Goal: Contribute content: Contribute content

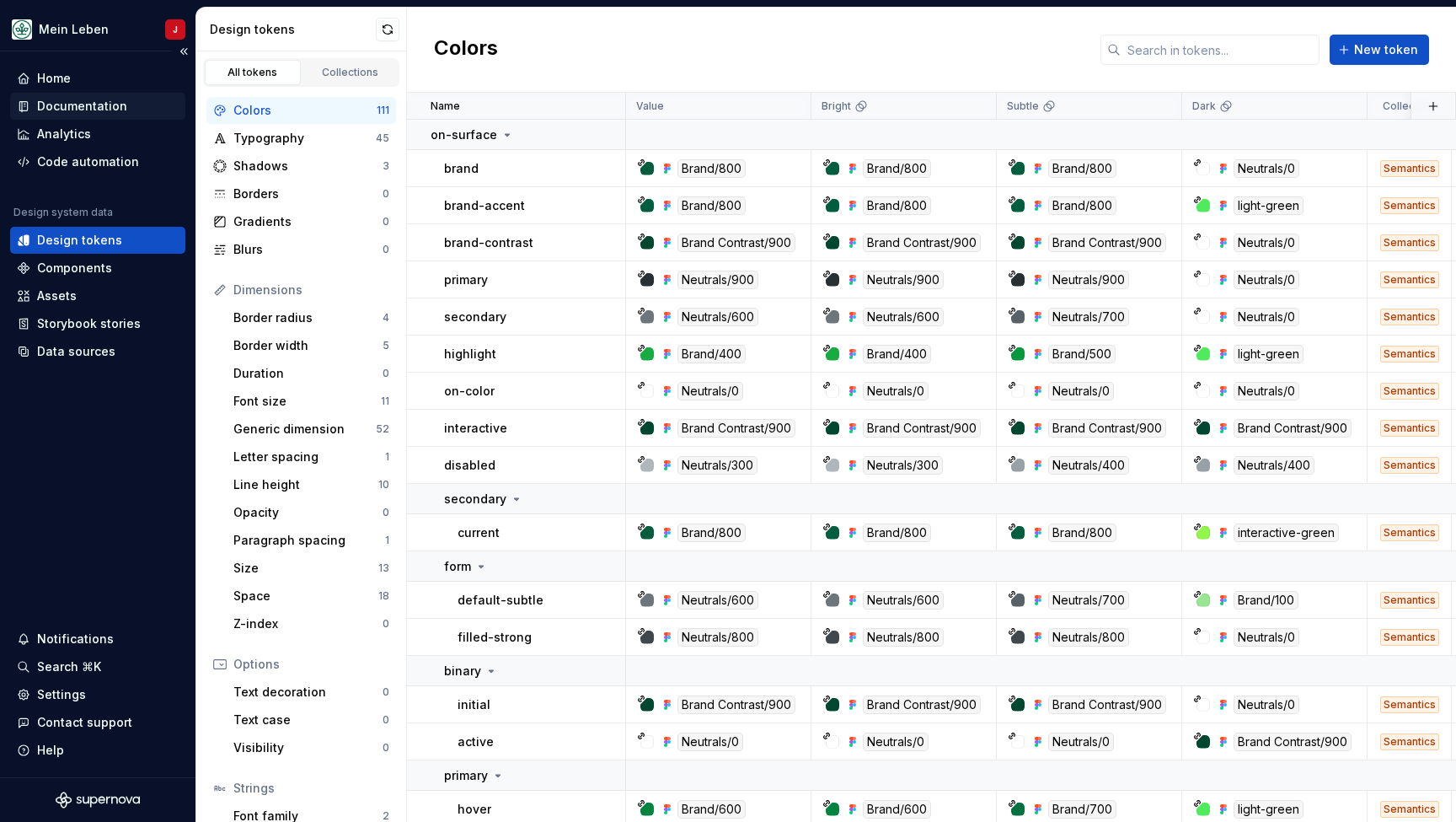
click at [92, 113] on div "Documentation" at bounding box center [82, 106] width 90 height 17
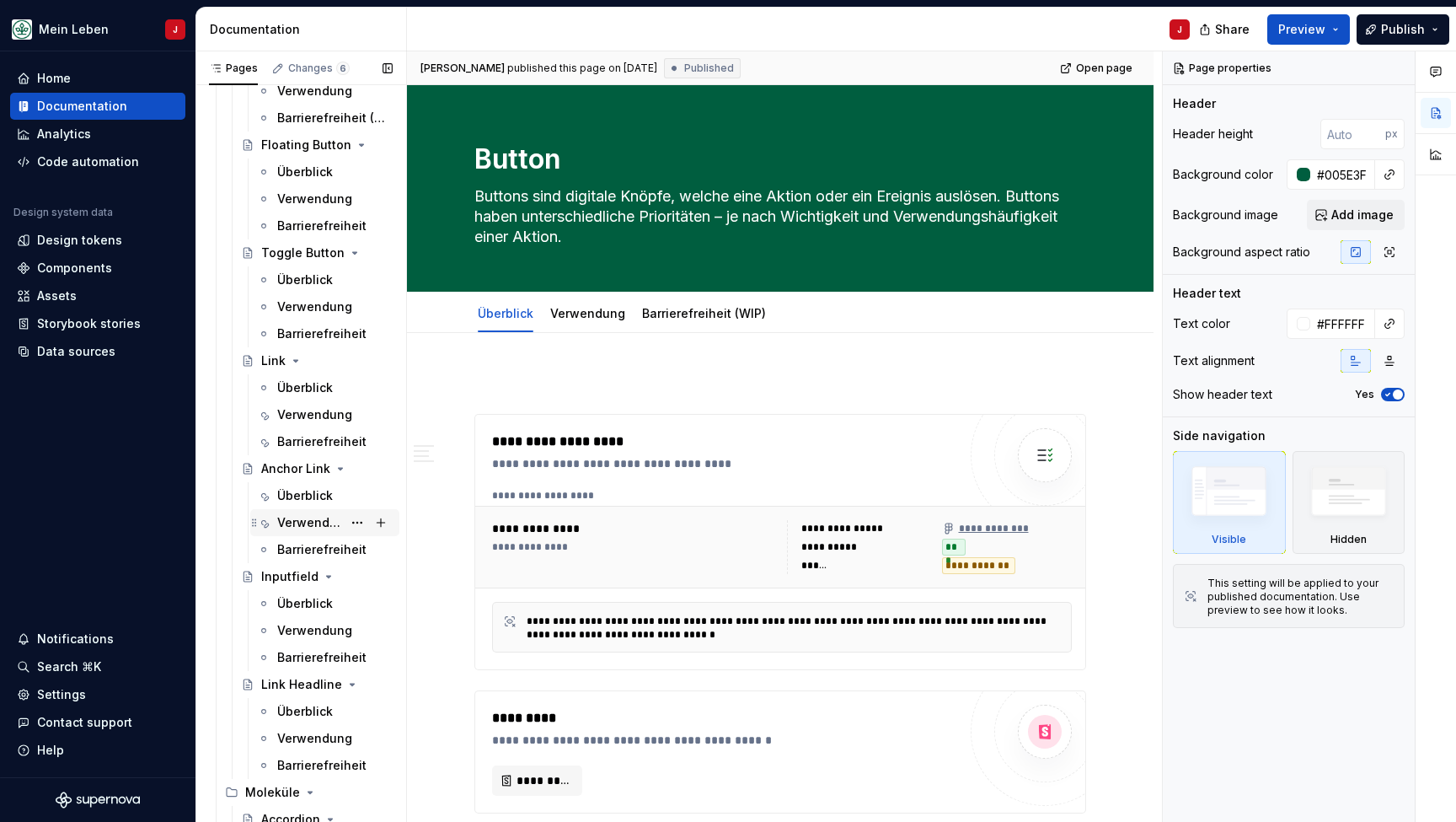
scroll to position [614, 0]
click at [303, 470] on div "Anchor Link" at bounding box center [293, 465] width 64 height 17
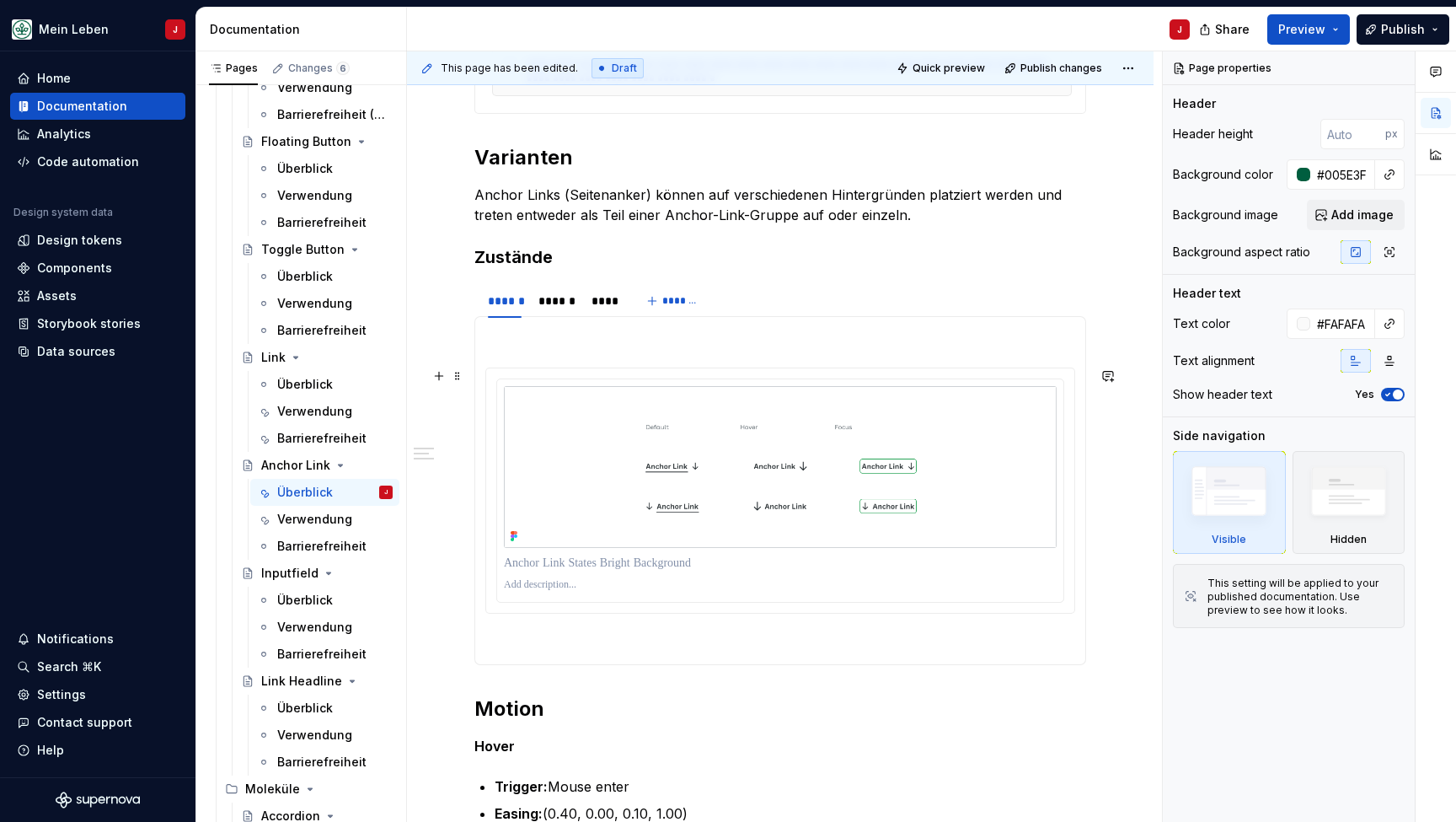
scroll to position [588, 0]
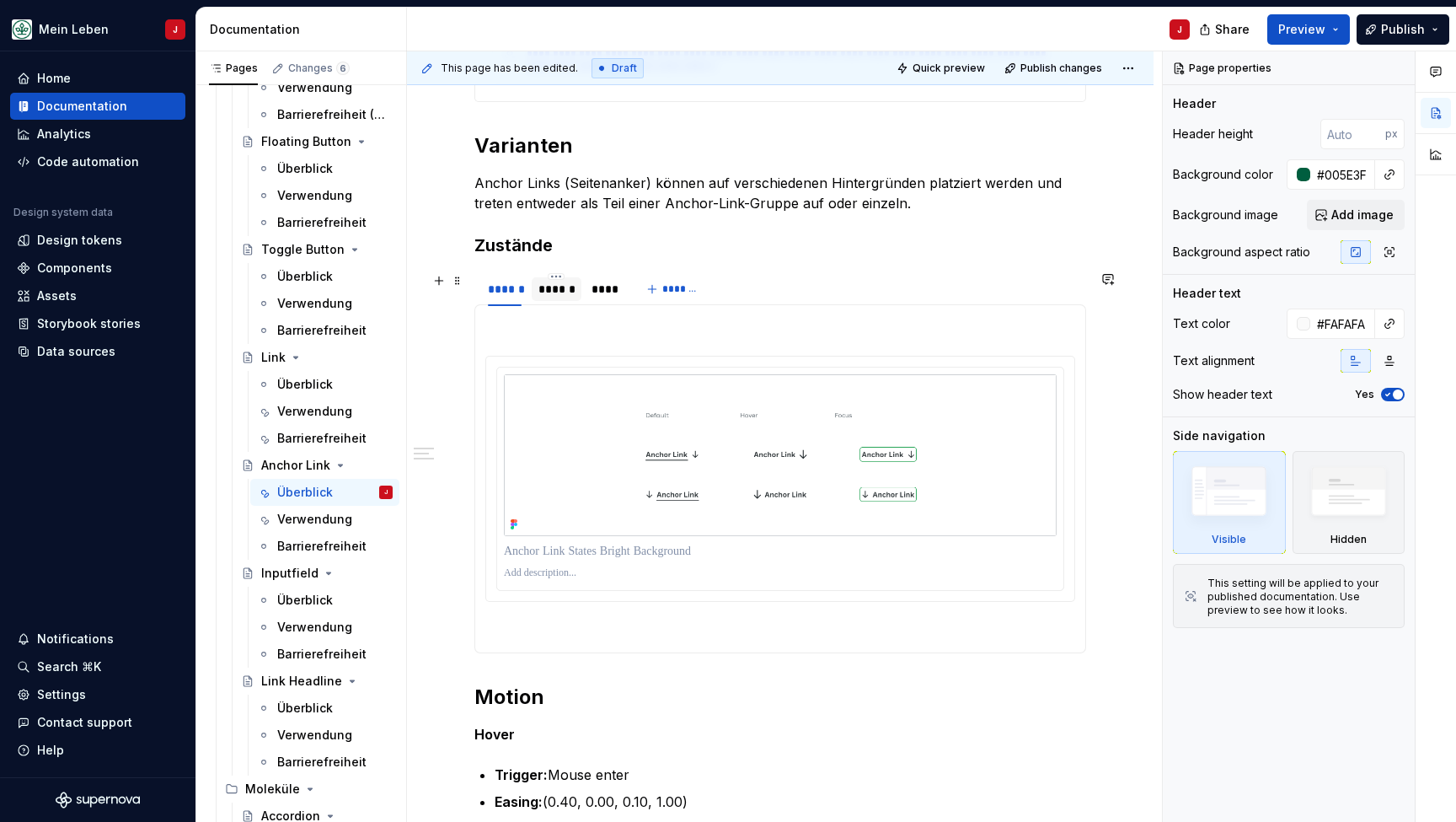
click at [546, 283] on div "******" at bounding box center [556, 289] width 36 height 17
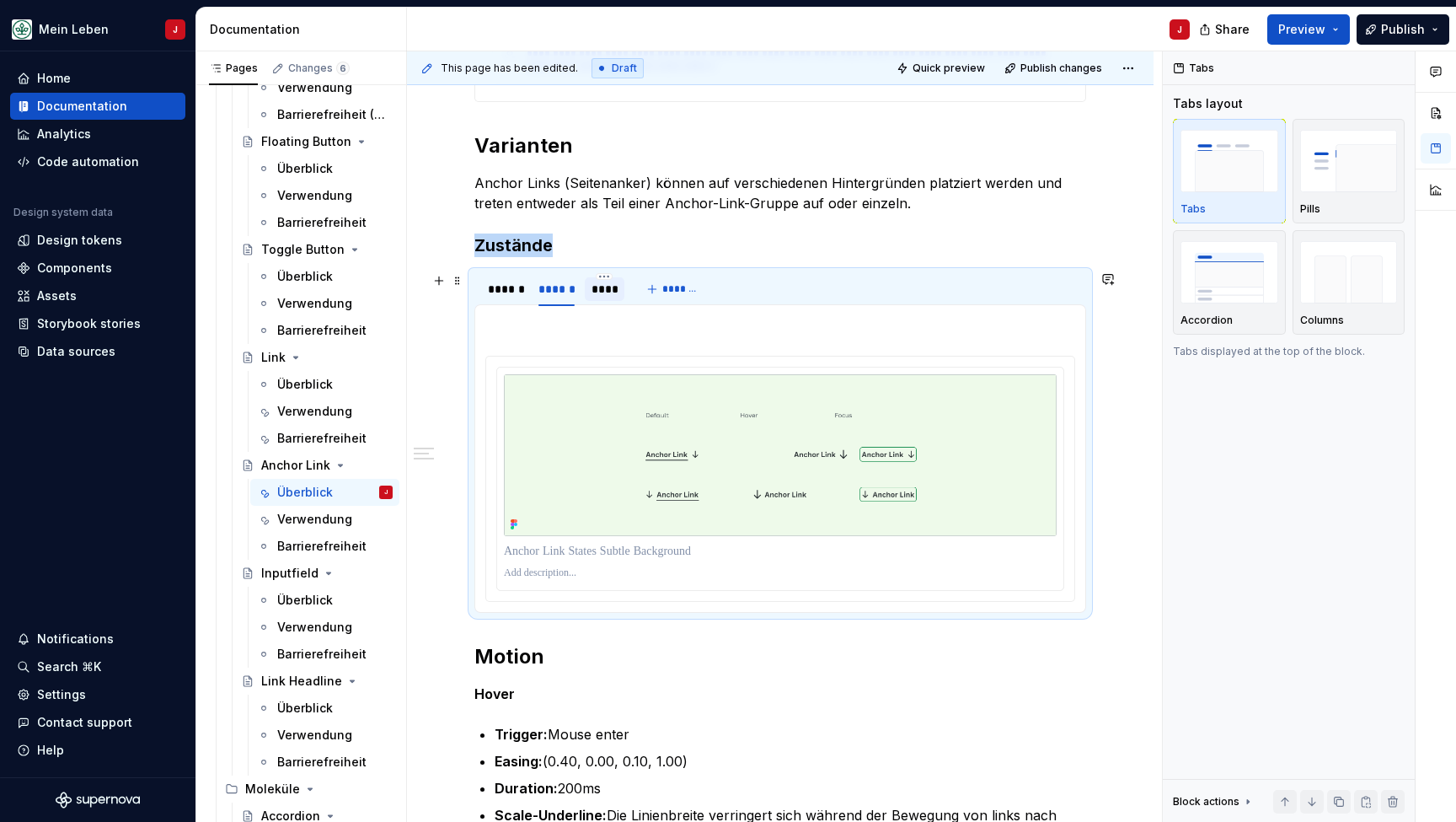
click at [613, 285] on div "****" at bounding box center [604, 289] width 27 height 17
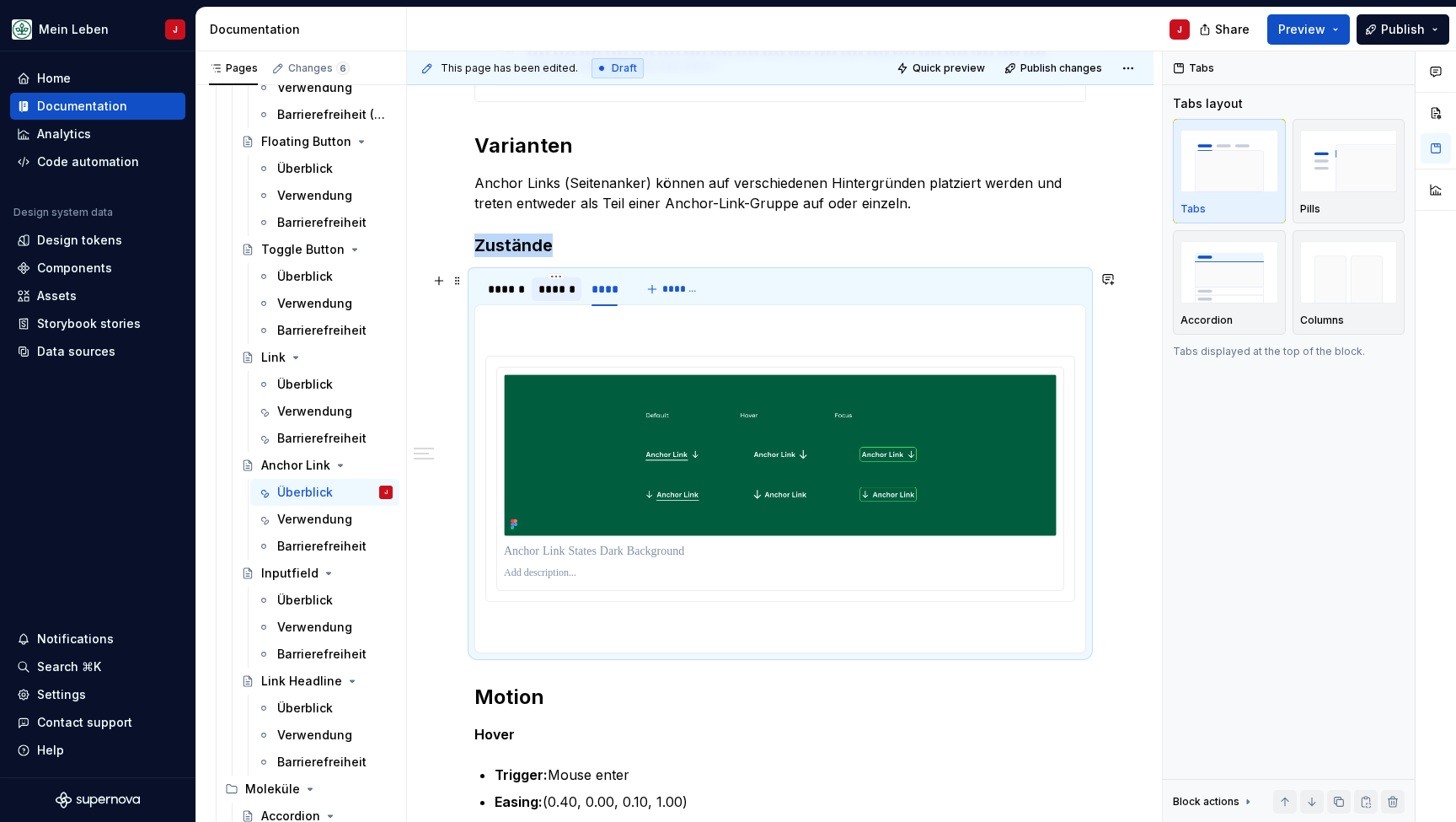
click at [564, 296] on div "******" at bounding box center [556, 289] width 36 height 17
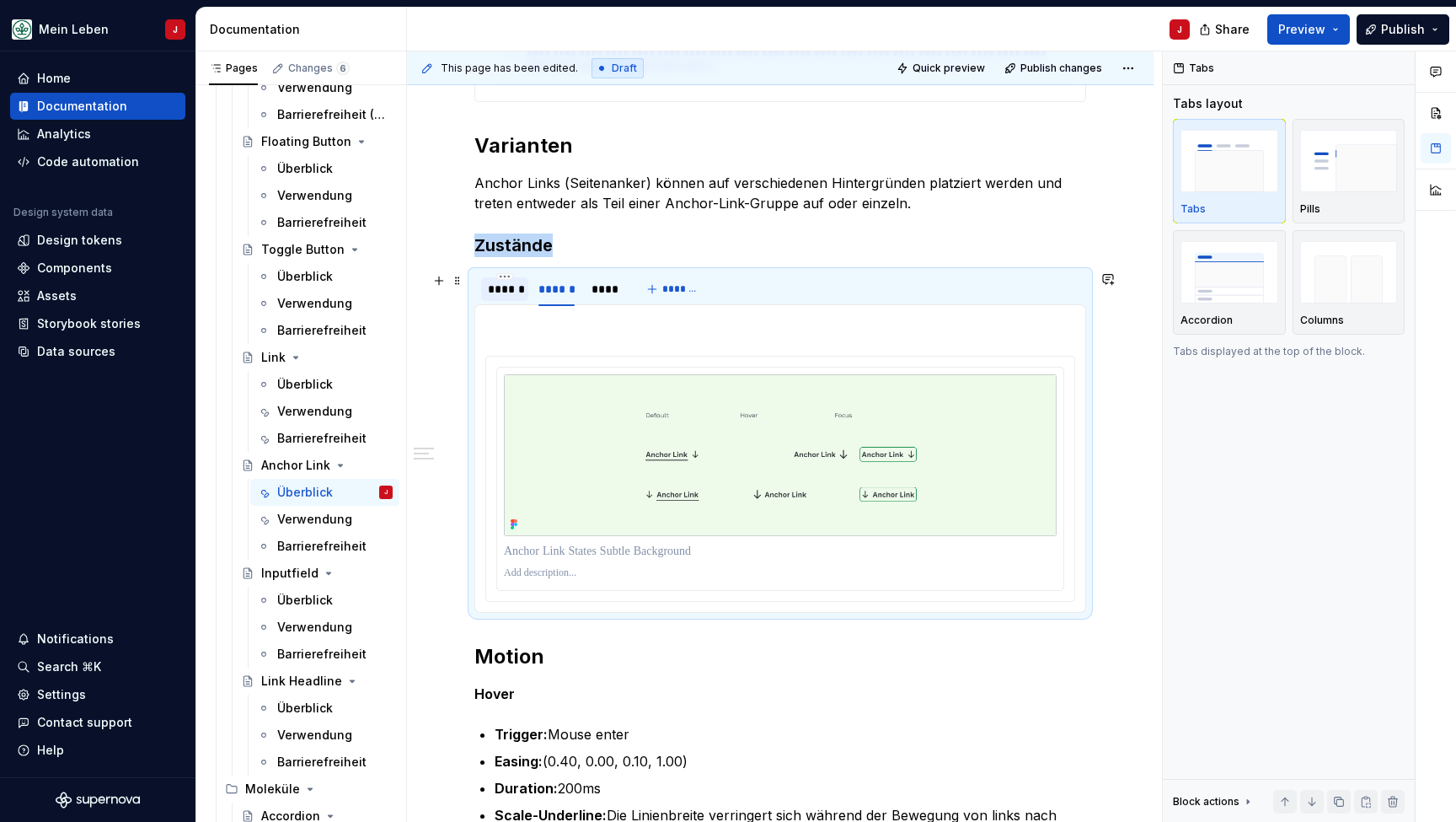
click at [504, 296] on div "******" at bounding box center [505, 289] width 33 height 17
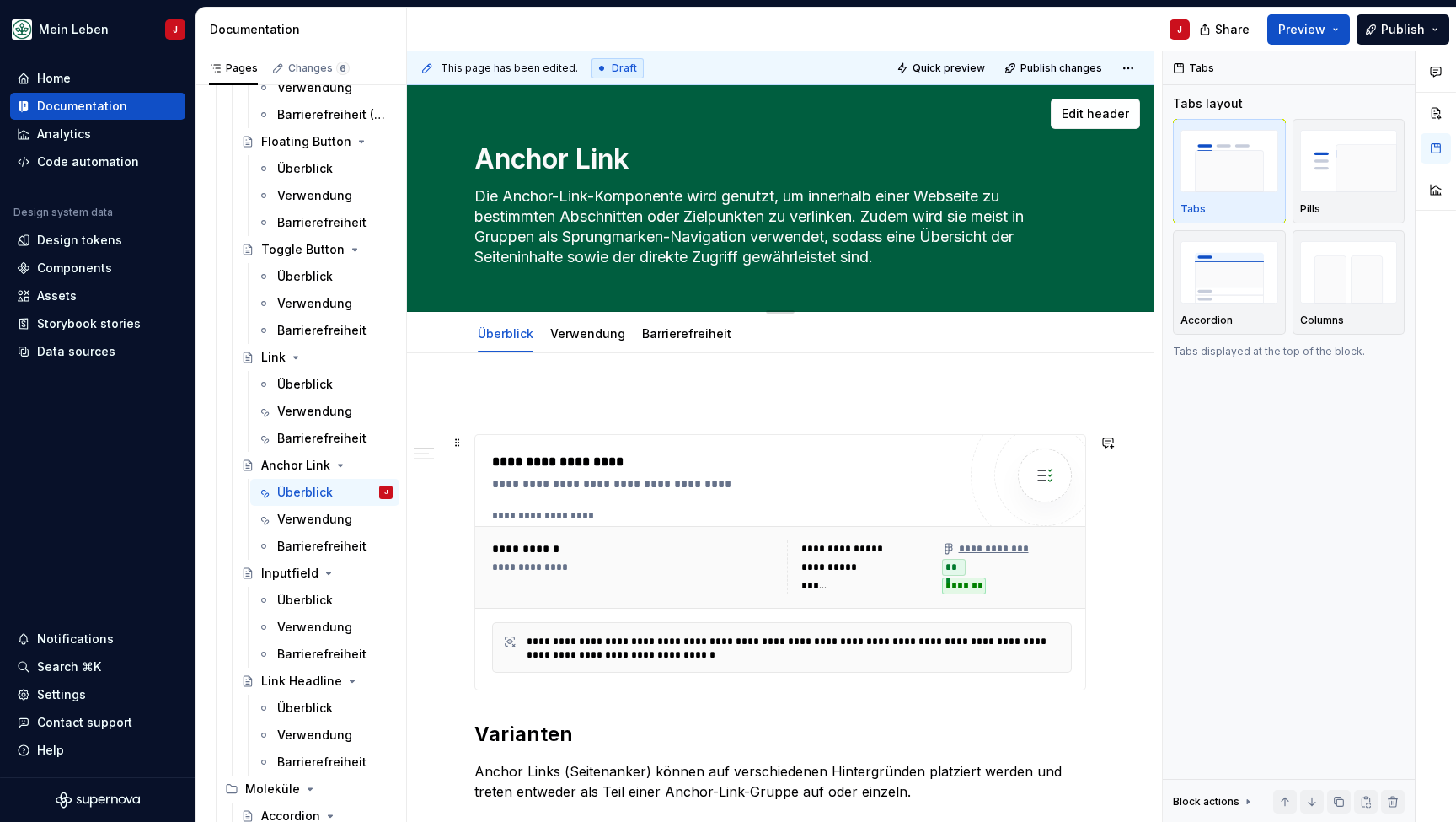
scroll to position [0, 0]
click at [587, 328] on link "Verwendung" at bounding box center [587, 333] width 75 height 14
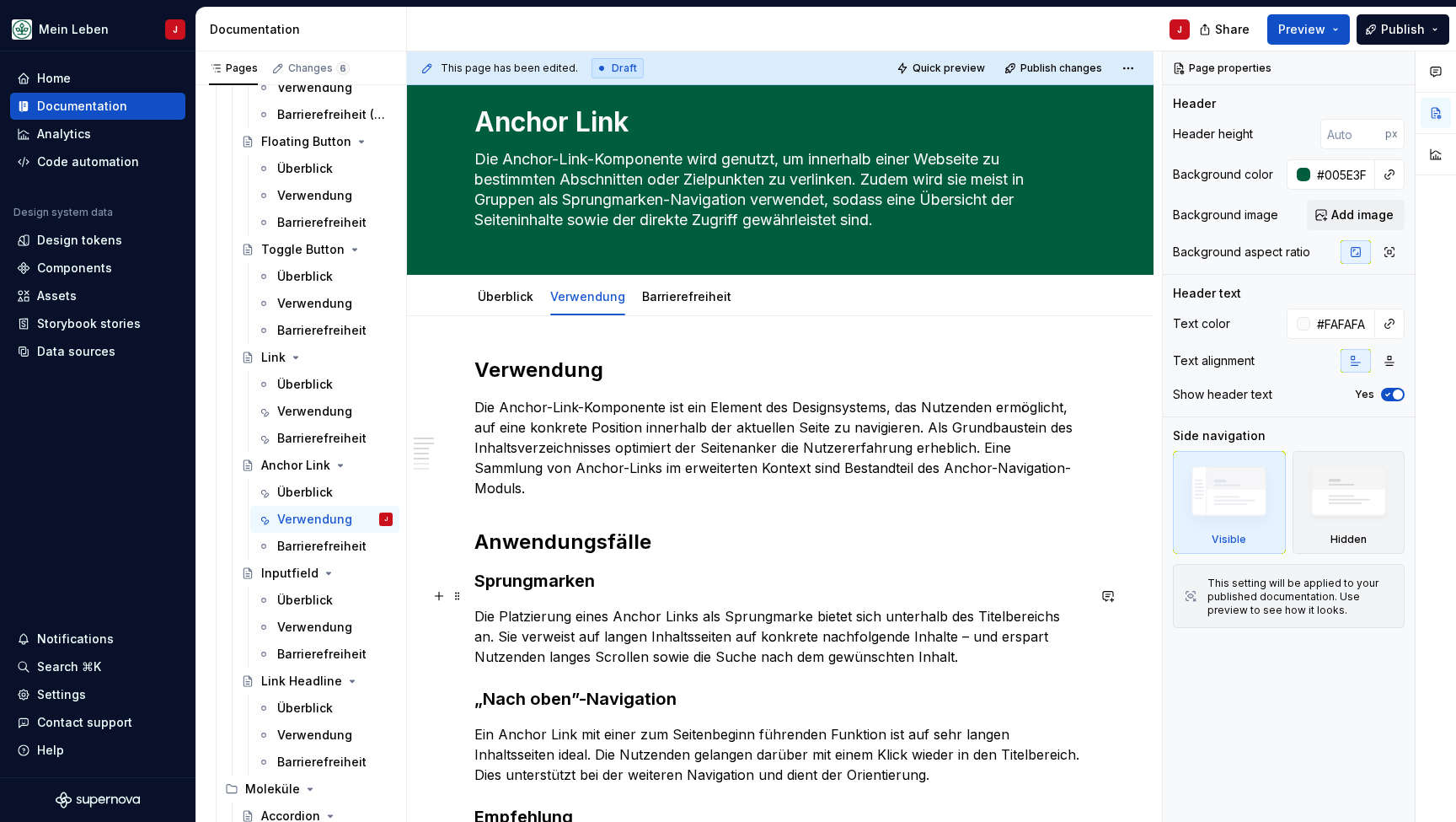
scroll to position [55, 0]
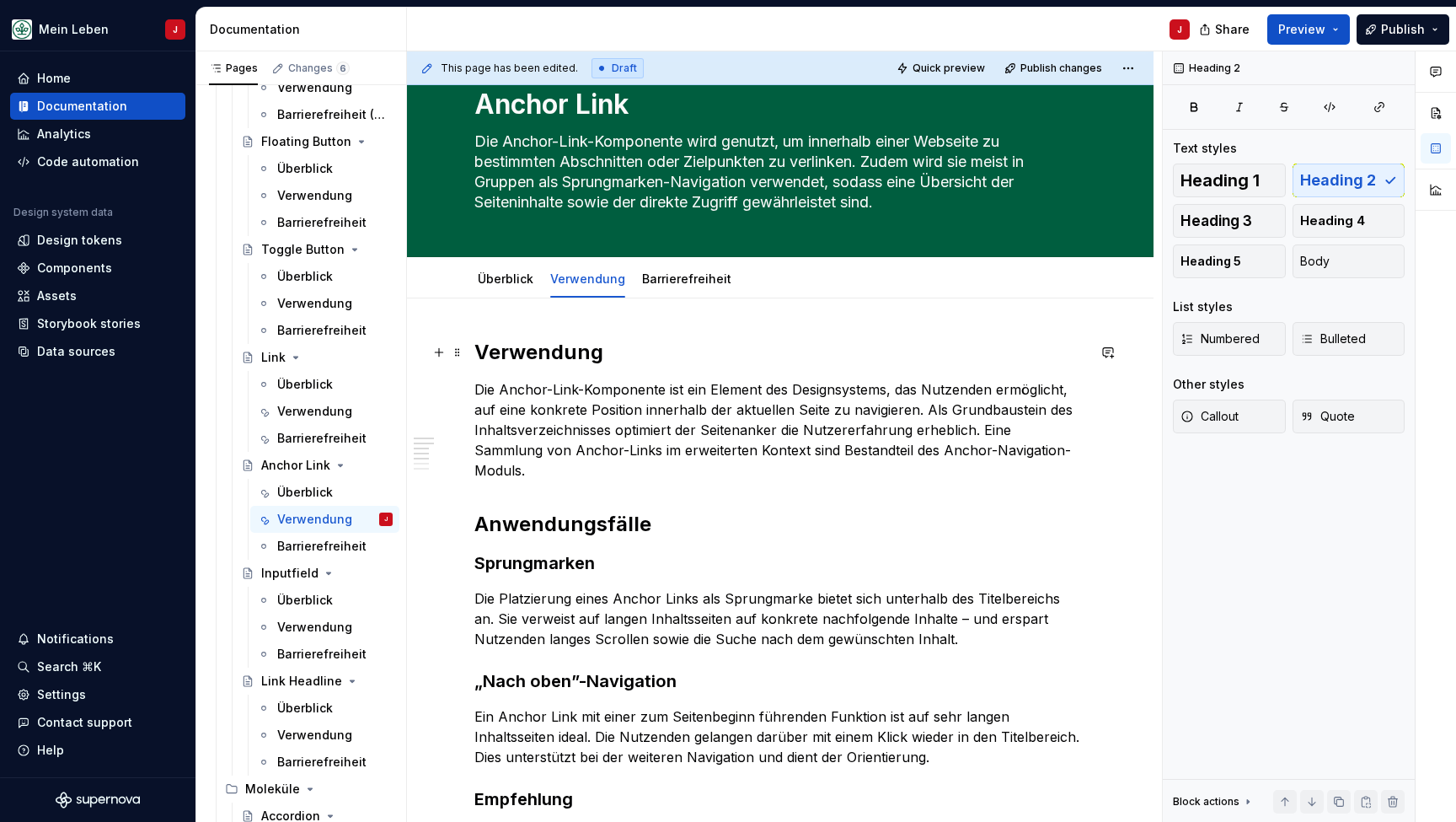
click at [558, 353] on h2 "Verwendung" at bounding box center [780, 352] width 611 height 27
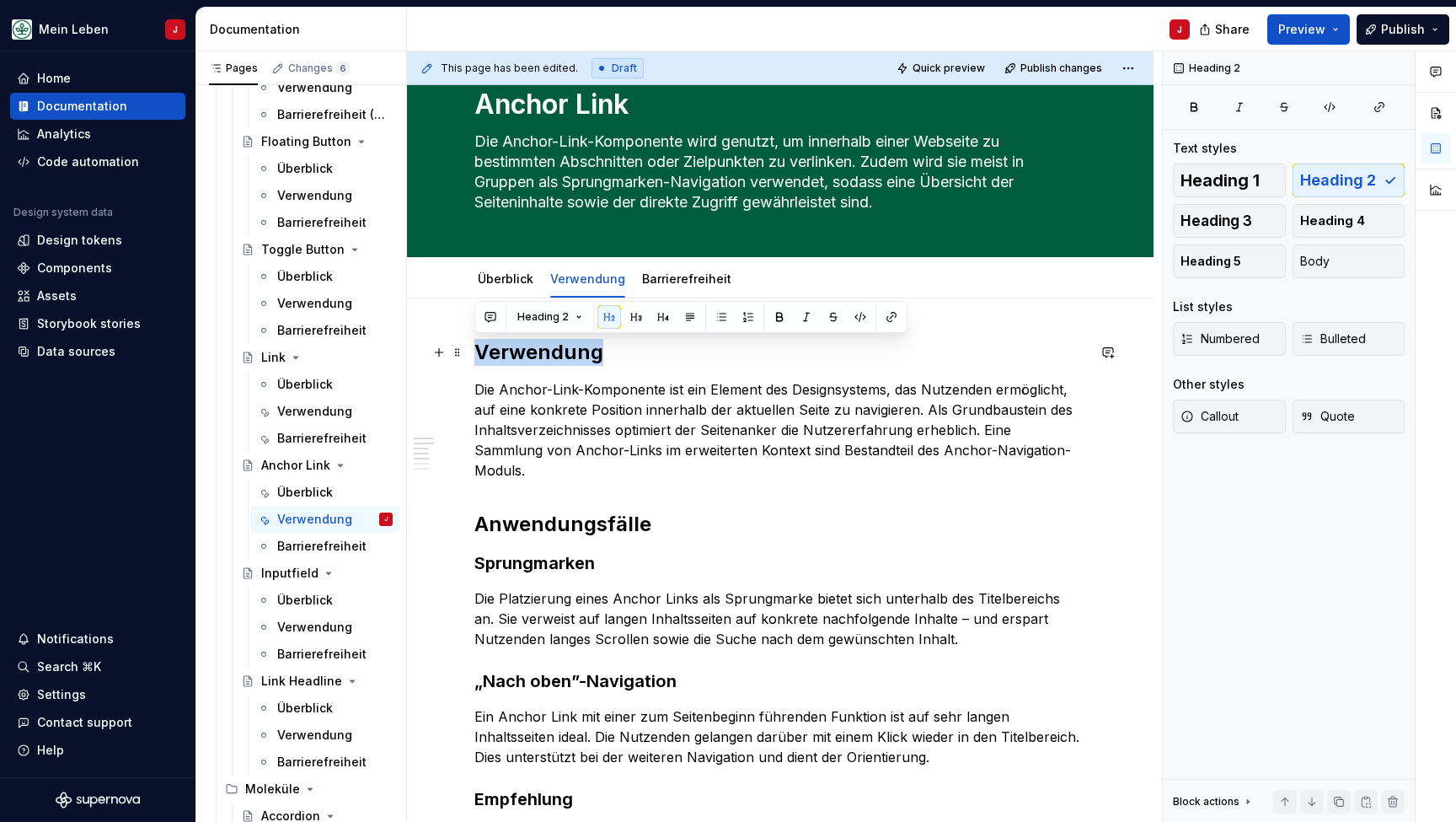
click at [558, 353] on h2 "Verwendung" at bounding box center [780, 352] width 611 height 27
click at [564, 511] on h2 "Anwendungsfälle" at bounding box center [780, 524] width 611 height 27
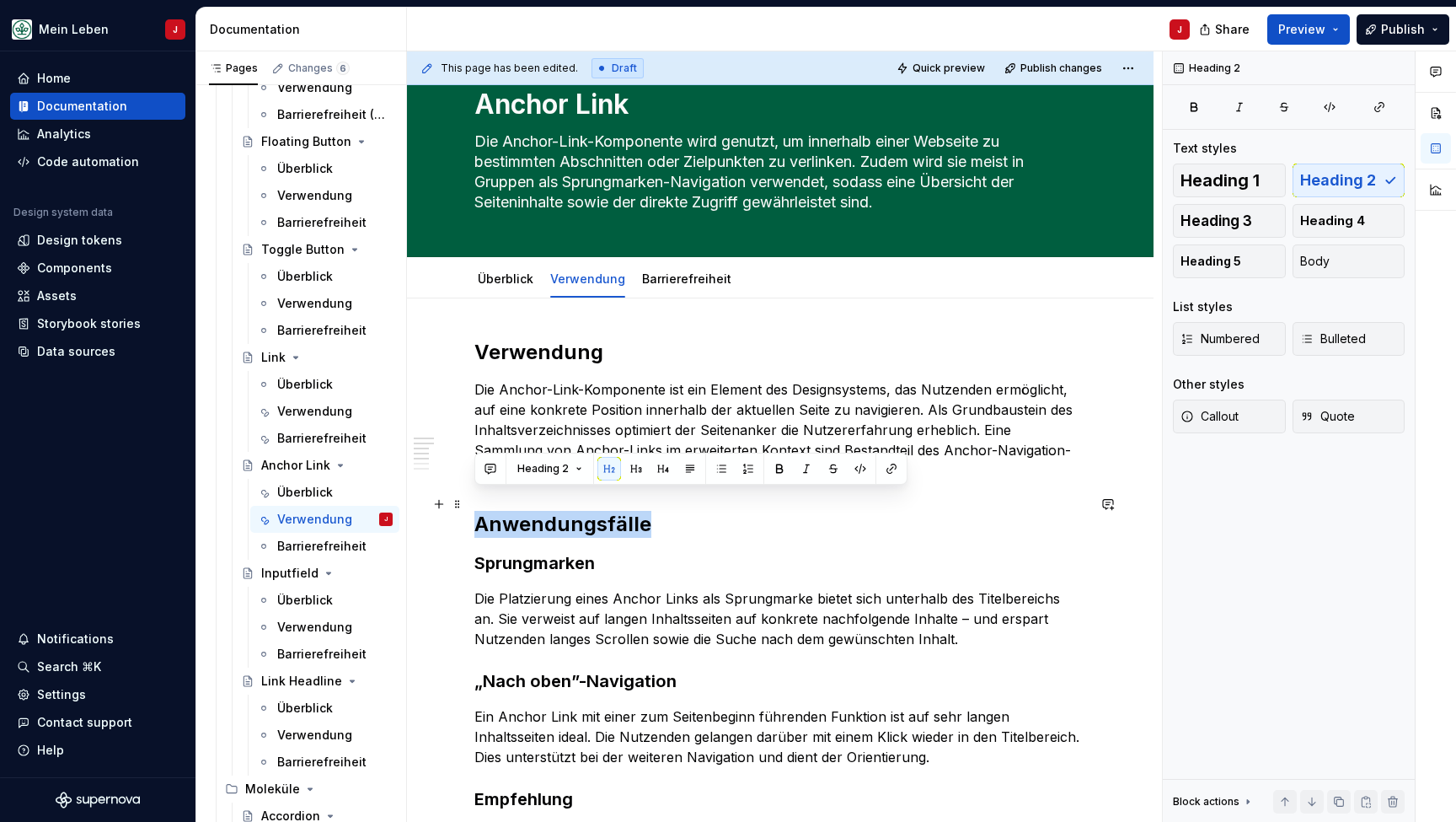
click at [564, 511] on h2 "Anwendungsfälle" at bounding box center [780, 524] width 611 height 27
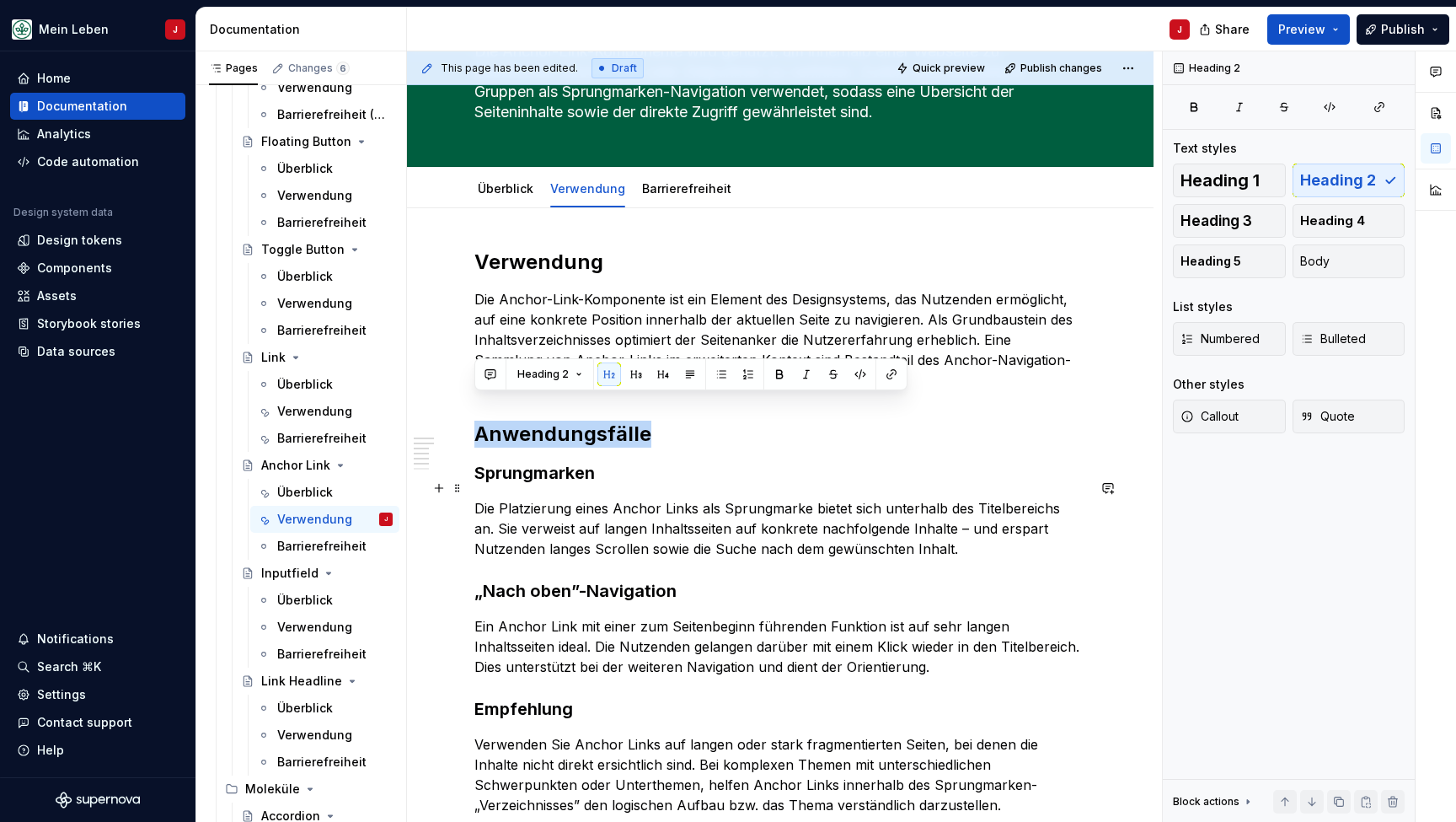
scroll to position [150, 0]
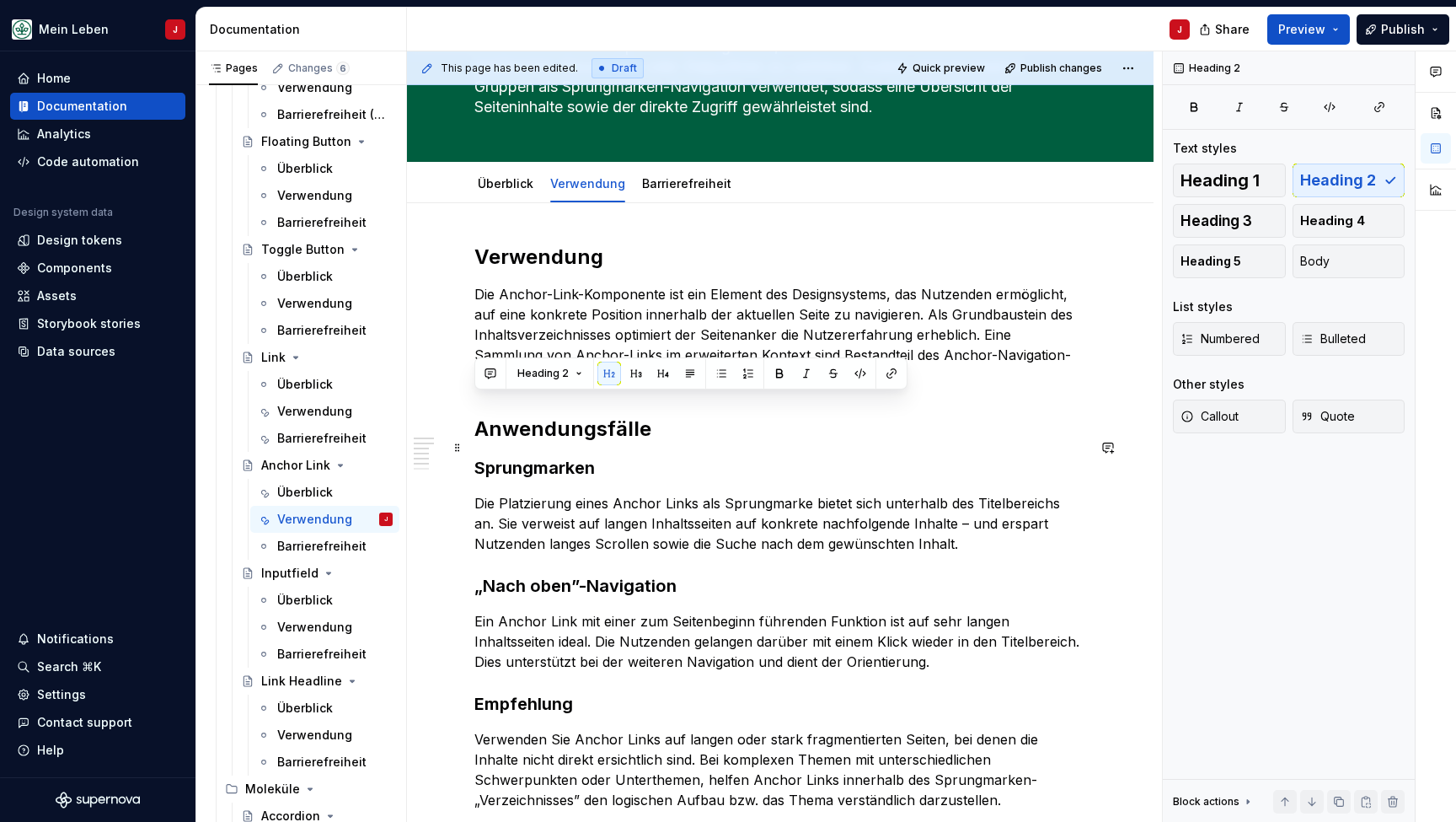
click at [544, 456] on h3 "Sprungmarken" at bounding box center [780, 467] width 611 height 23
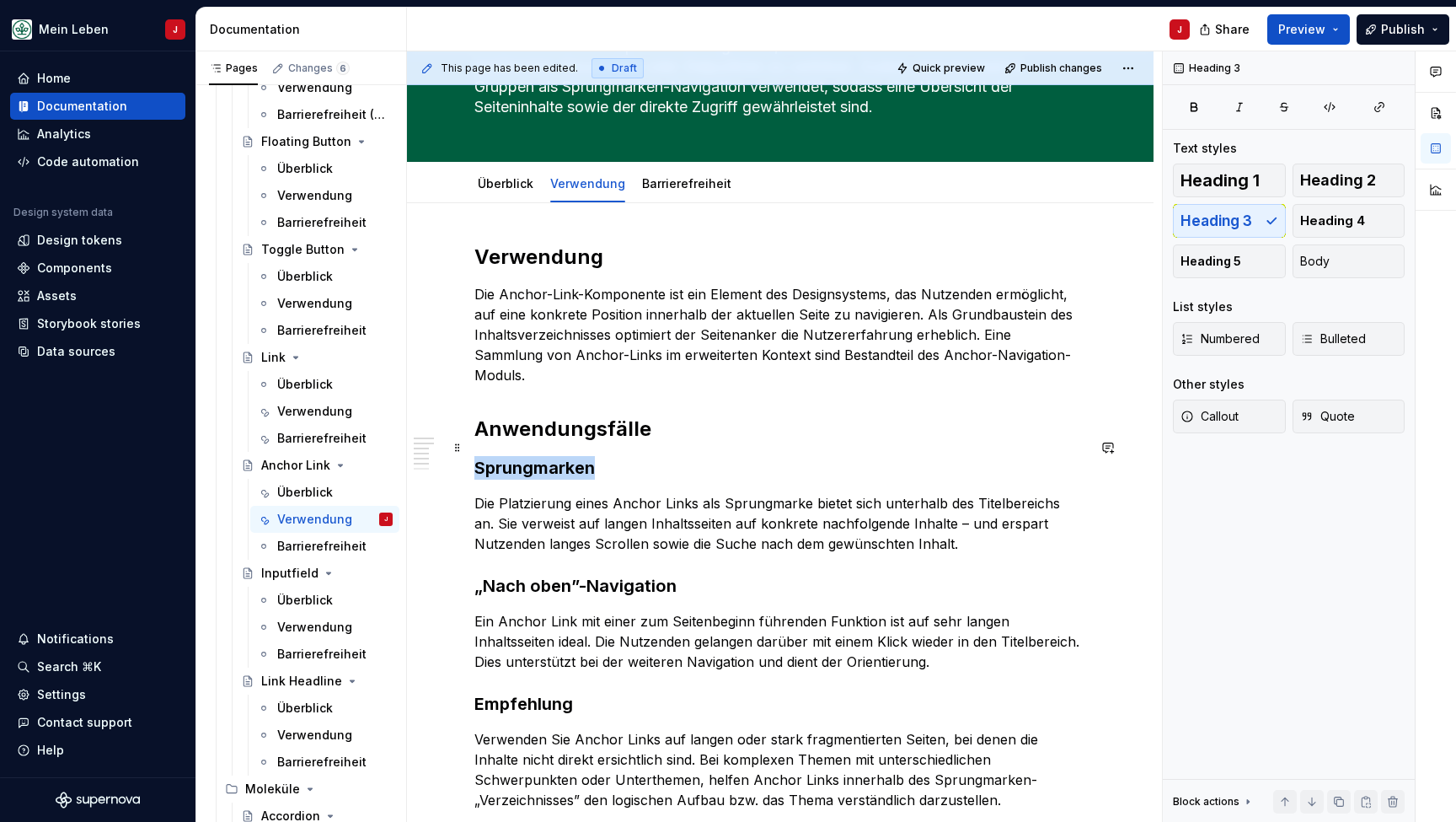
click at [544, 456] on h3 "Sprungmarken" at bounding box center [780, 467] width 611 height 23
click at [569, 248] on h2 "Verwendung" at bounding box center [780, 257] width 611 height 27
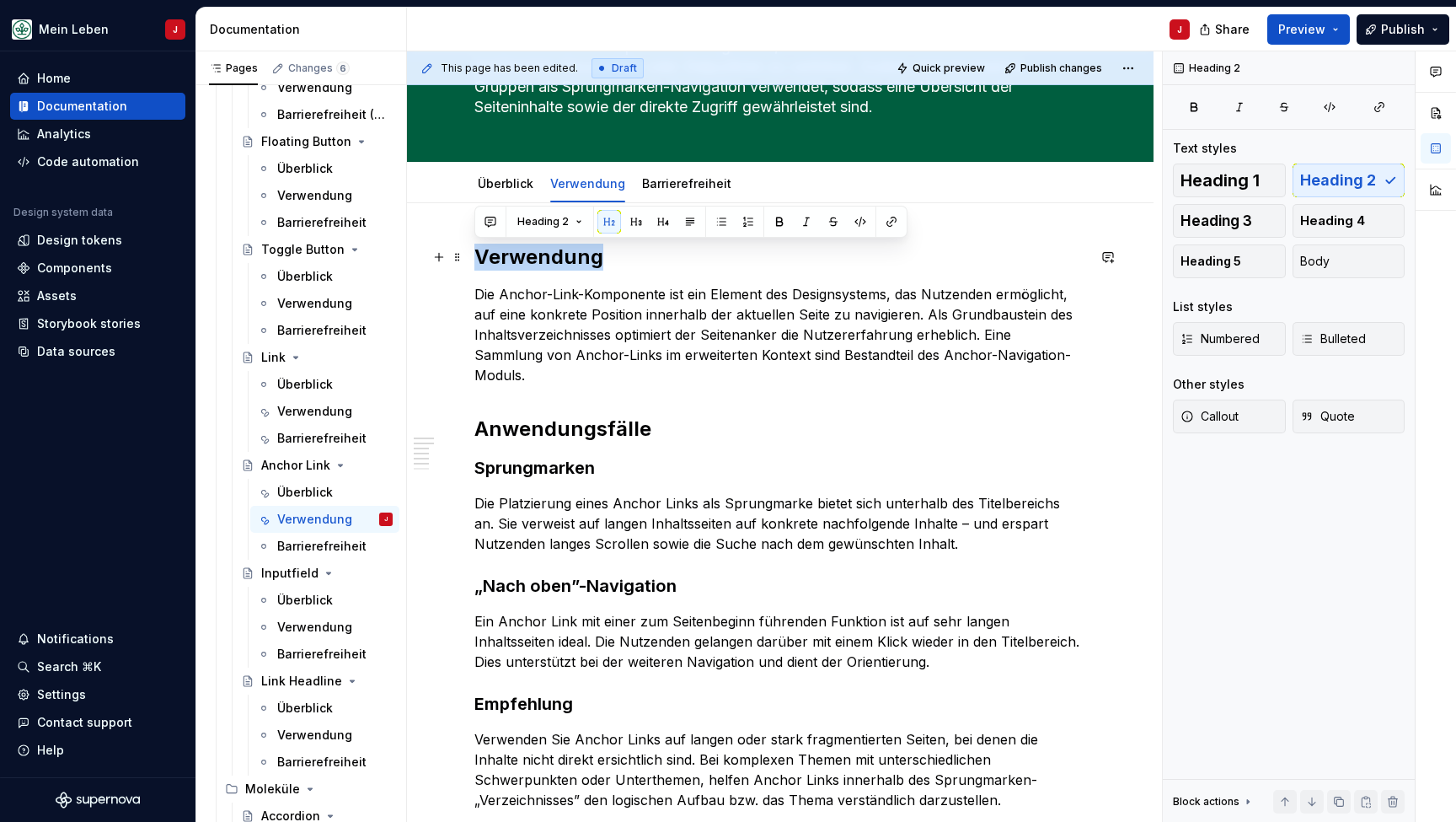
click at [569, 248] on h2 "Verwendung" at bounding box center [780, 257] width 611 height 27
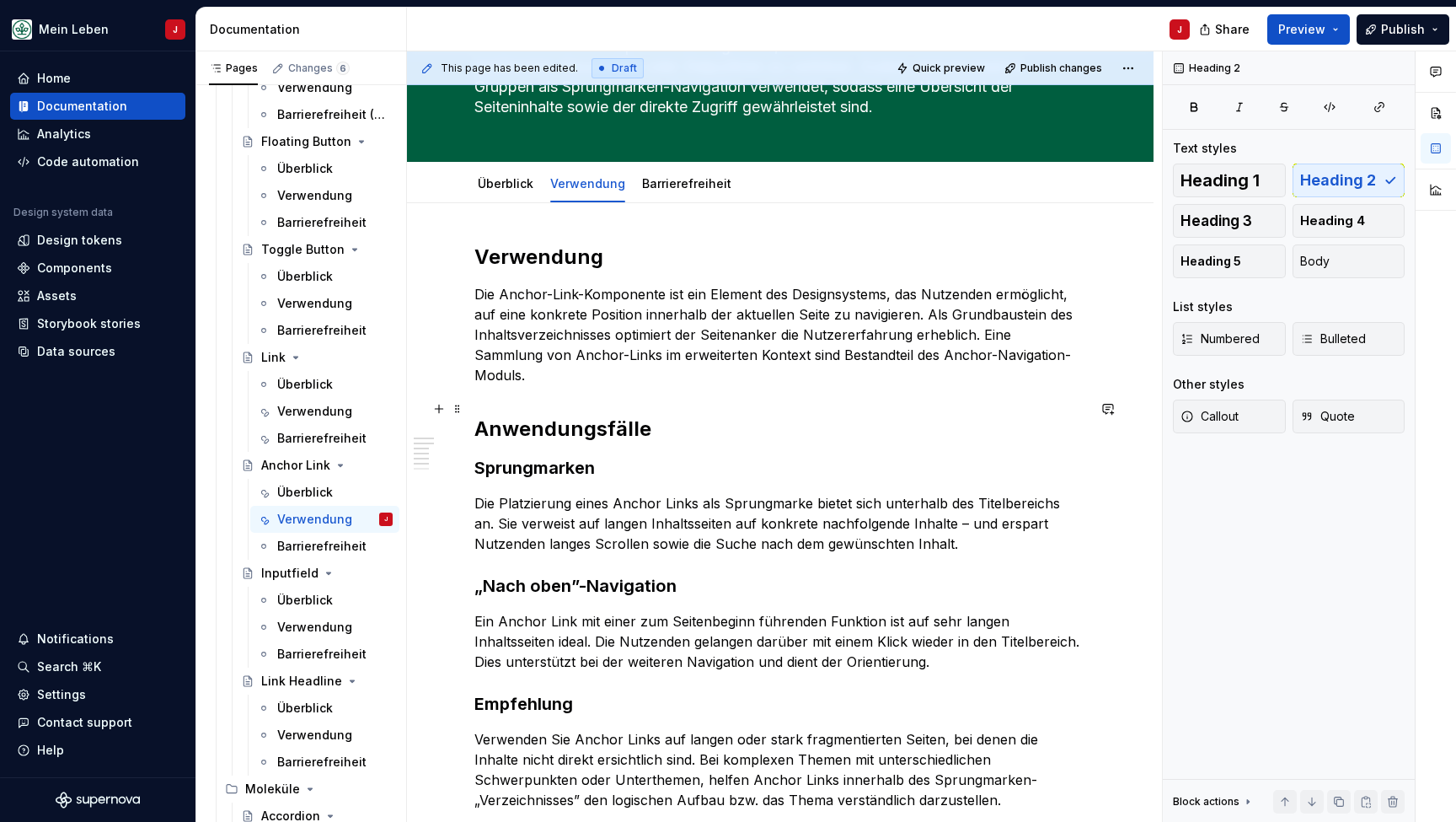
click at [533, 415] on h2 "Anwendungsfälle" at bounding box center [780, 428] width 611 height 27
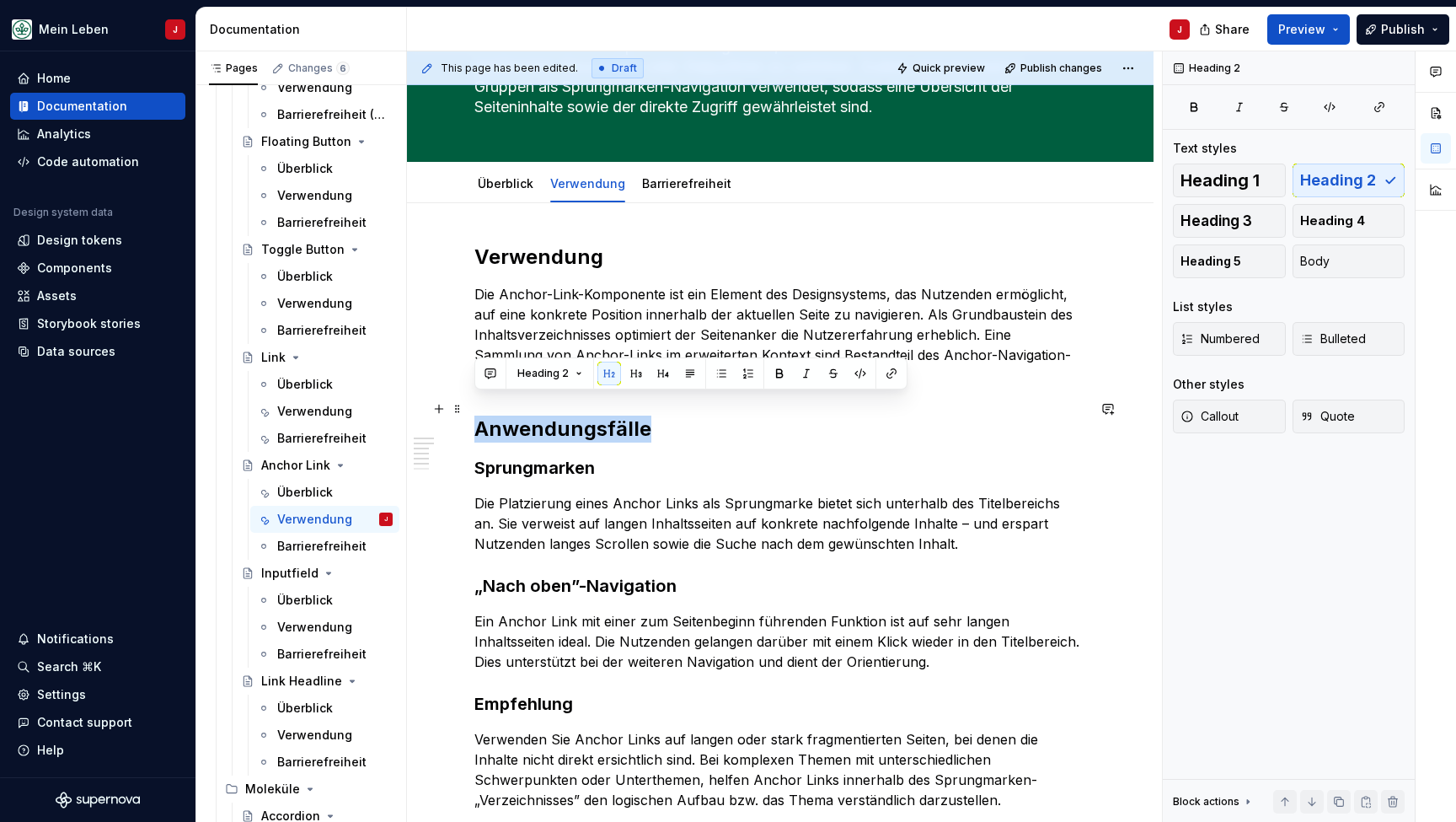
click at [533, 415] on h2 "Anwendungsfälle" at bounding box center [780, 428] width 611 height 27
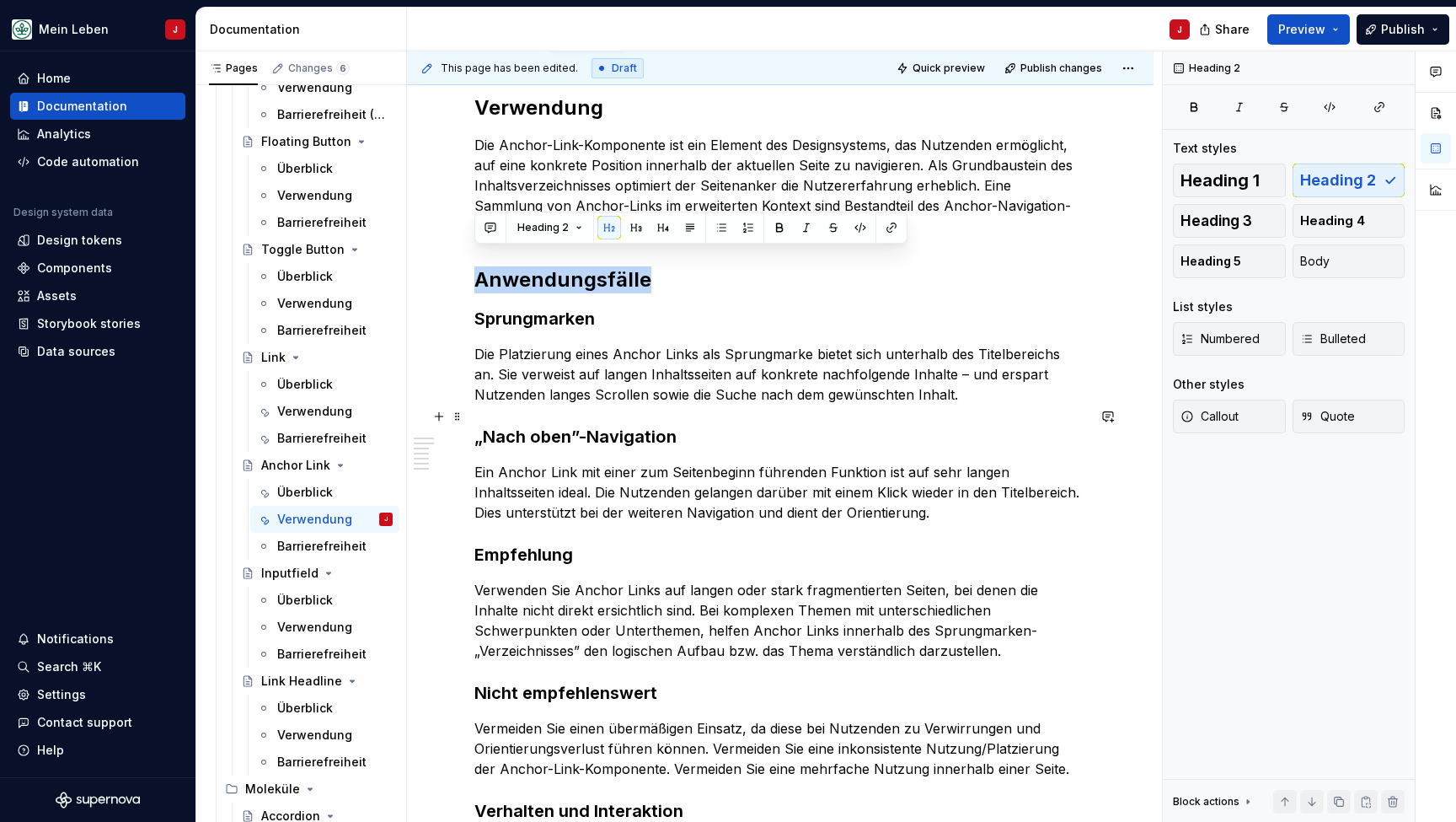
scroll to position [313, 0]
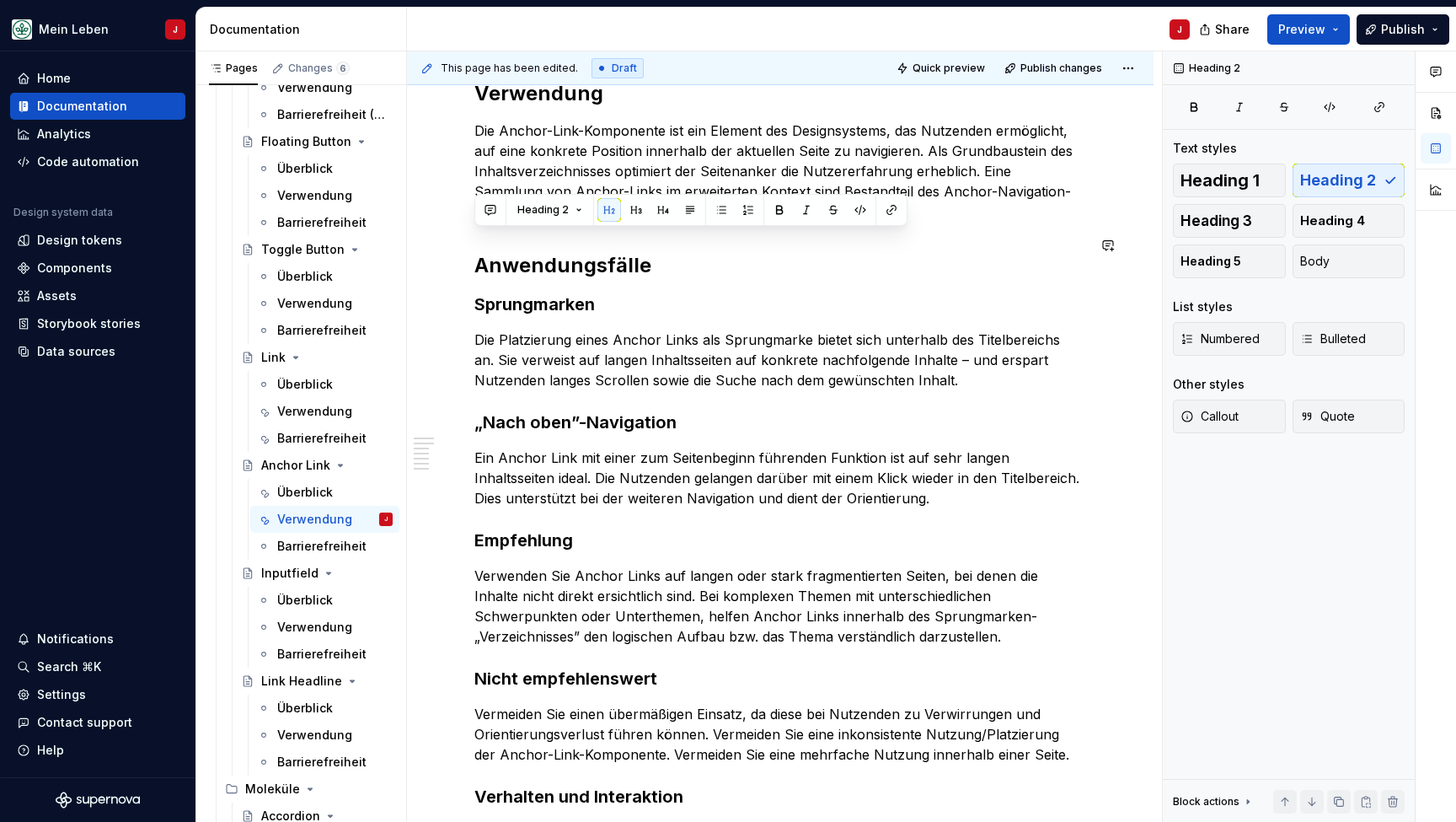
click at [508, 293] on h3 "Sprungmarken" at bounding box center [780, 304] width 611 height 23
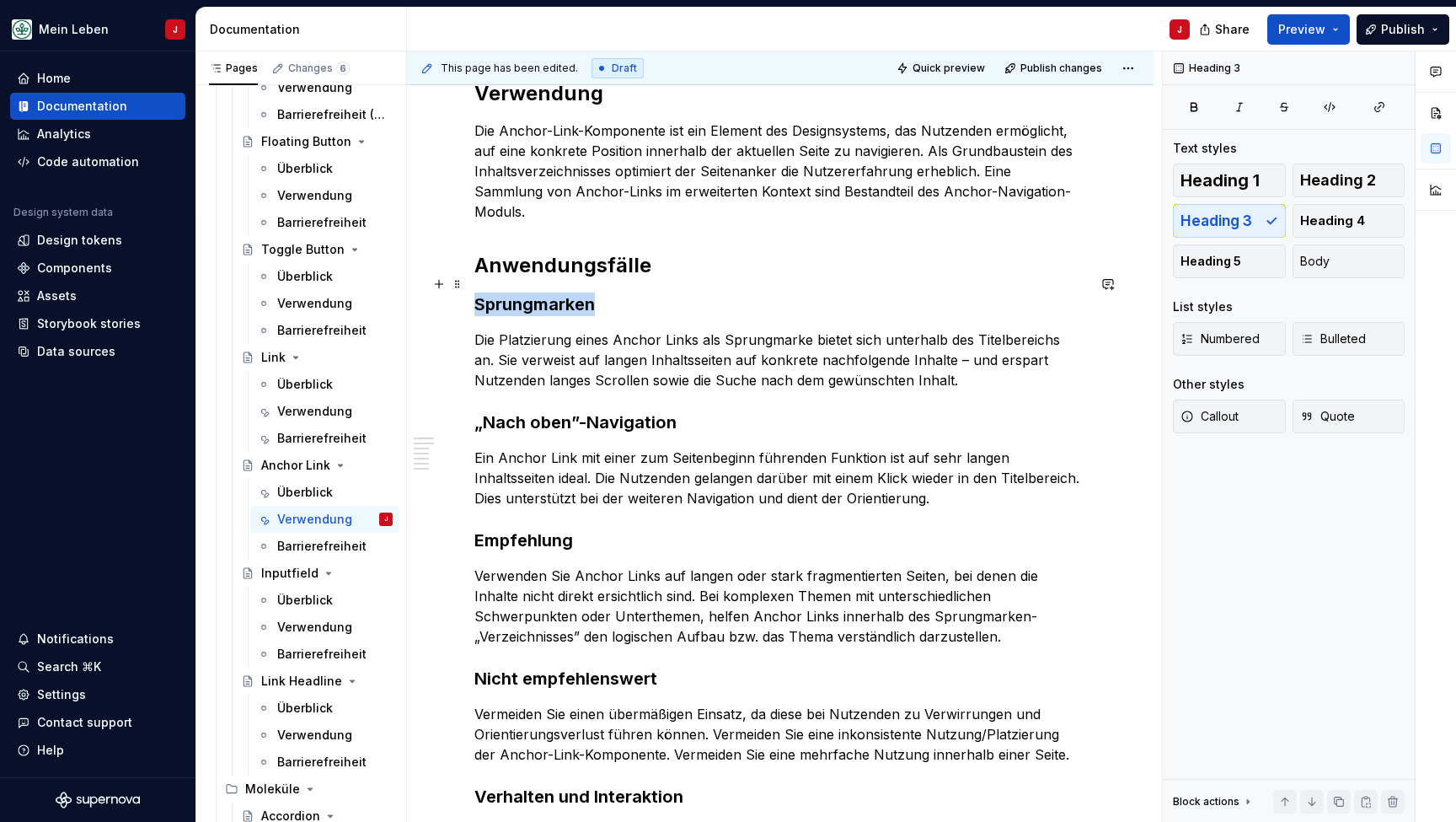
click at [508, 293] on h3 "Sprungmarken" at bounding box center [780, 304] width 611 height 23
click at [563, 411] on h3 "„Nach oben”-Navigation" at bounding box center [780, 422] width 611 height 23
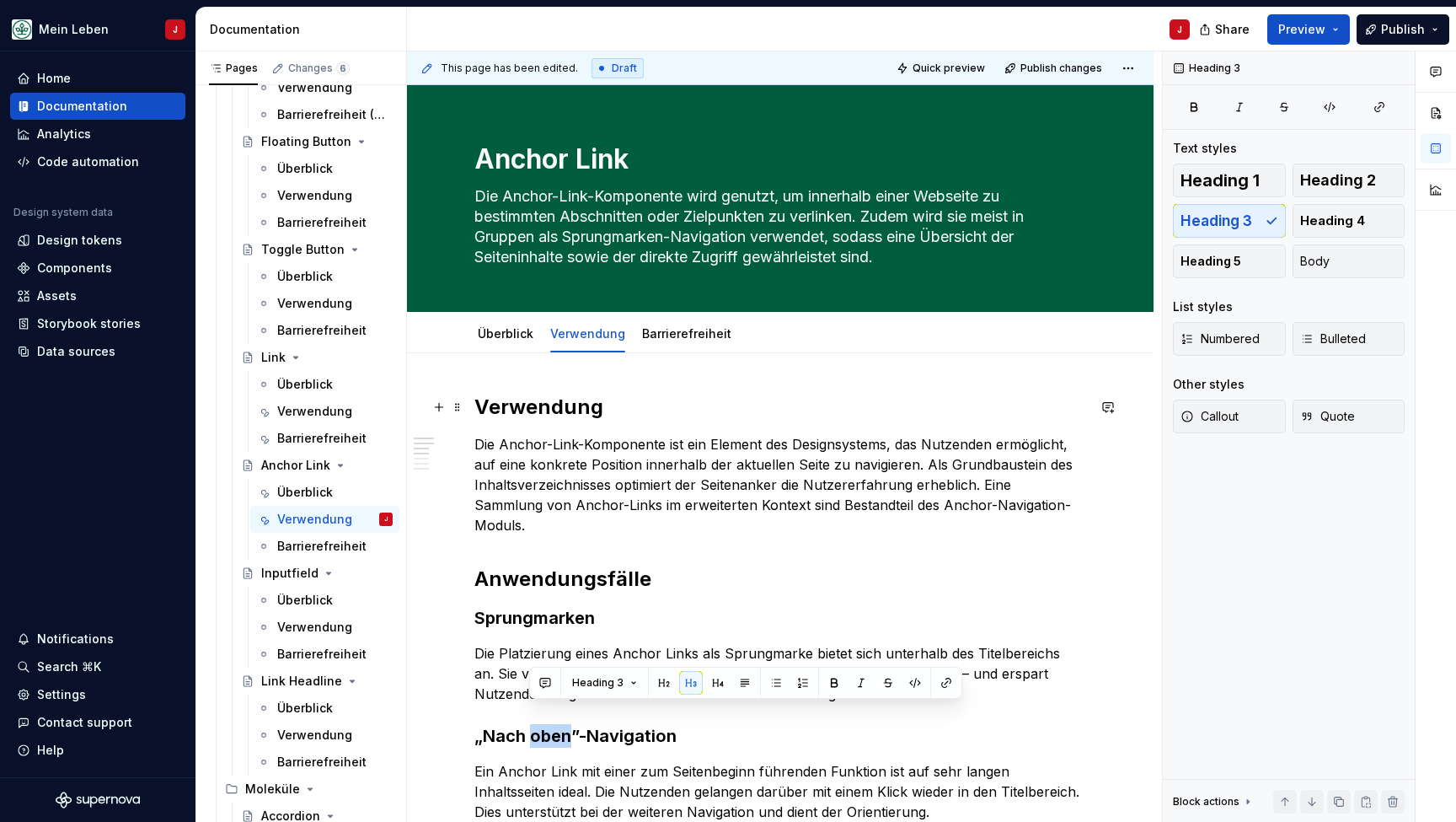
scroll to position [0, 0]
click at [671, 334] on link "Barrierefreiheit" at bounding box center [686, 333] width 89 height 14
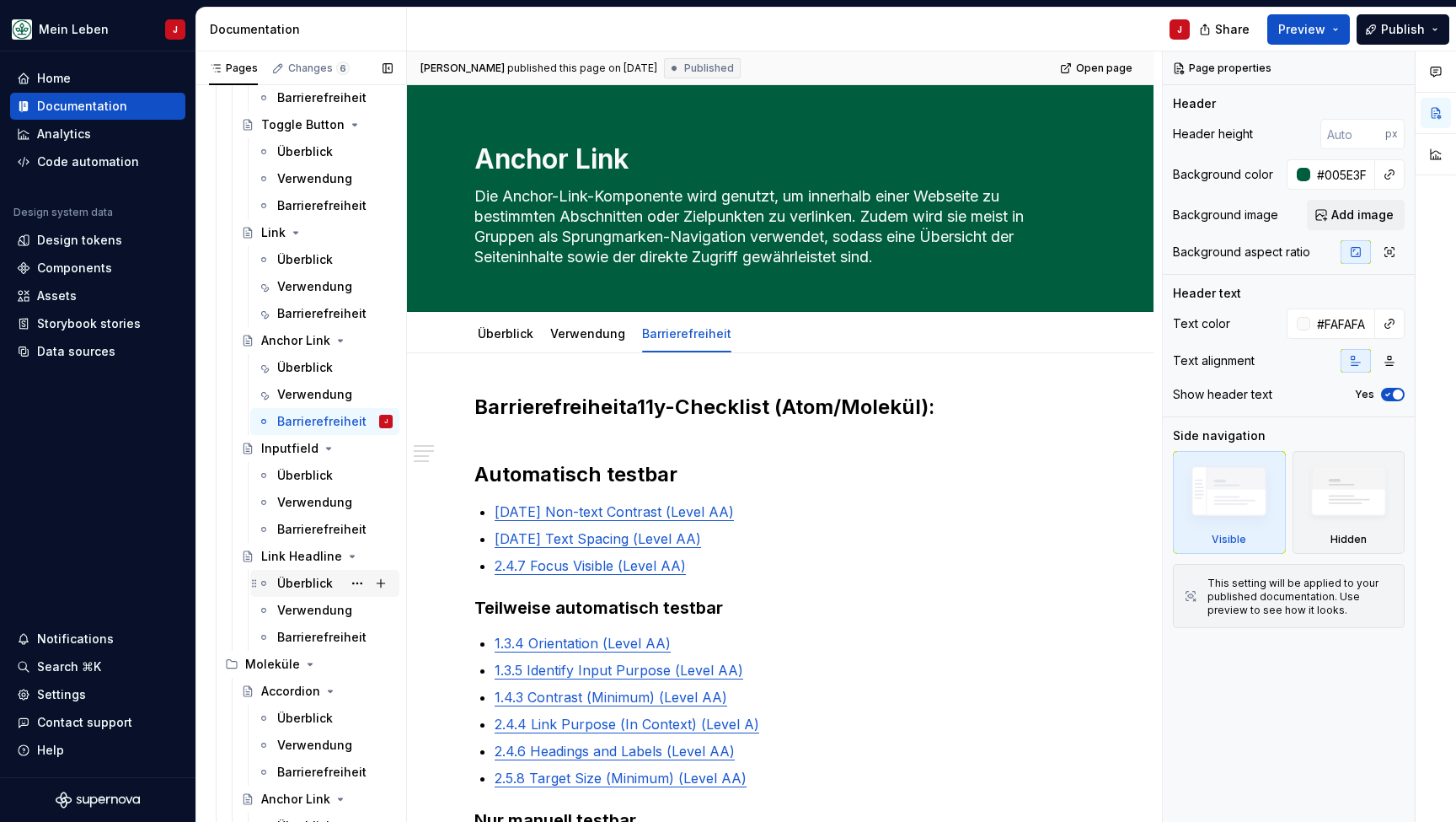
scroll to position [746, 0]
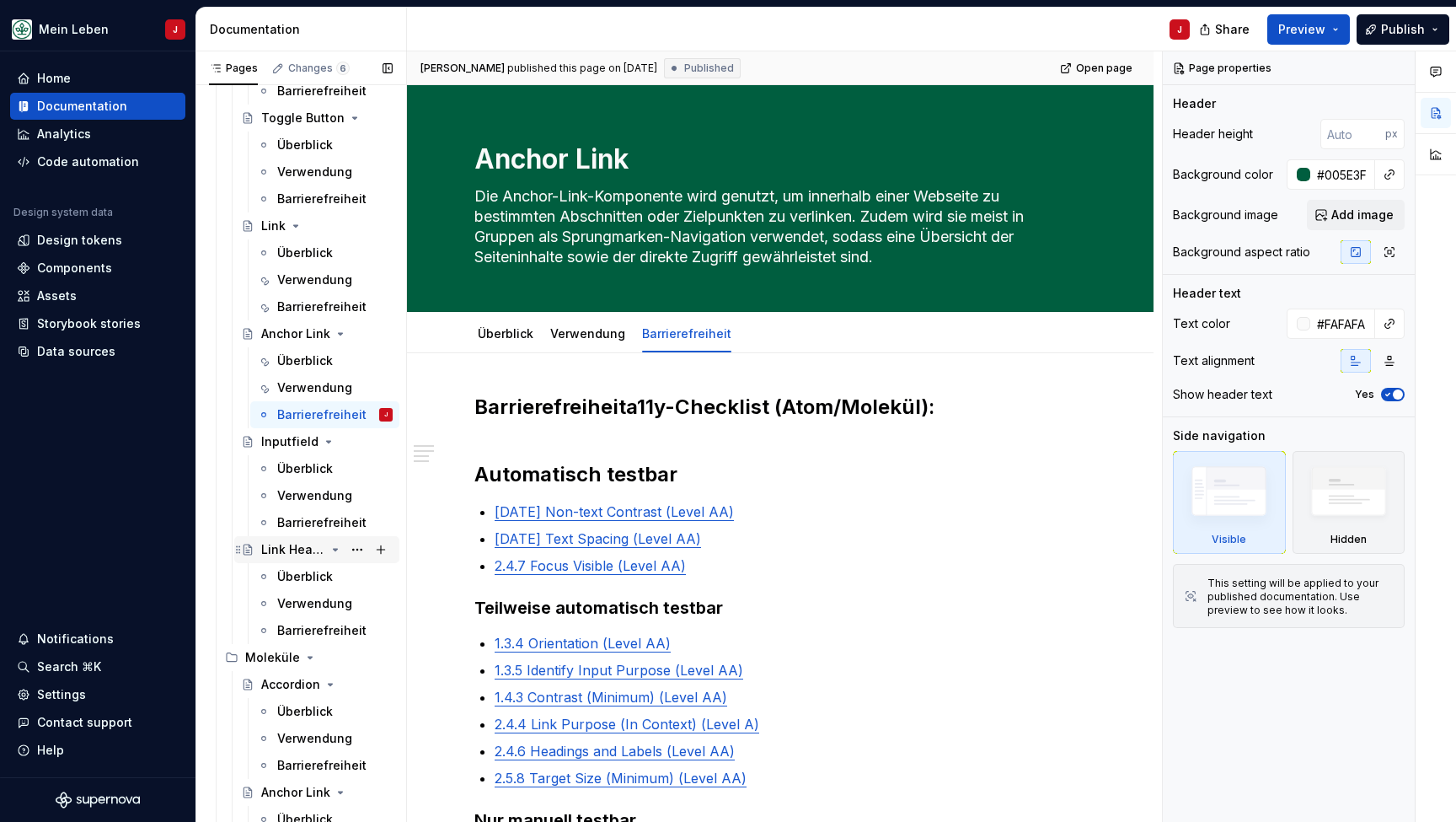
click at [277, 554] on div "Link Headline" at bounding box center [293, 550] width 64 height 17
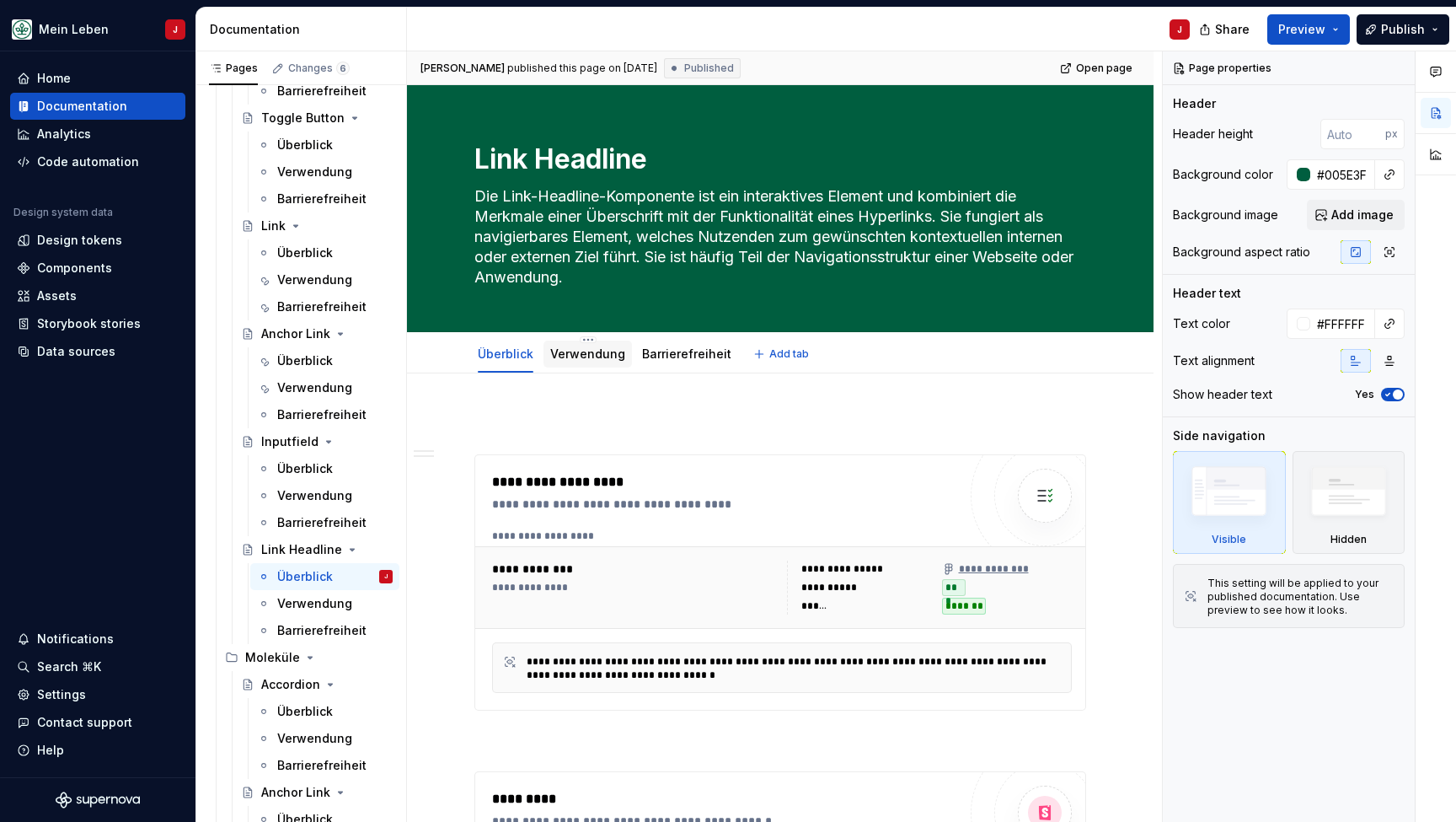
click at [590, 359] on link "Verwendung" at bounding box center [587, 353] width 75 height 14
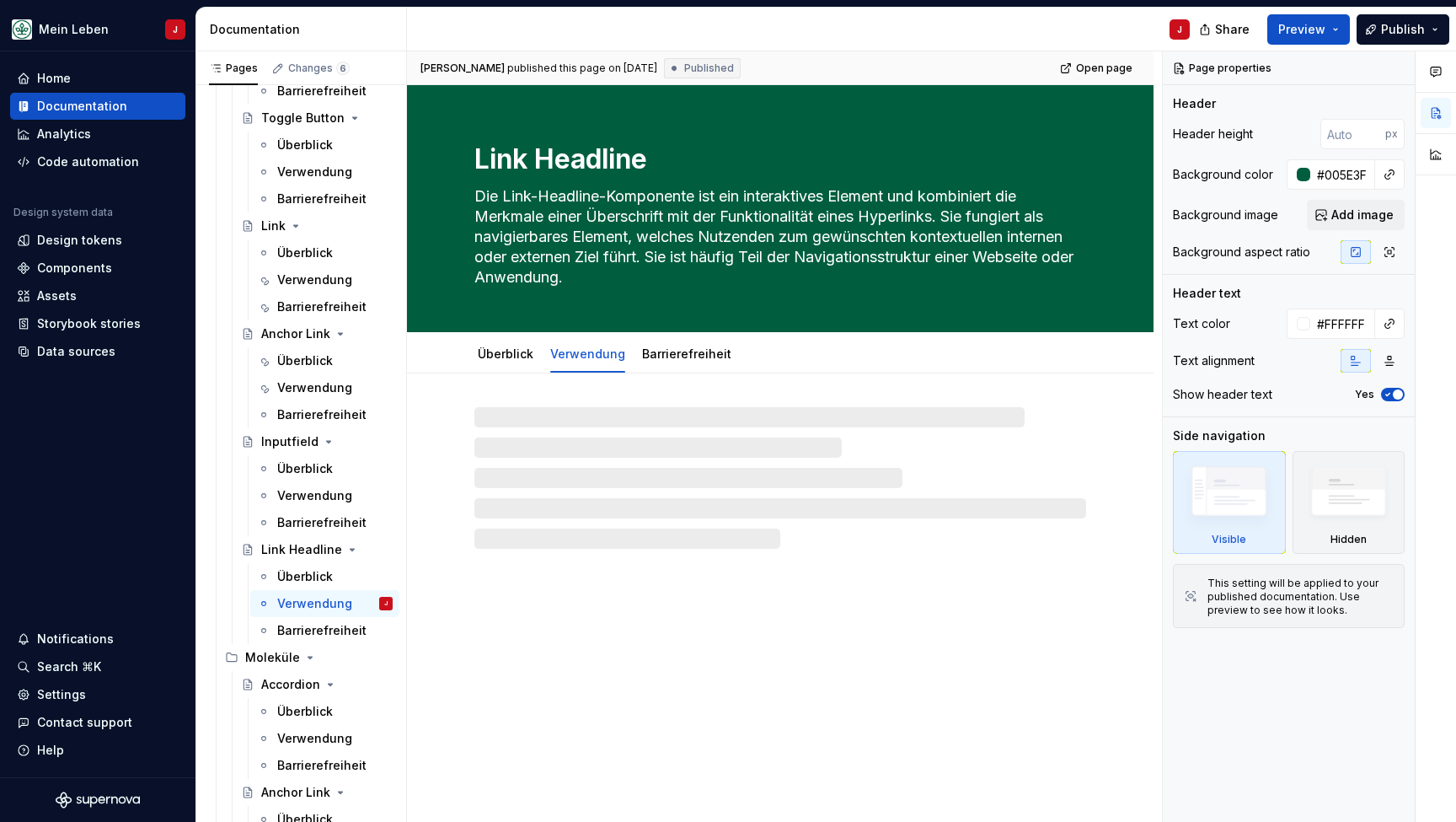
type textarea "*"
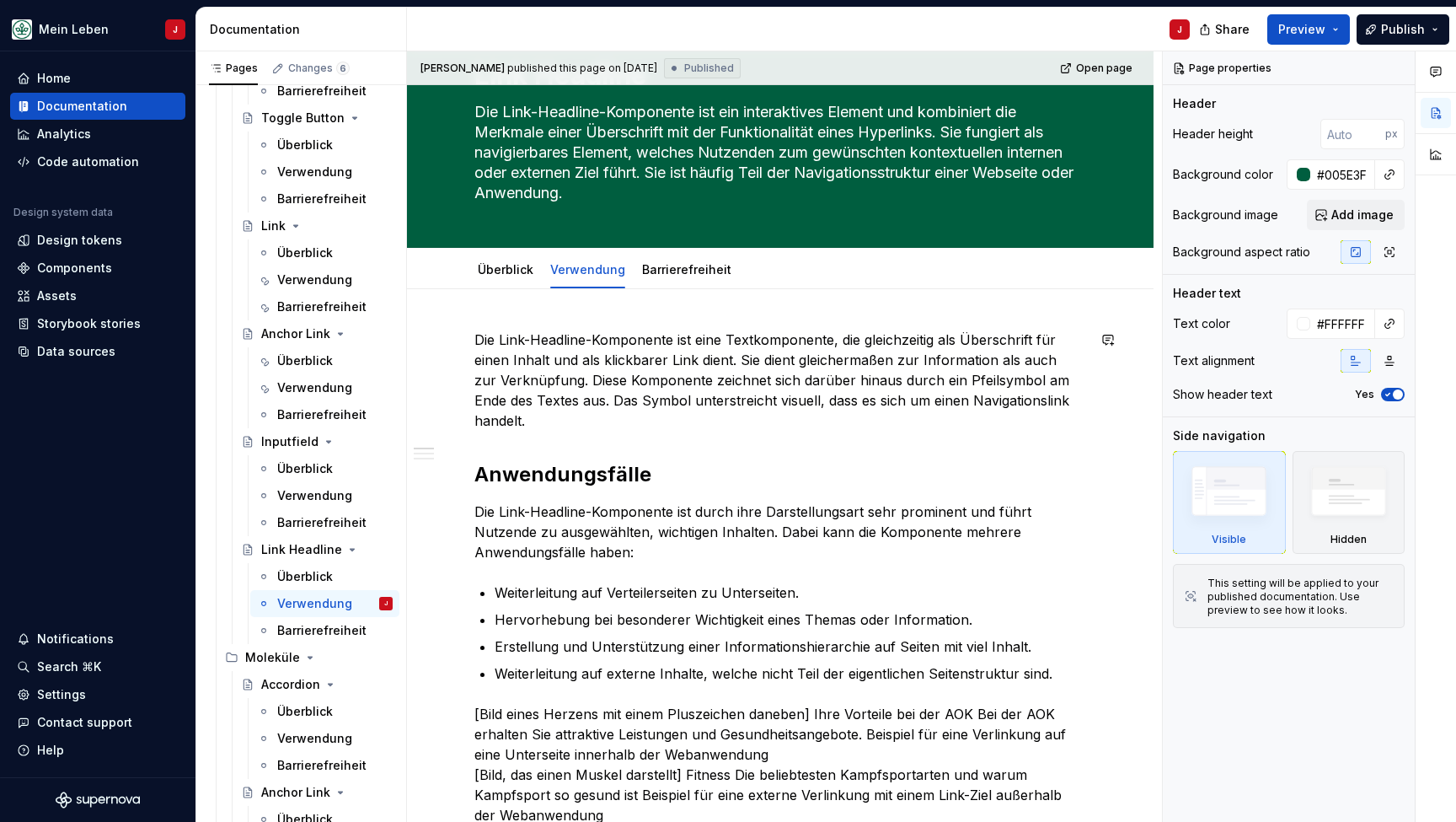
scroll to position [88, 0]
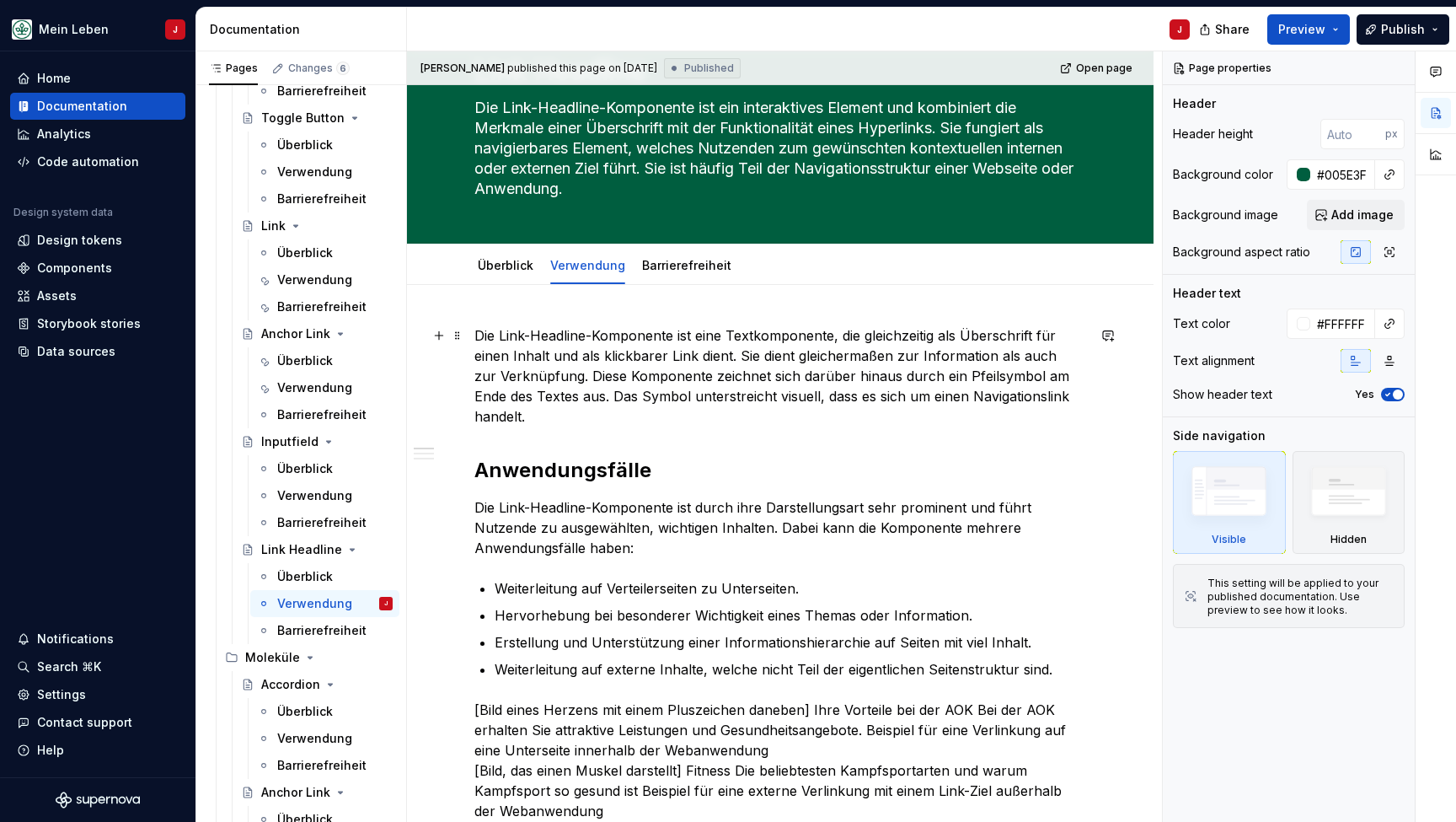
click at [479, 333] on p "Die Link-Headline-Komponente ist eine Textkomponente, die gleichzeitig als Über…" at bounding box center [780, 375] width 611 height 101
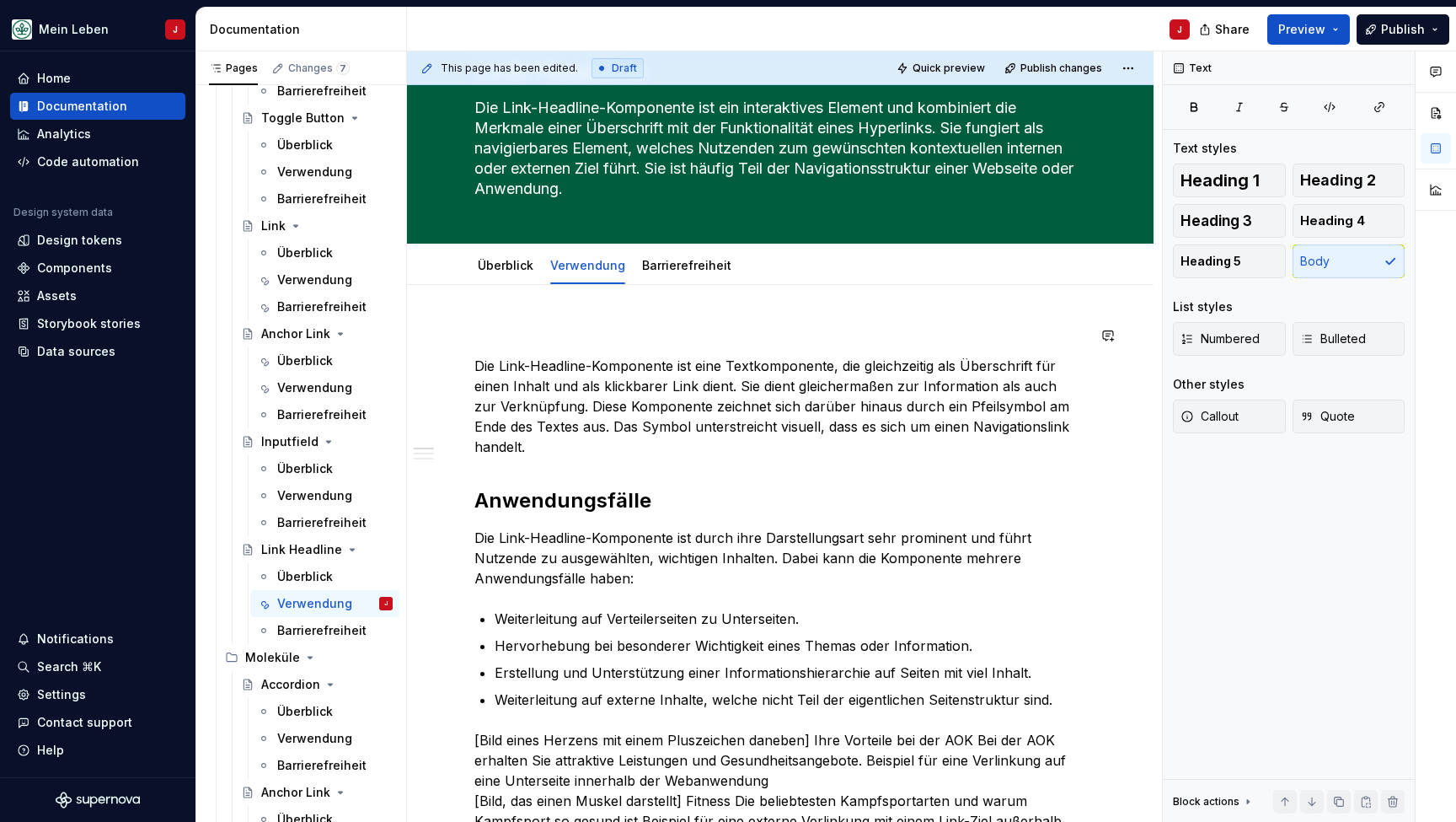
click at [506, 316] on div "This page has been edited. Draft Quick preview Publish changes Link Headline Di…" at bounding box center [784, 436] width 755 height 771
click at [508, 338] on p "Verwendung" at bounding box center [780, 335] width 611 height 20
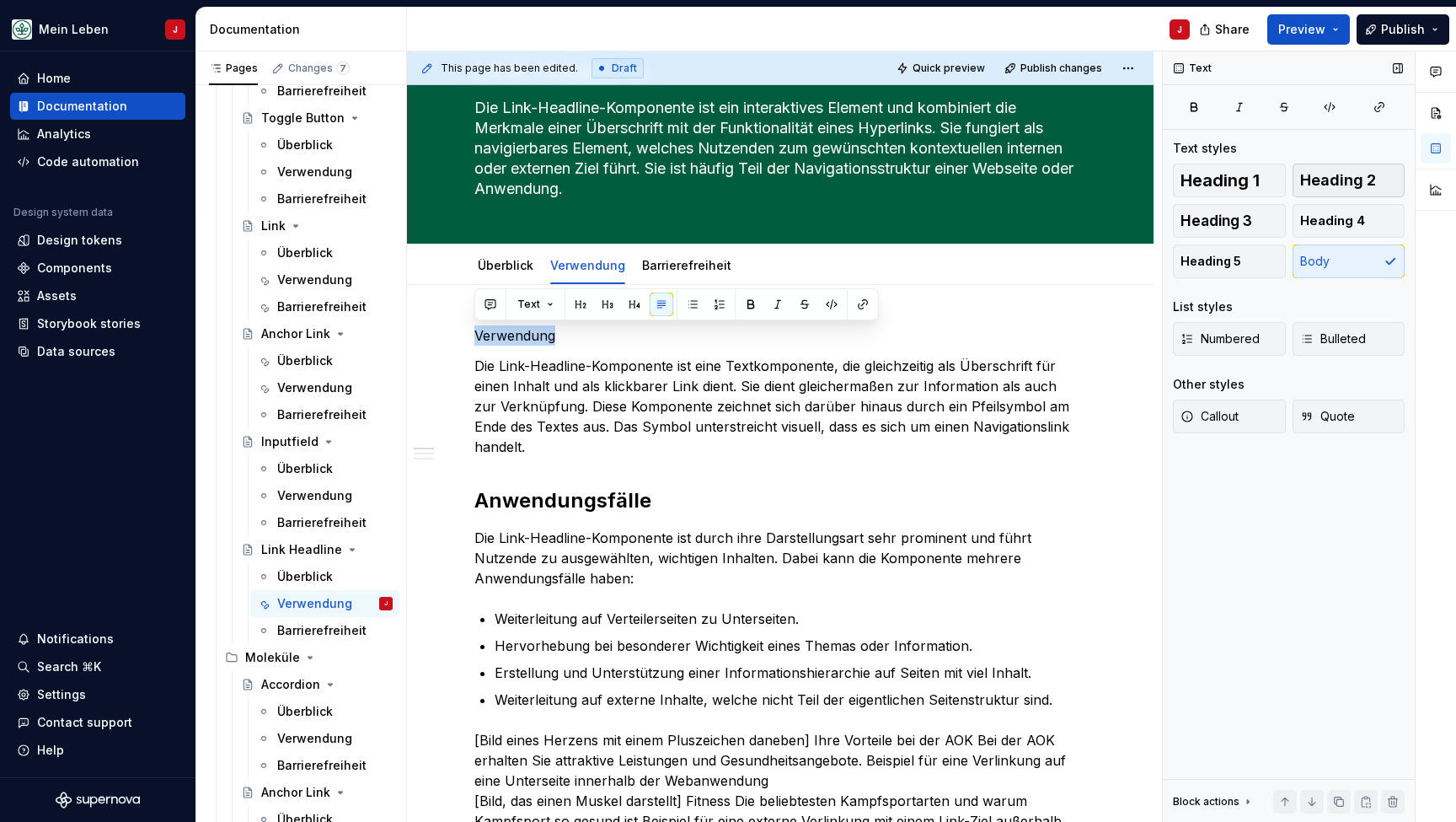
click at [1345, 184] on span "Heading 2" at bounding box center [1337, 181] width 76 height 17
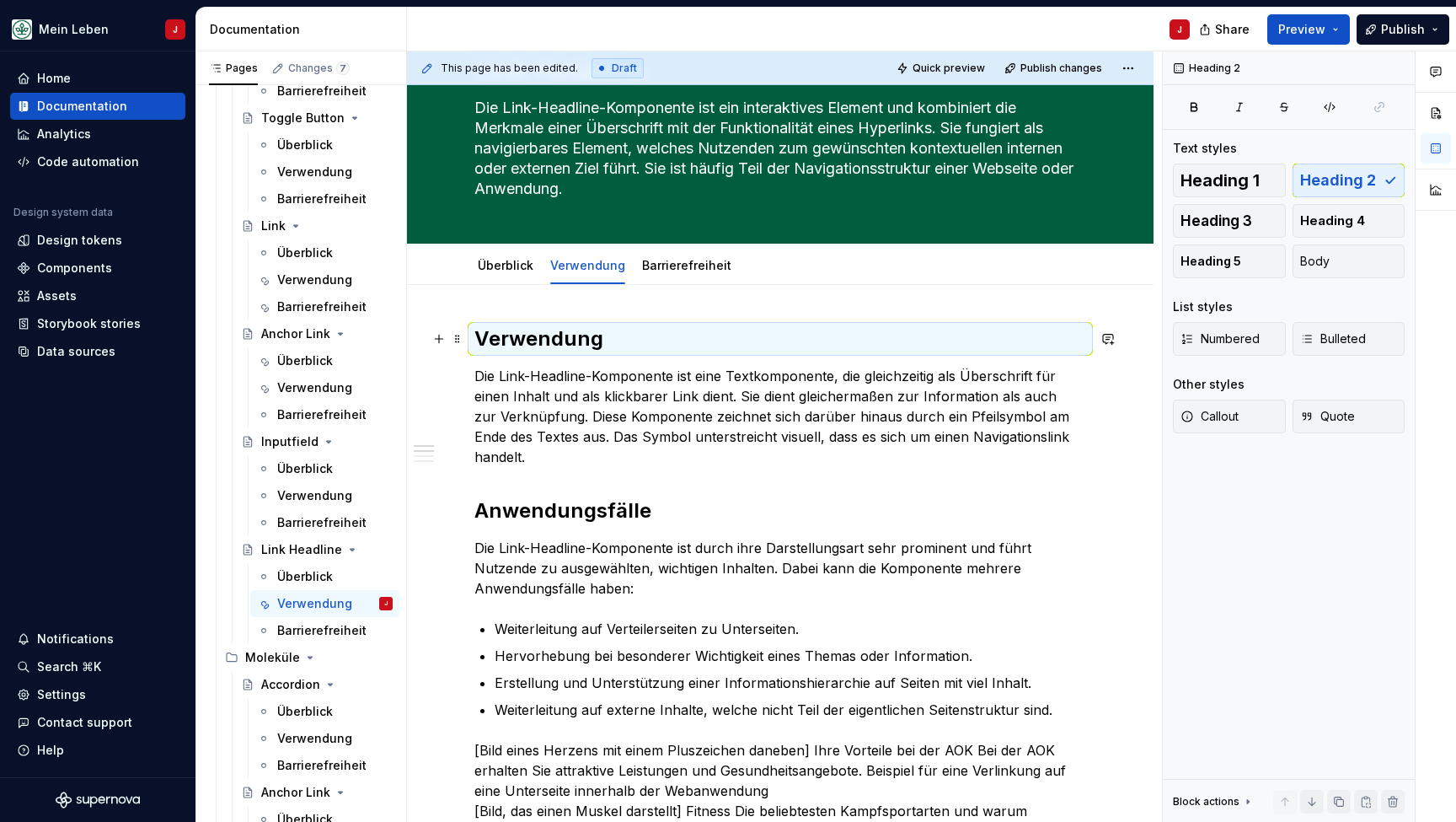
click at [669, 342] on h2 "Verwendung" at bounding box center [780, 338] width 611 height 27
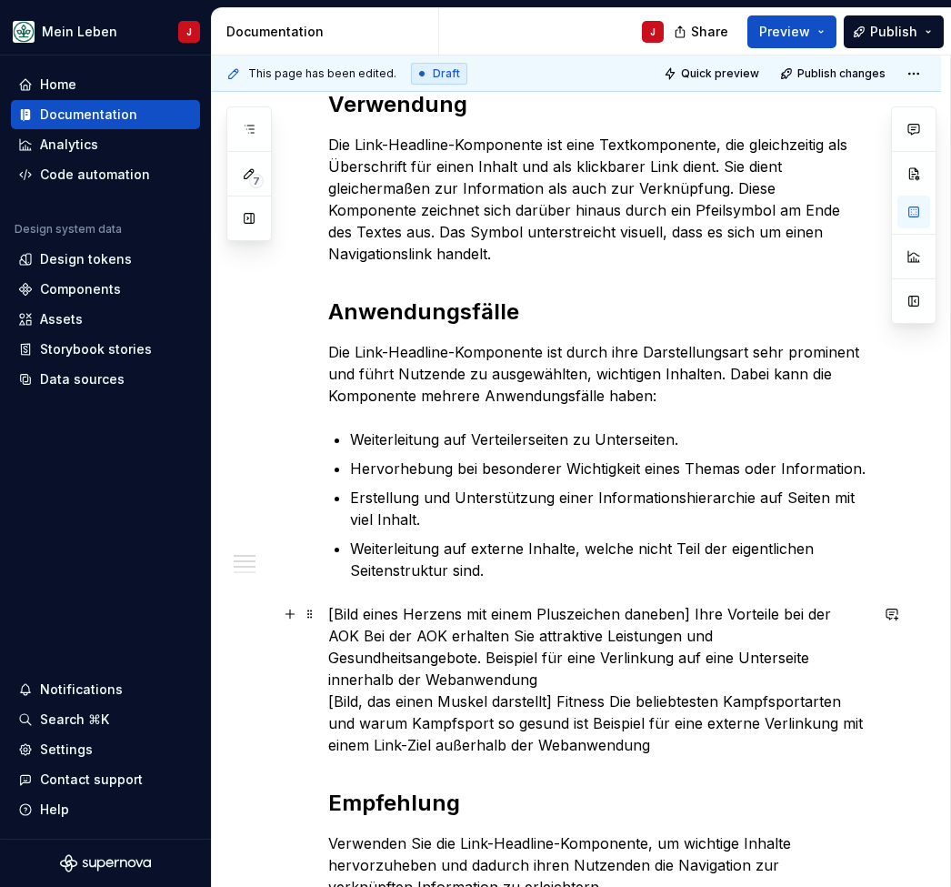
scroll to position [323, 0]
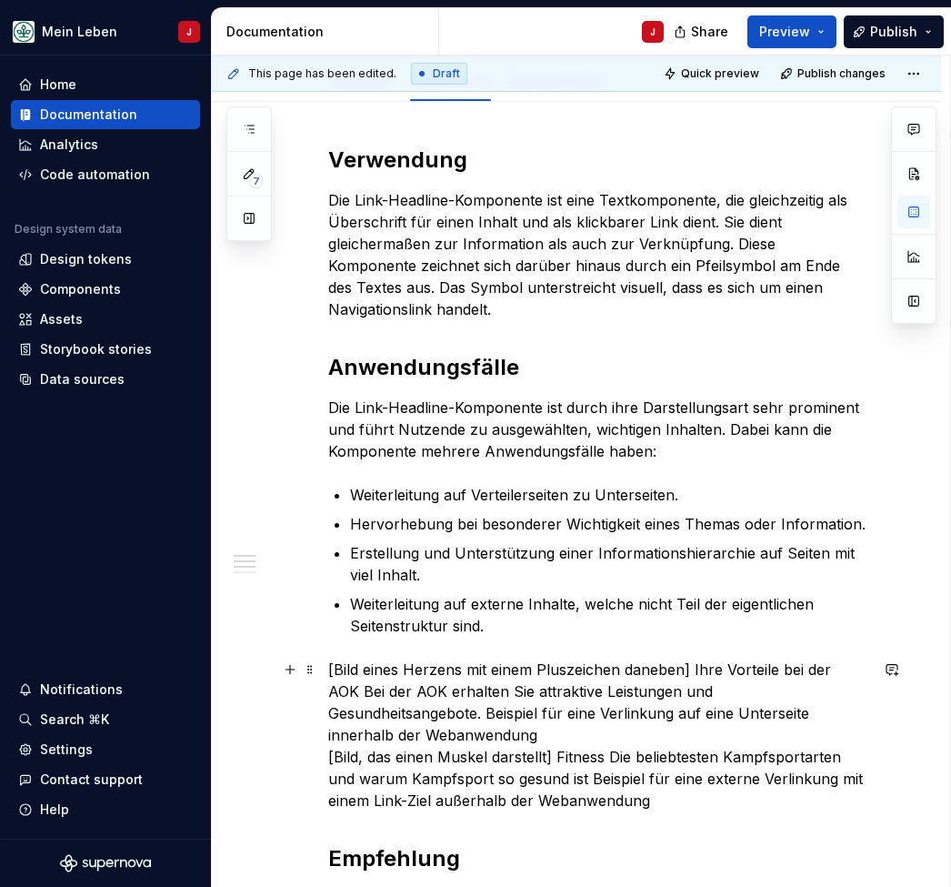
click at [638, 664] on p "[Bild eines Herzens mit einem Pluszeichen daneben] Ihre Vorteile bei der AOK Be…" at bounding box center [598, 734] width 540 height 153
click at [615, 750] on p "[Bild eines Herzens mit einem Pluszeichen daneben] Ihre Vorteile bei der AOK Be…" at bounding box center [598, 734] width 540 height 153
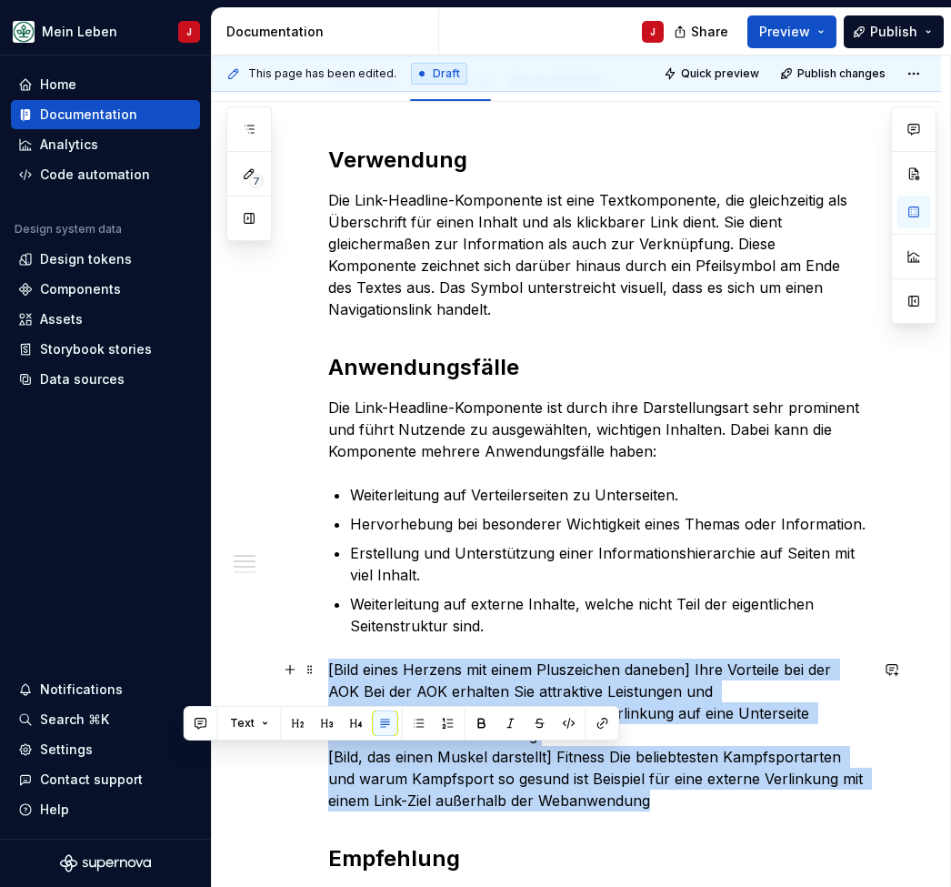
click at [615, 750] on p "[Bild eines Herzens mit einem Pluszeichen daneben] Ihre Vorteile bei der AOK Be…" at bounding box center [598, 734] width 540 height 153
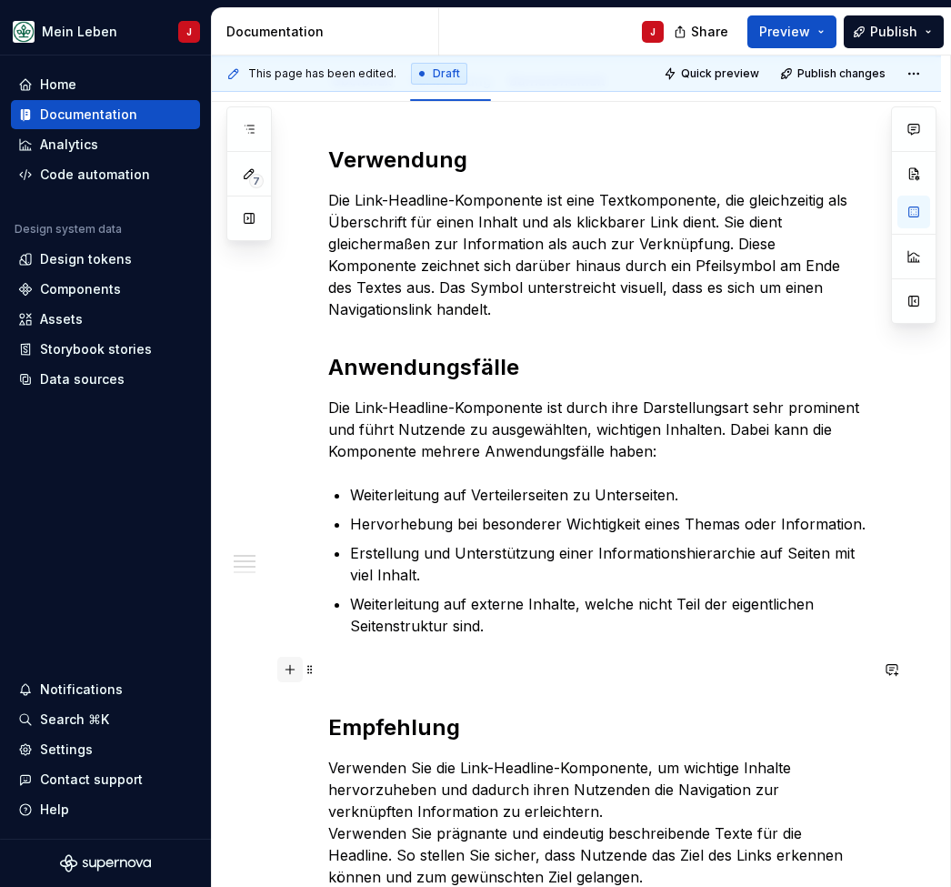
click at [289, 669] on button "button" at bounding box center [289, 669] width 25 height 25
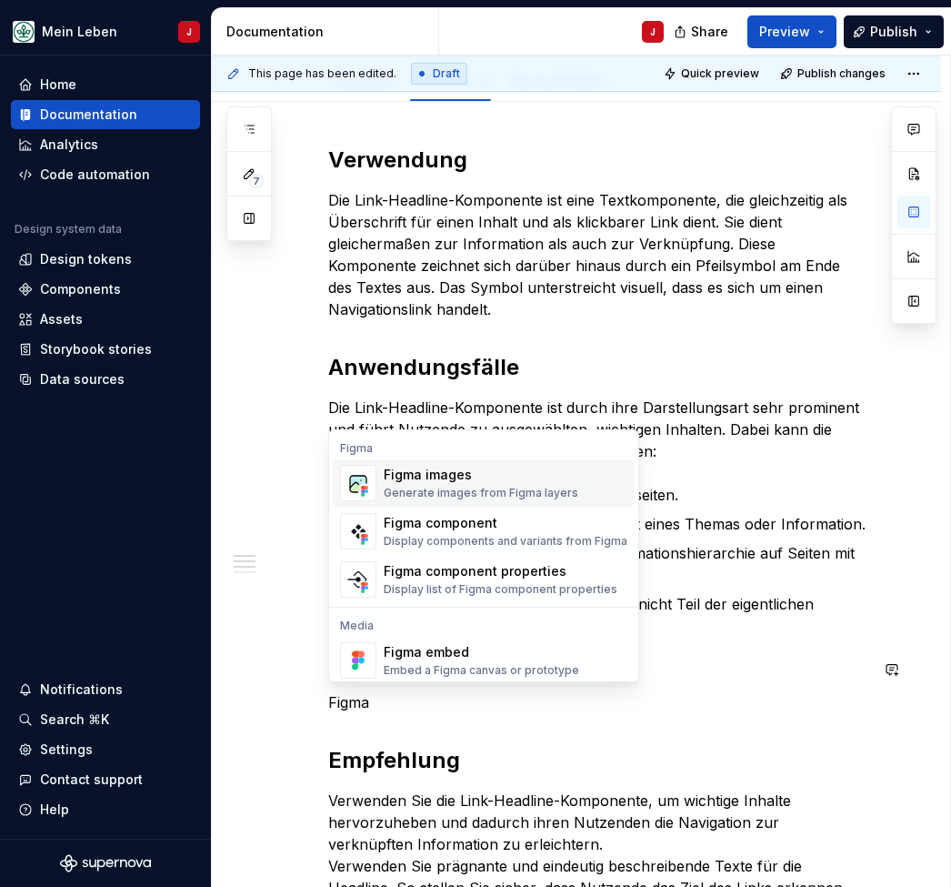
click at [398, 470] on div "Figma images" at bounding box center [481, 475] width 195 height 18
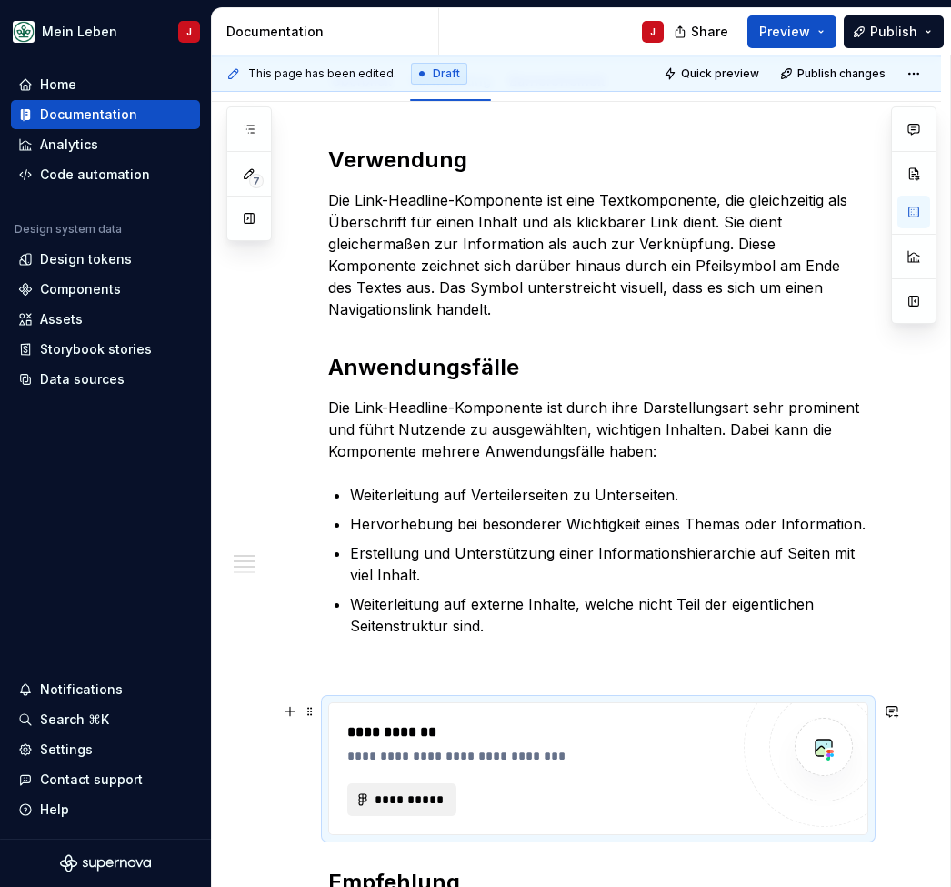
click at [427, 798] on span "**********" at bounding box center [409, 799] width 71 height 18
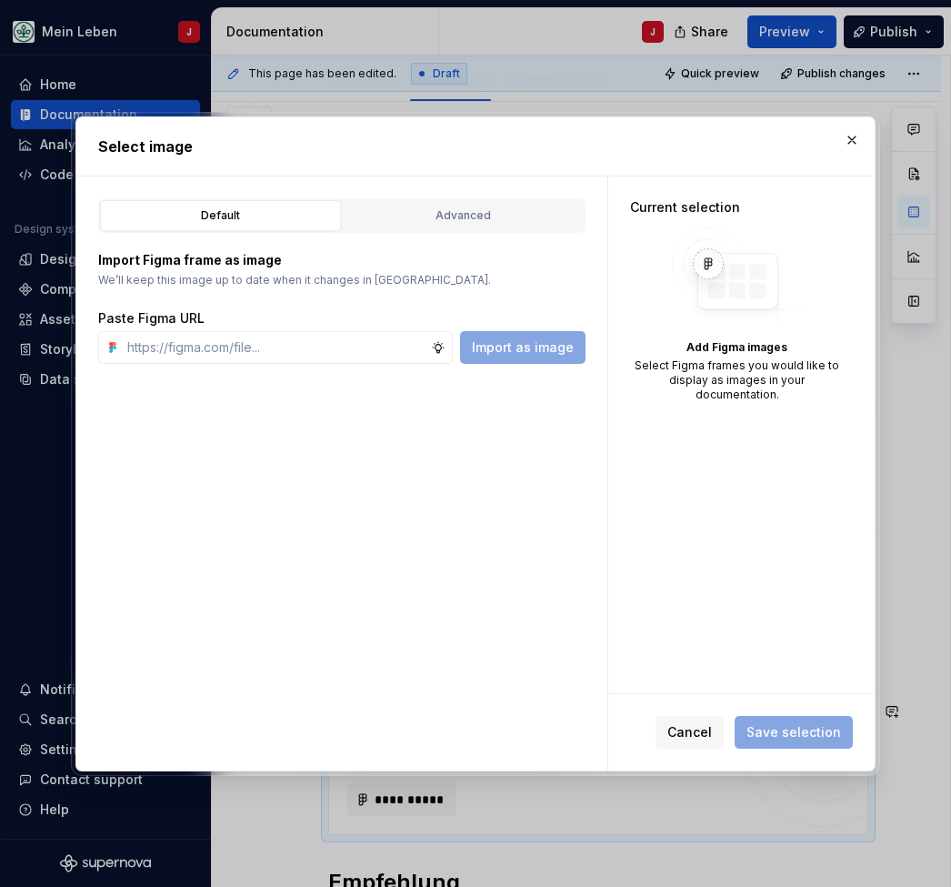
type textarea "*"
click at [213, 348] on input "text" at bounding box center [275, 347] width 311 height 33
type input "[URL][DOMAIN_NAME]"
click at [497, 348] on span "Import as image" at bounding box center [523, 347] width 102 height 18
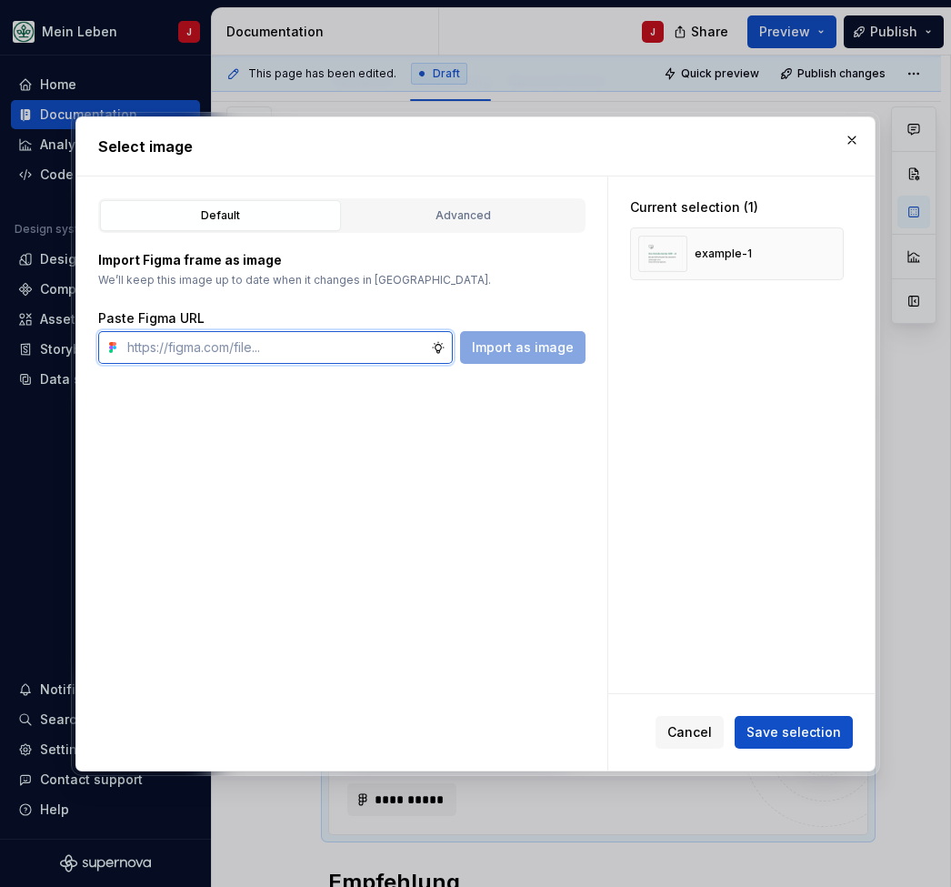
click at [278, 352] on input "text" at bounding box center [275, 347] width 311 height 33
paste input "[URL][DOMAIN_NAME]"
type input "[URL][DOMAIN_NAME]"
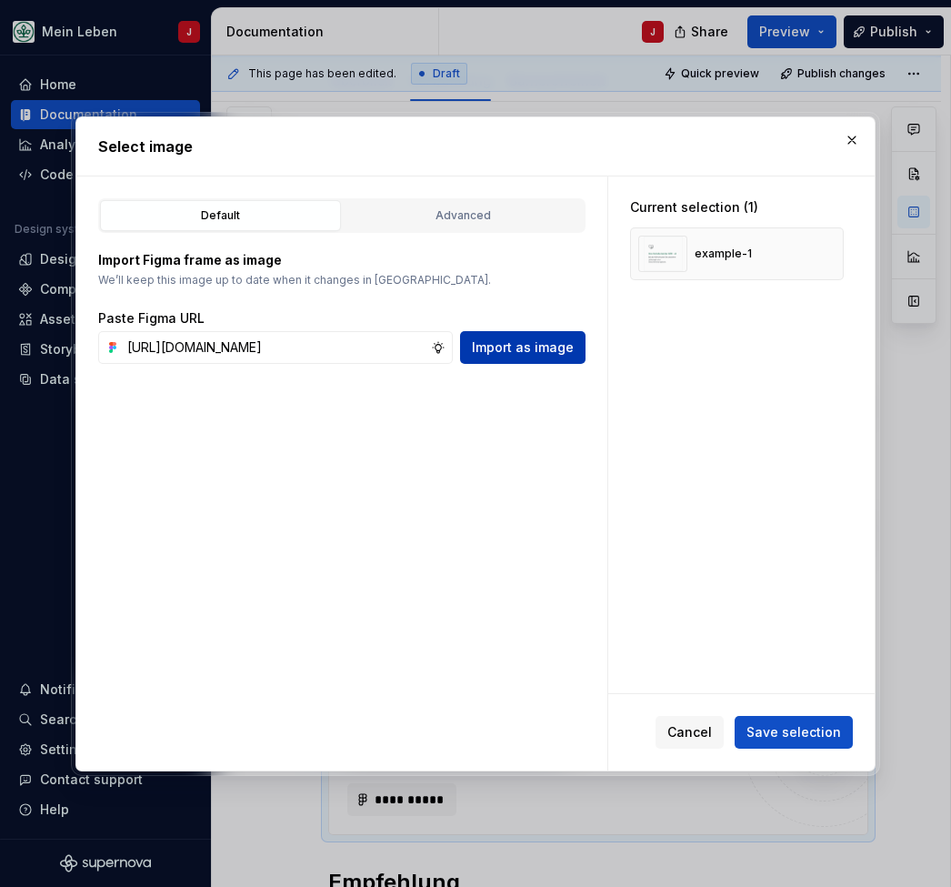
click at [487, 342] on span "Import as image" at bounding box center [523, 347] width 102 height 18
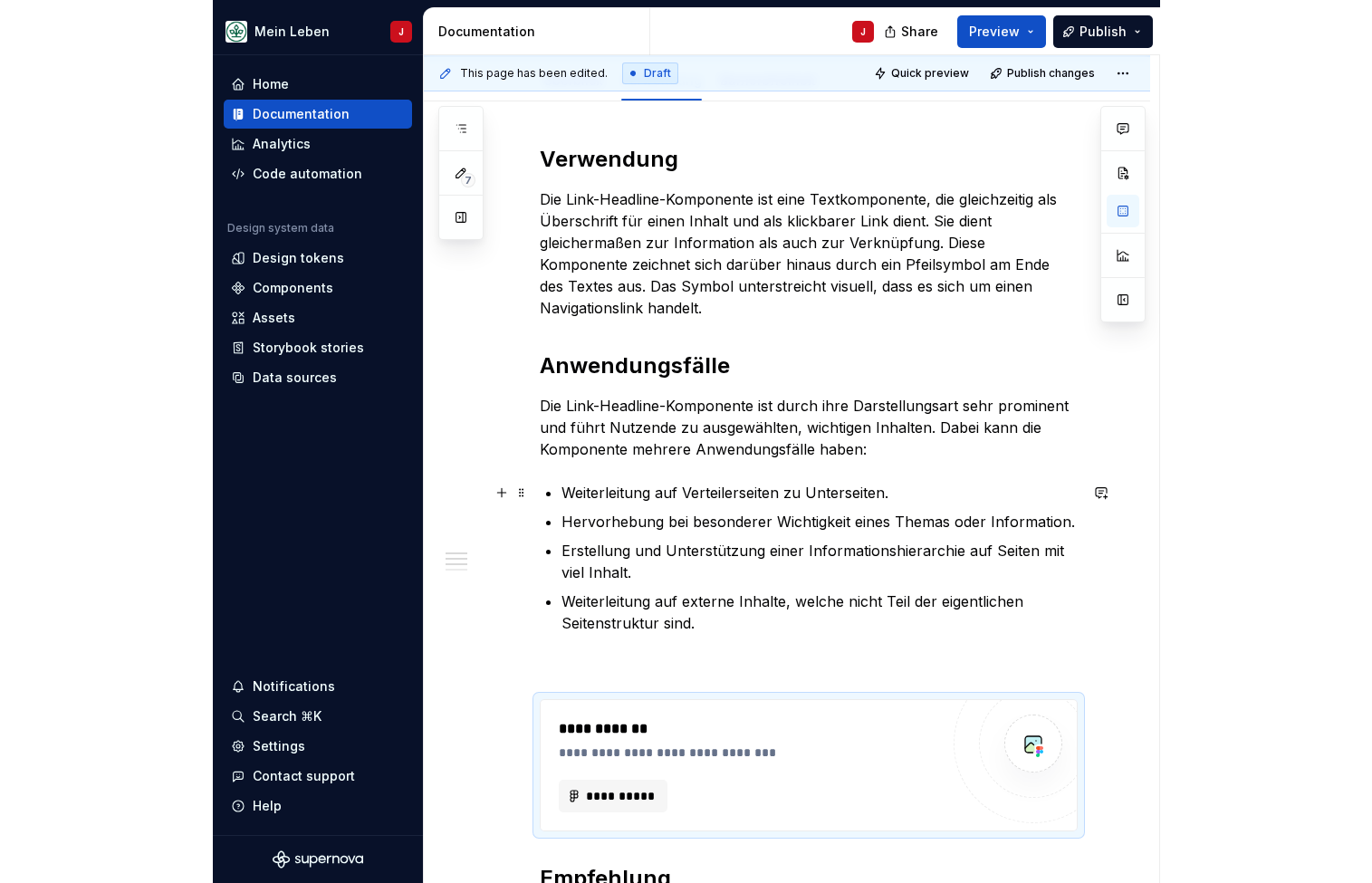
scroll to position [575, 0]
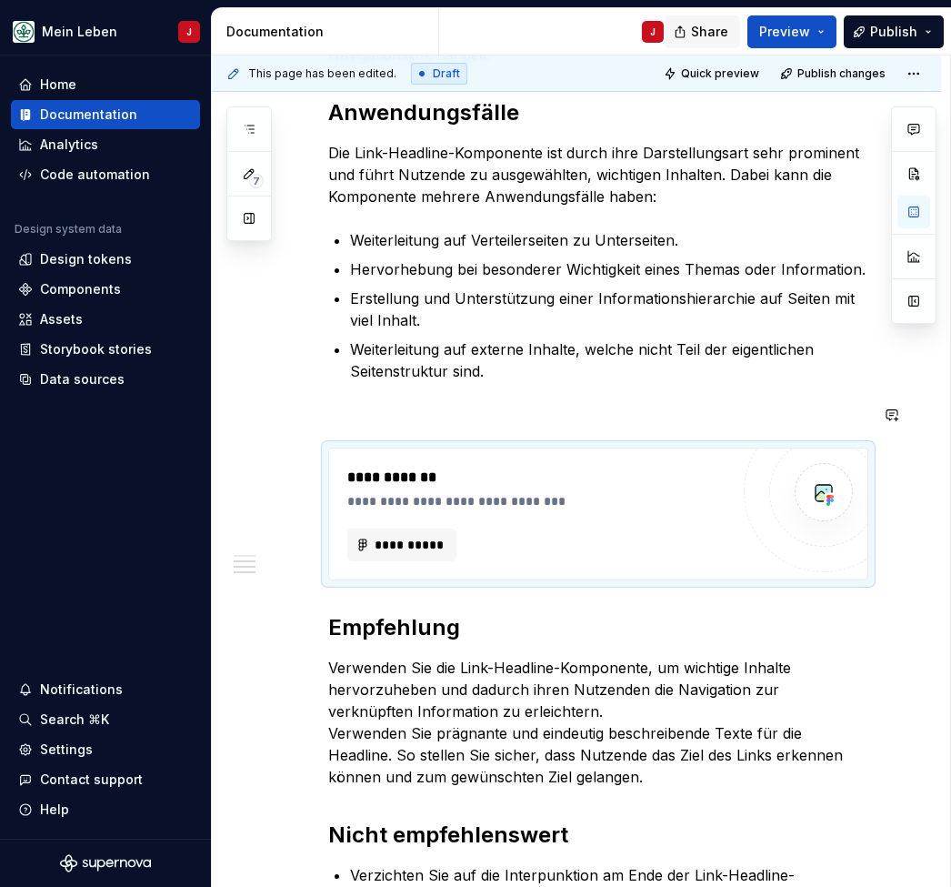
type textarea "*"
click at [429, 535] on button "**********" at bounding box center [401, 544] width 109 height 33
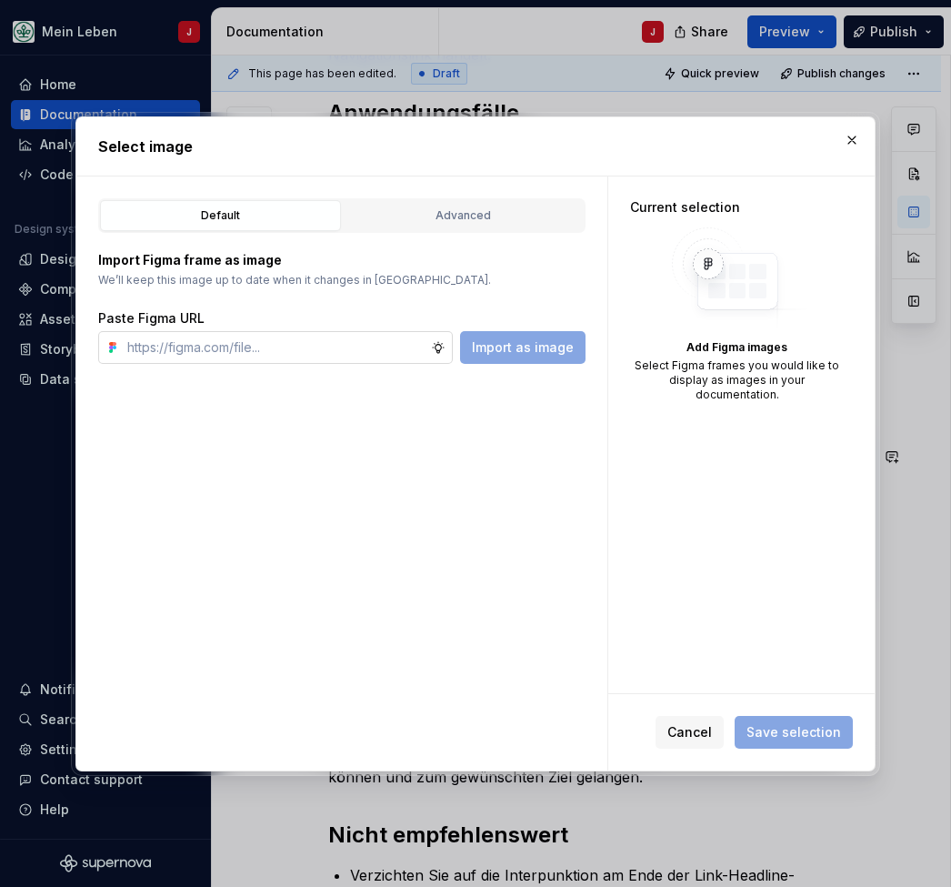
click at [277, 345] on input "text" at bounding box center [275, 347] width 311 height 33
type input "[URL][DOMAIN_NAME]"
click at [533, 343] on span "Import as image" at bounding box center [523, 347] width 102 height 18
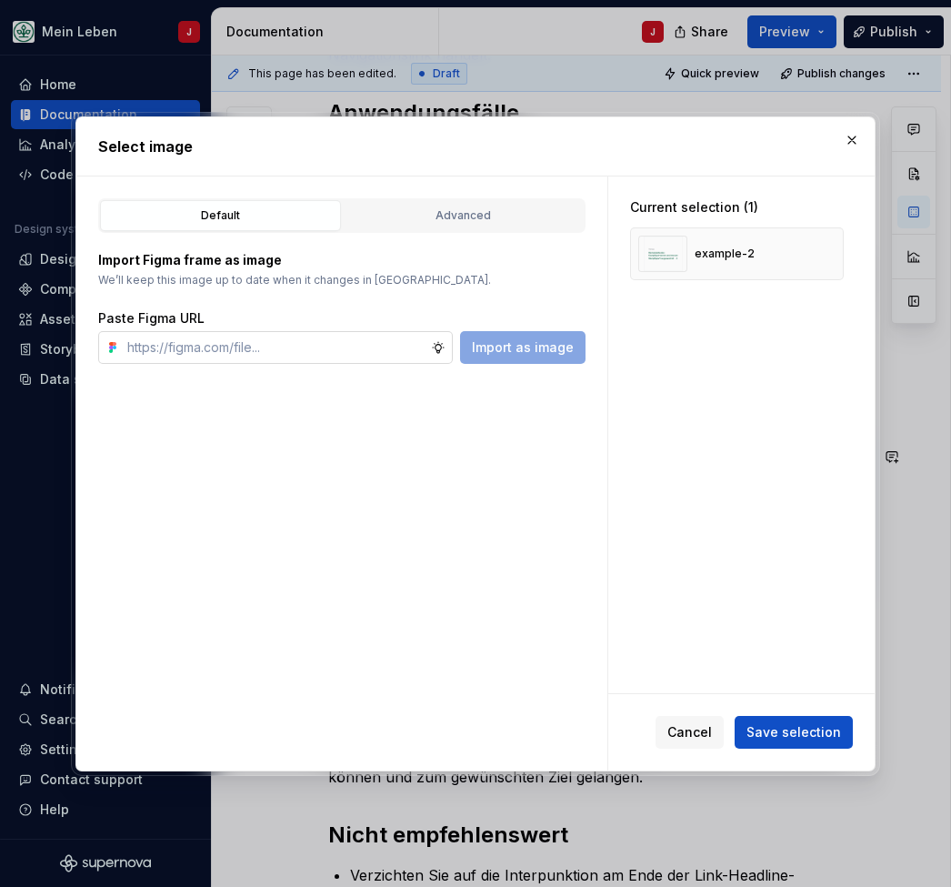
click at [320, 337] on input "text" at bounding box center [275, 347] width 311 height 33
paste input "[URL][DOMAIN_NAME]"
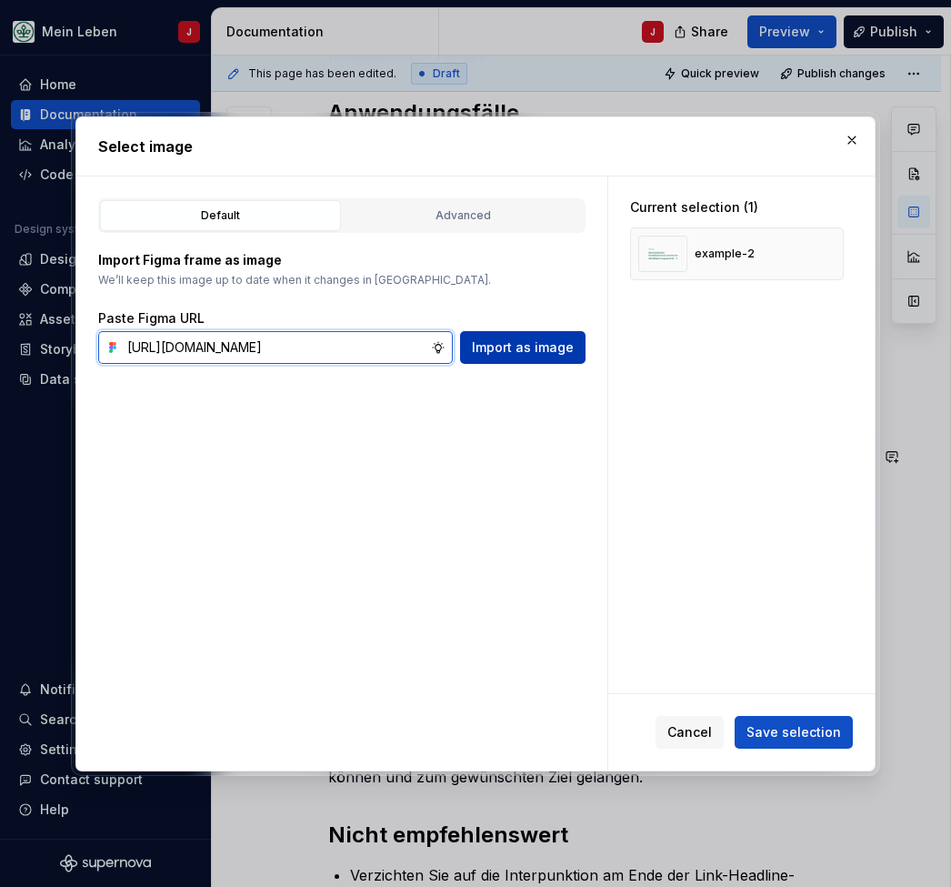
type input "[URL][DOMAIN_NAME]"
click at [524, 342] on span "Import as image" at bounding box center [523, 347] width 102 height 18
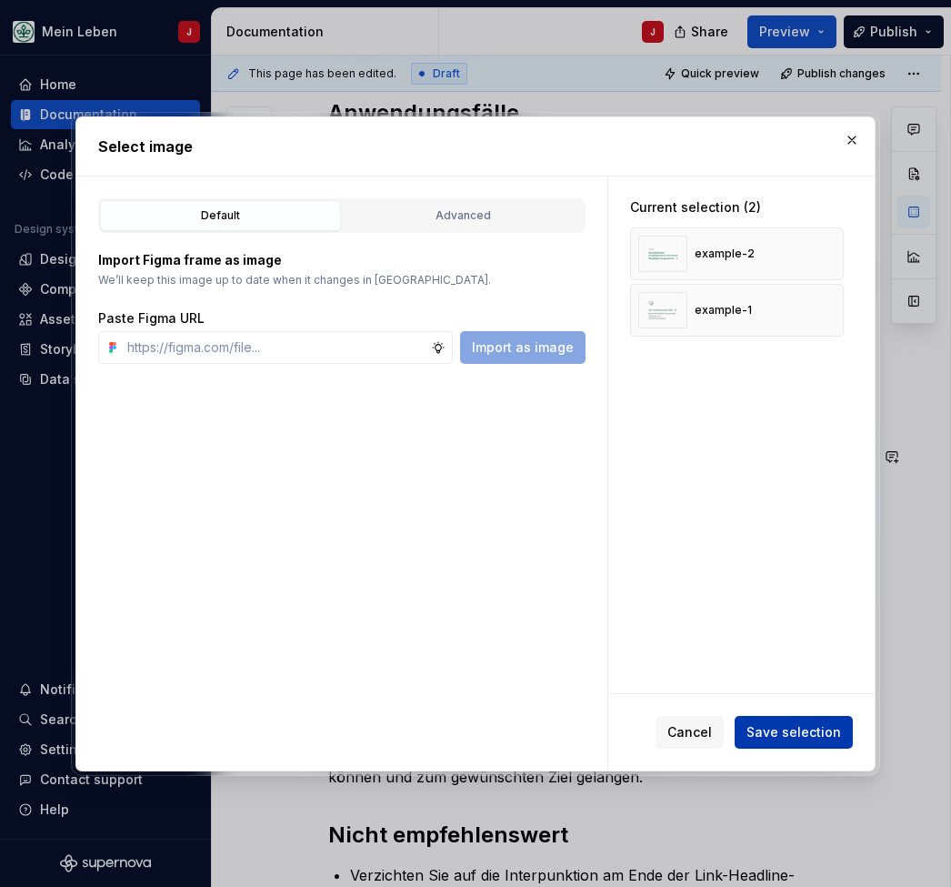
click at [773, 735] on span "Save selection" at bounding box center [794, 732] width 95 height 18
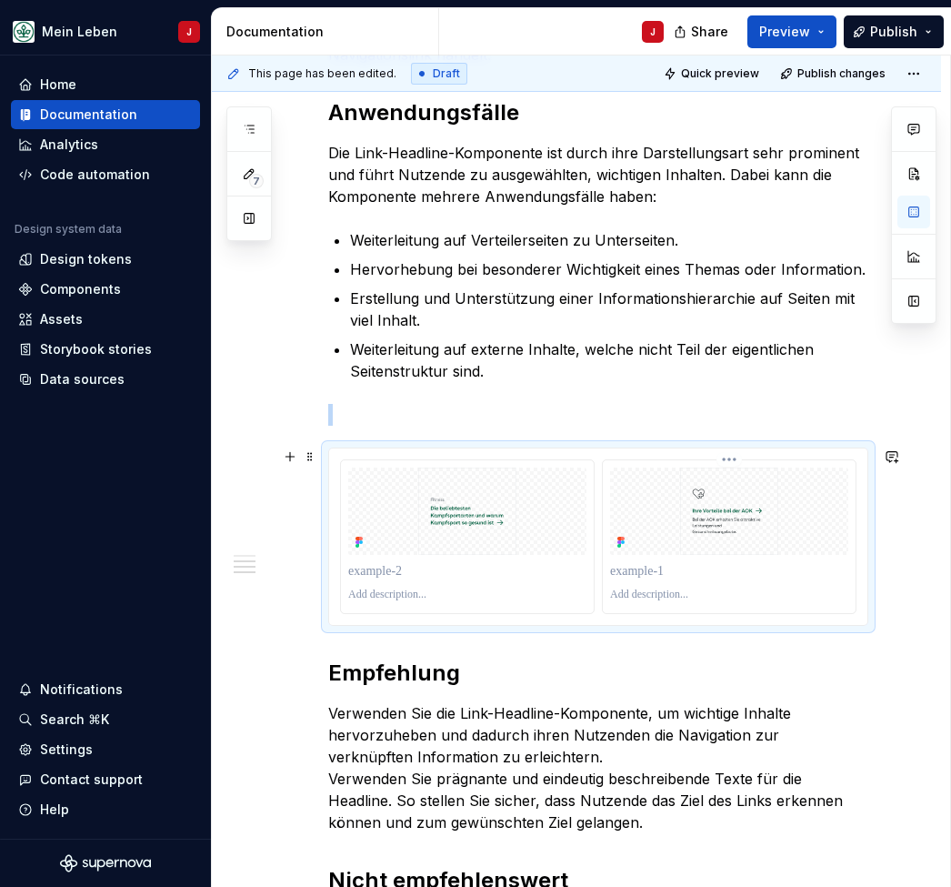
click at [628, 525] on img at bounding box center [729, 510] width 238 height 87
click at [312, 459] on span at bounding box center [310, 456] width 15 height 25
click at [679, 462] on div at bounding box center [729, 536] width 253 height 153
click at [949, 346] on div "This page has been edited. Draft Quick preview Publish changes Link Headline Di…" at bounding box center [581, 471] width 738 height 832
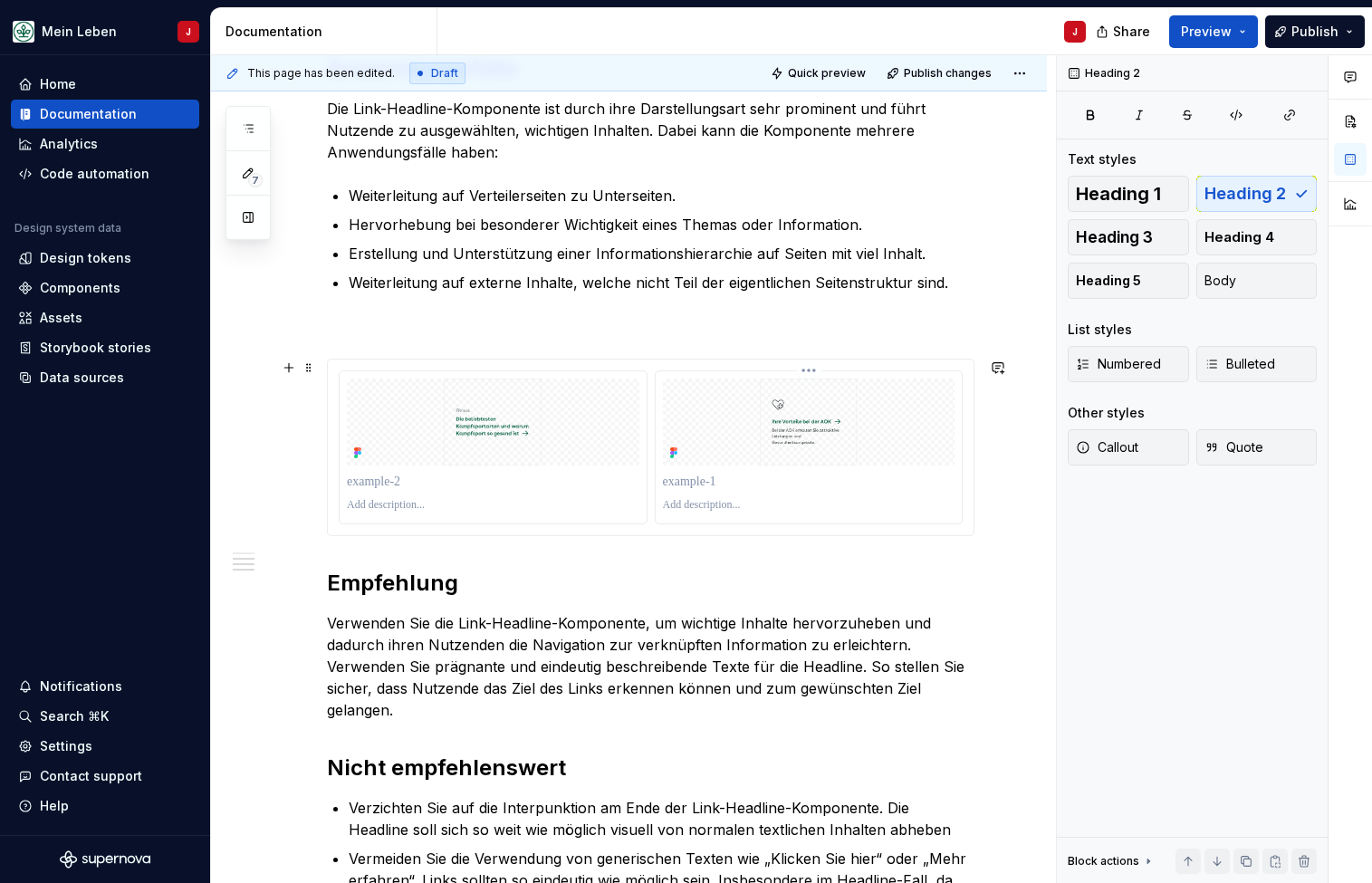
click at [782, 516] on div at bounding box center [808, 447] width 307 height 152
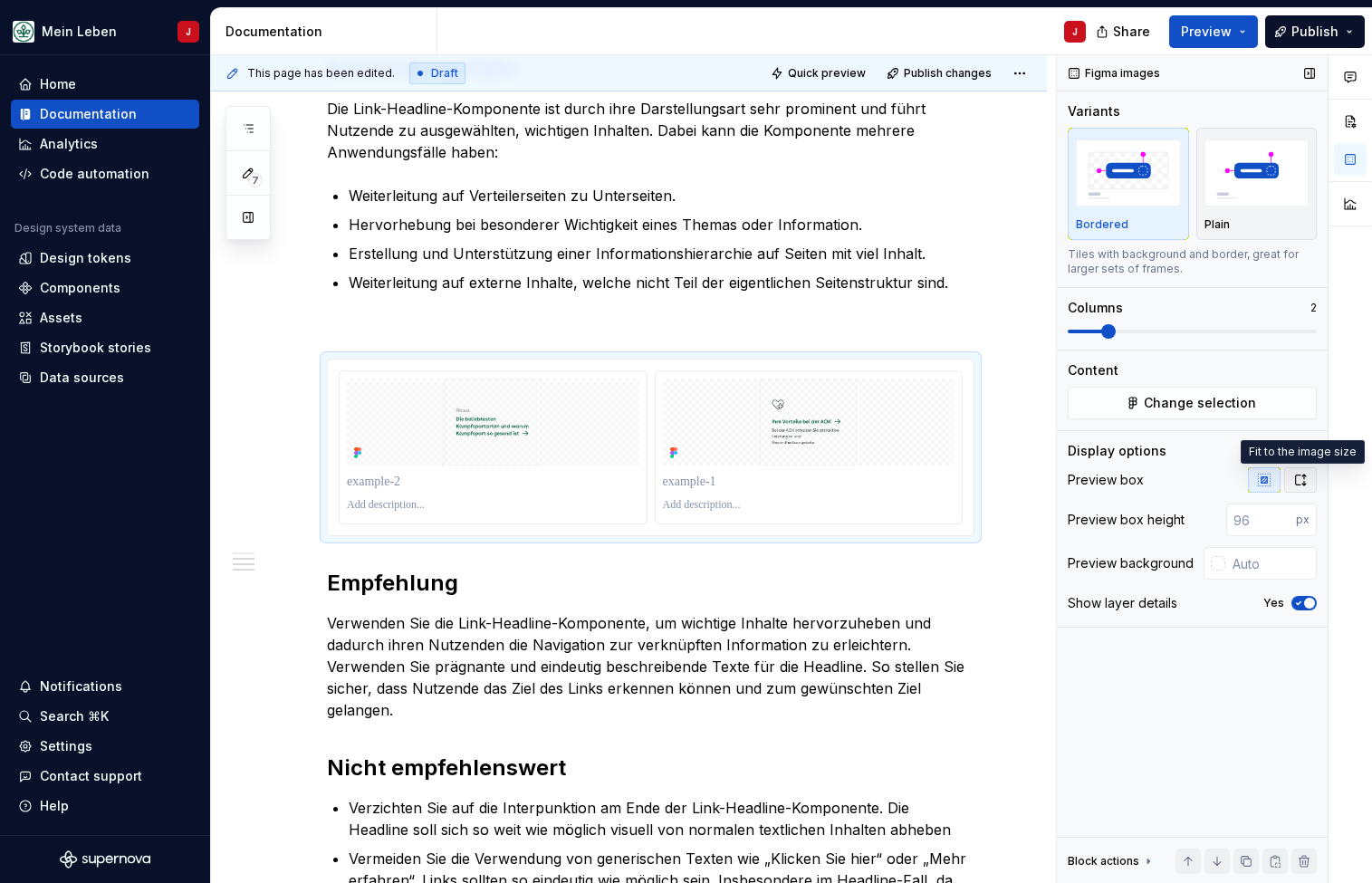
click at [1298, 478] on icon "button" at bounding box center [1300, 480] width 15 height 15
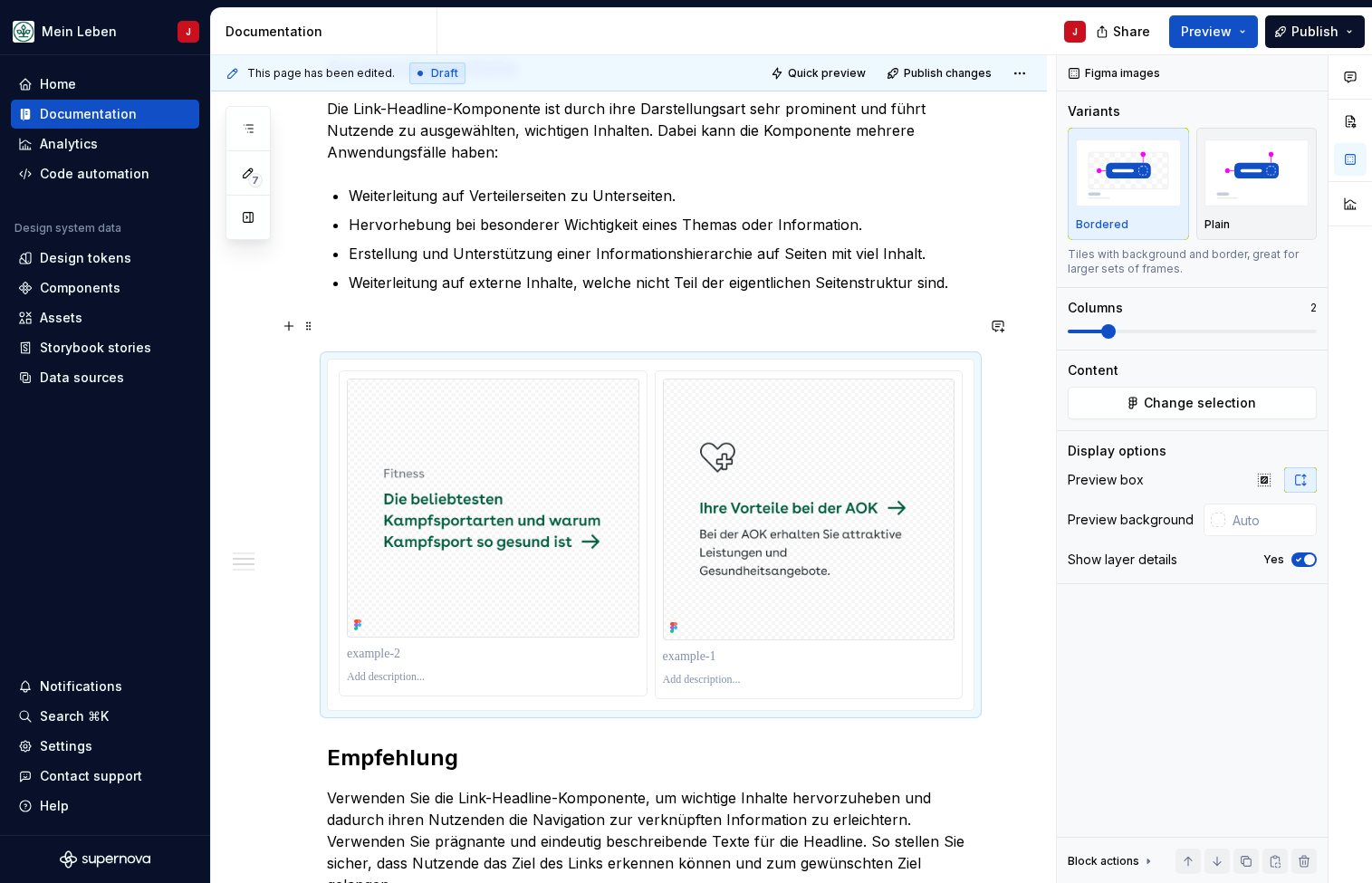
click at [394, 334] on p at bounding box center [650, 326] width 647 height 22
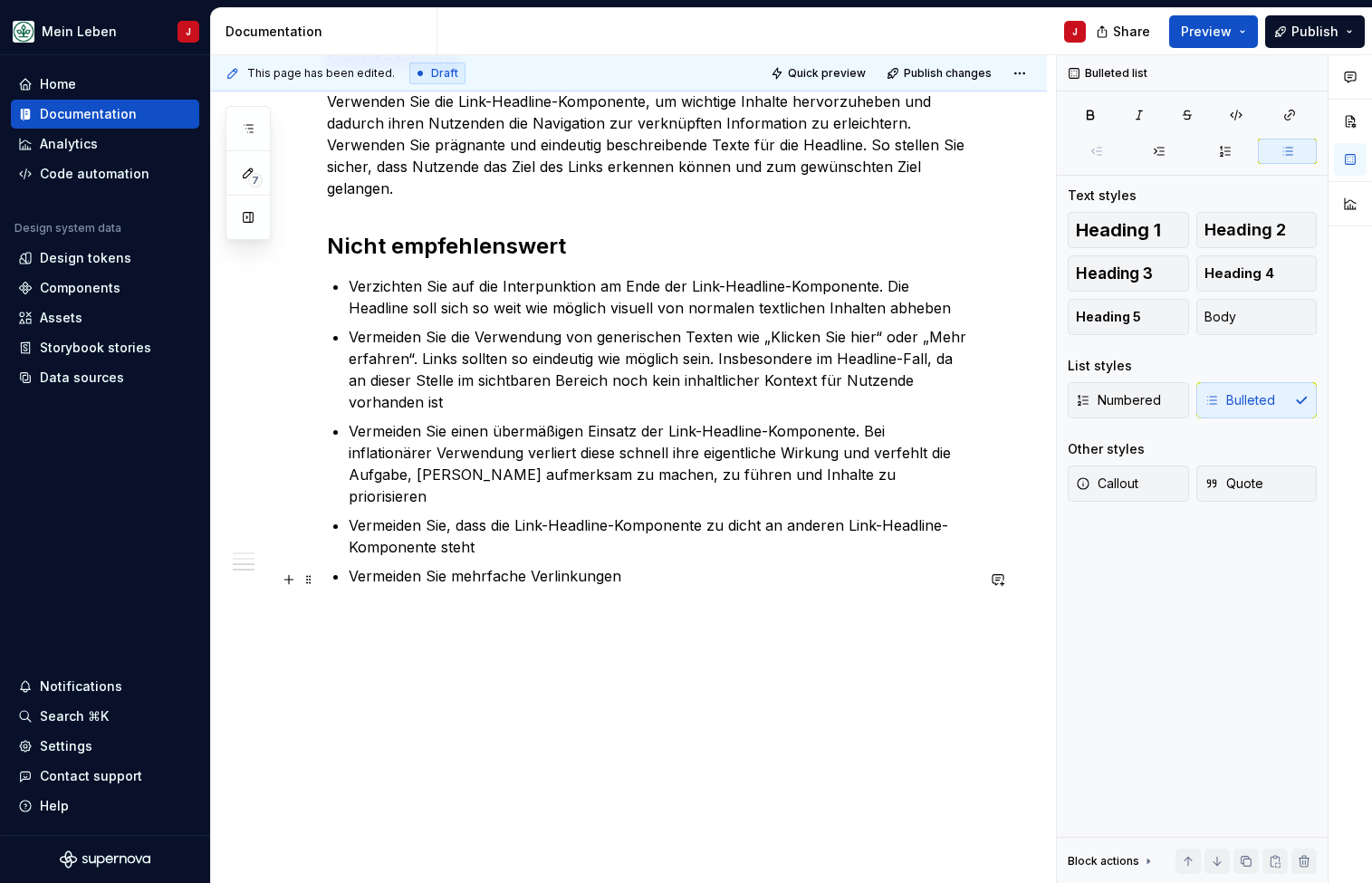
scroll to position [1222, 0]
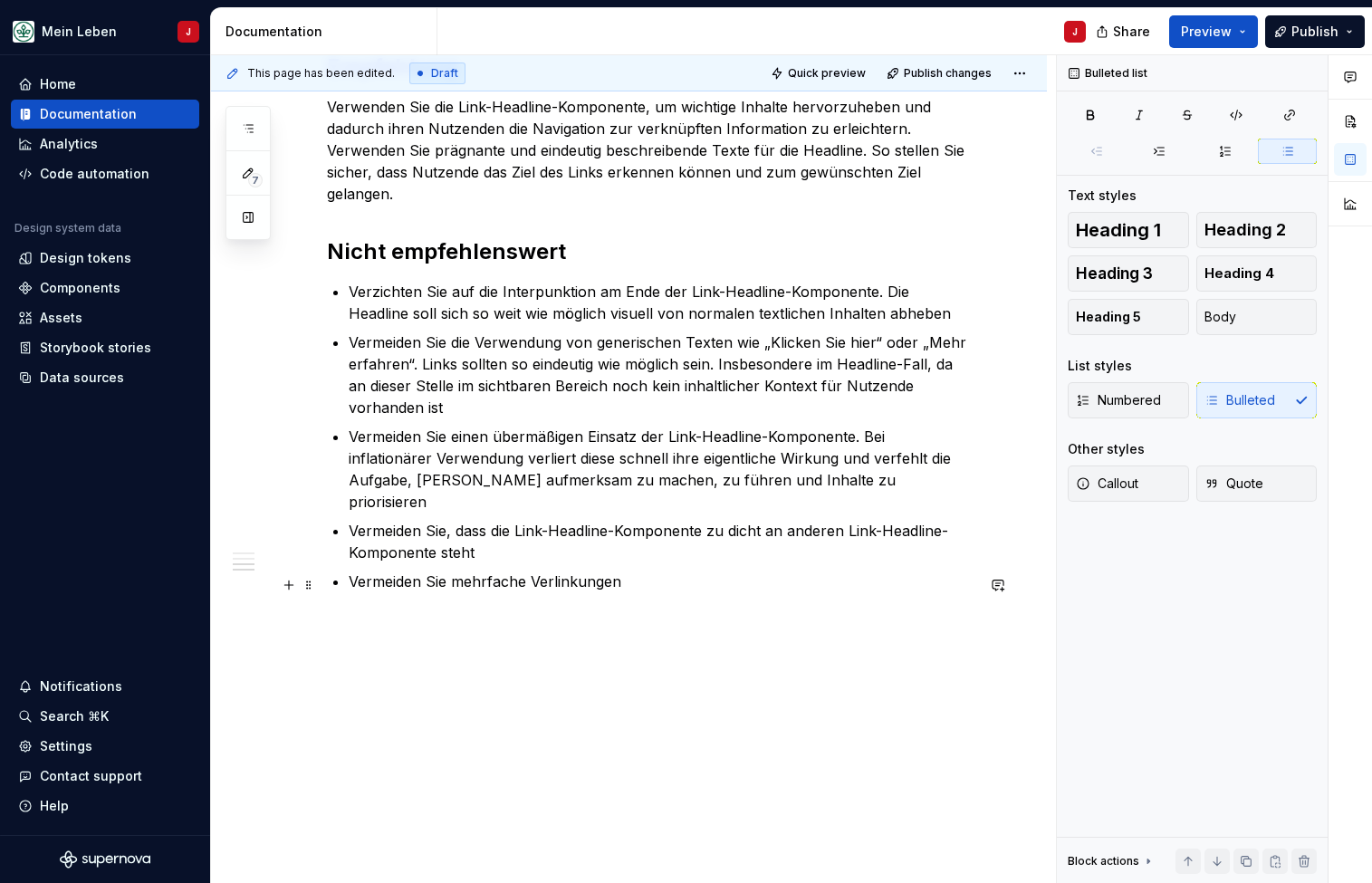
click at [332, 614] on p at bounding box center [650, 625] width 647 height 22
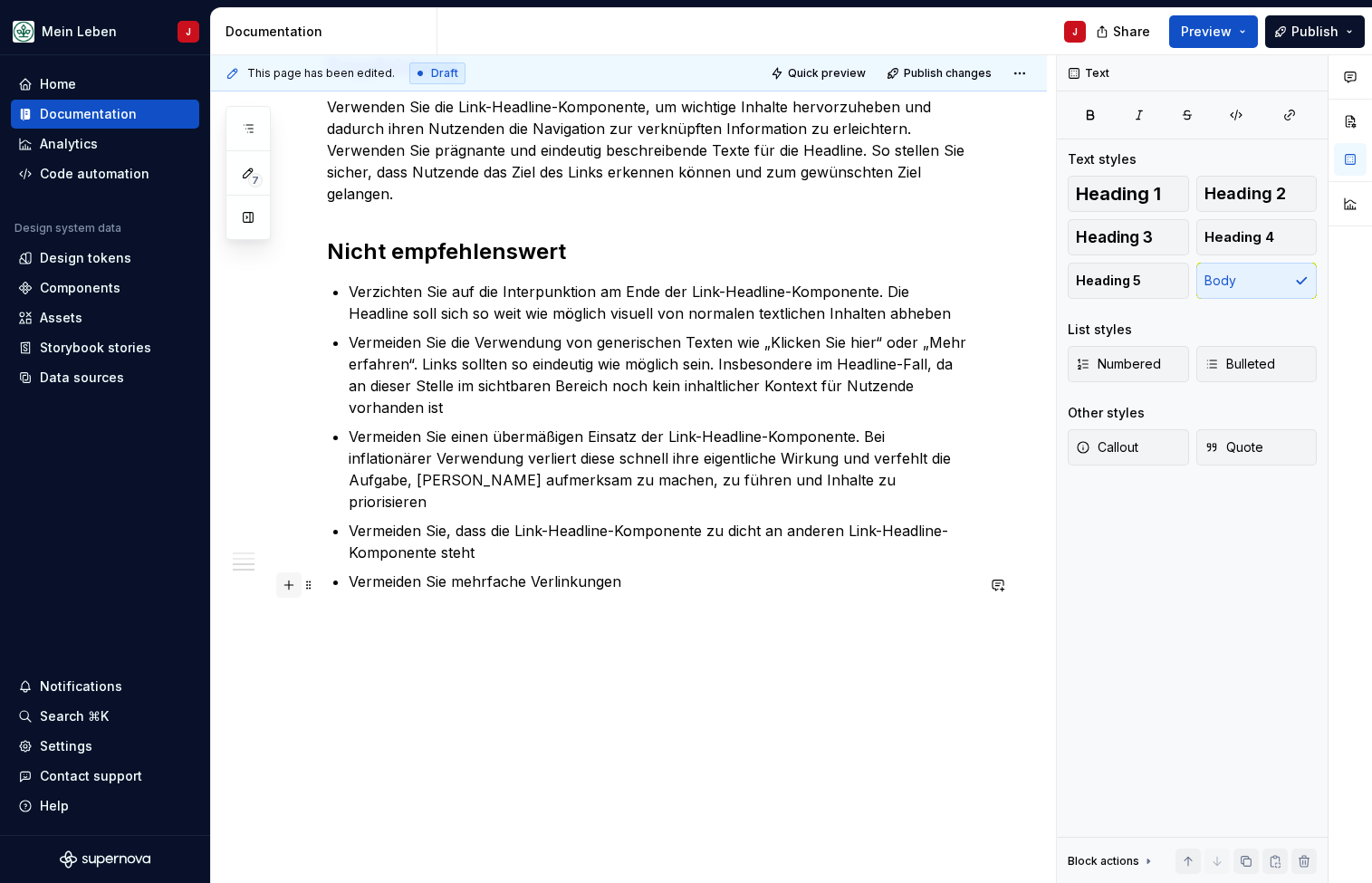
click at [285, 589] on button "button" at bounding box center [288, 584] width 25 height 25
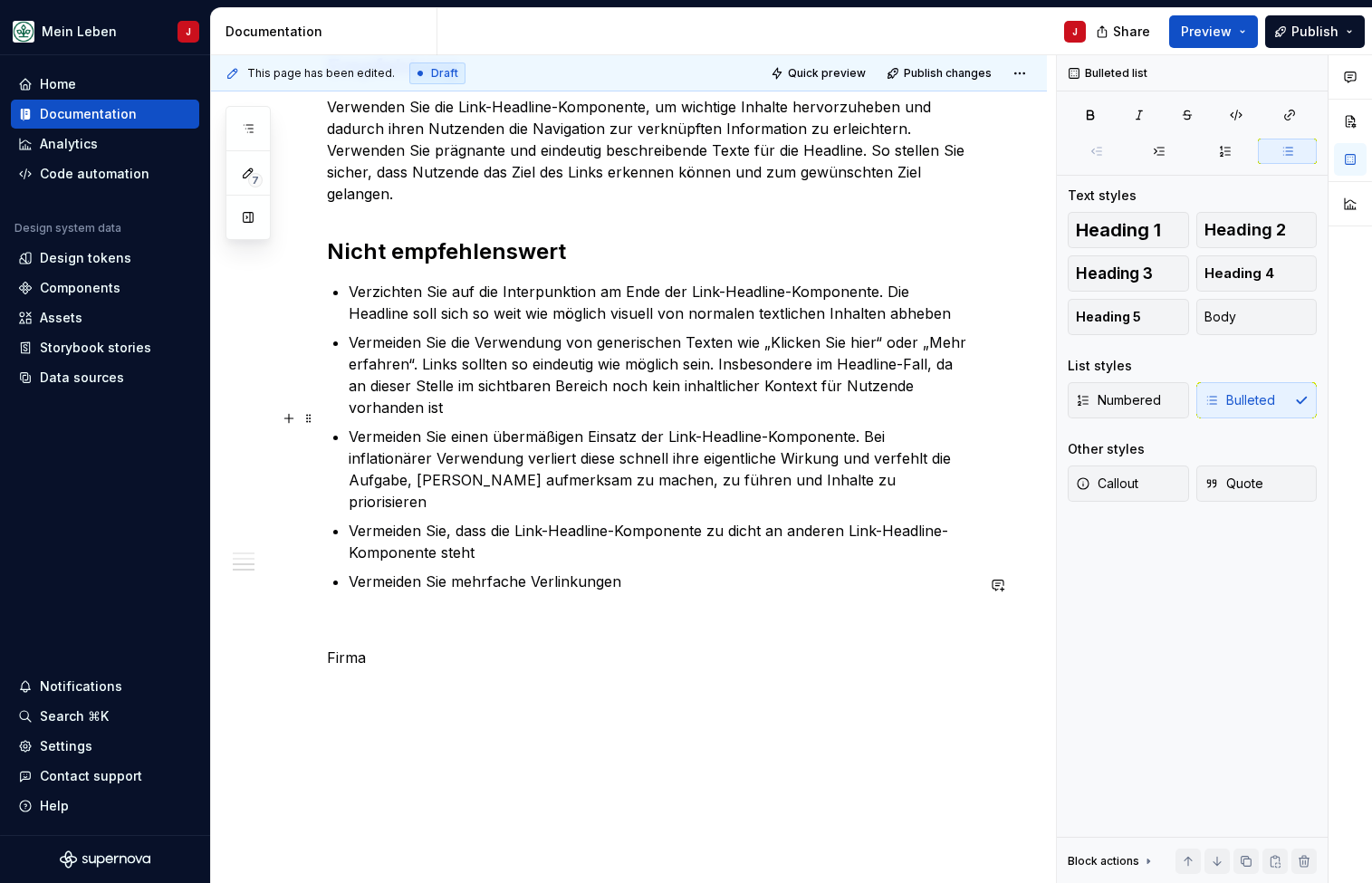
click at [405, 403] on ul "Verzichten Sie auf die Interpunktion am Ende der Link-Headline-Komponente. Die …" at bounding box center [661, 436] width 625 height 312
click at [337, 646] on p "Firma" at bounding box center [650, 657] width 647 height 22
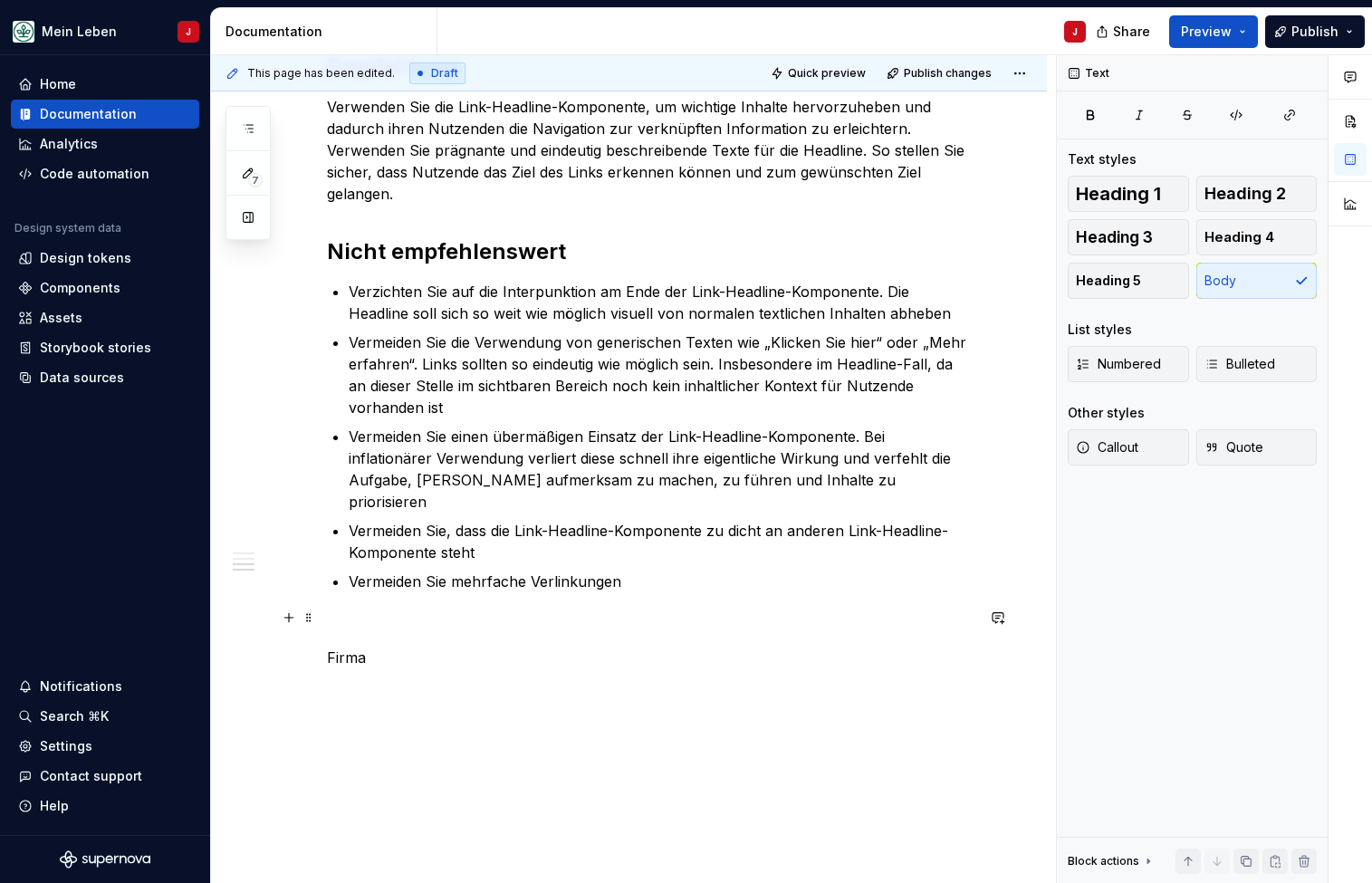
click at [337, 646] on p "Firma" at bounding box center [650, 657] width 647 height 22
click at [285, 616] on button "button" at bounding box center [288, 617] width 25 height 25
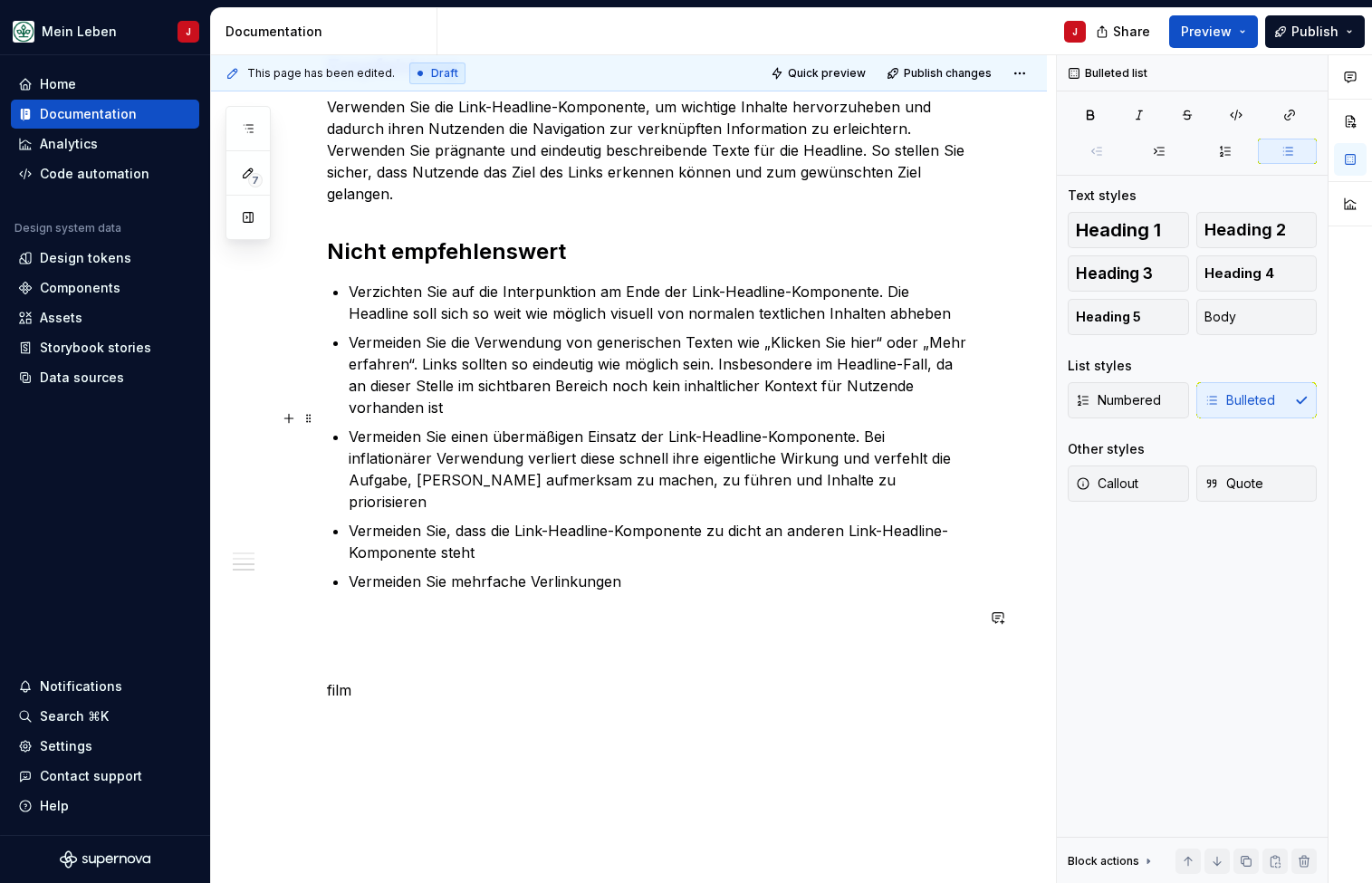
drag, startPoint x: 359, startPoint y: 649, endPoint x: 372, endPoint y: 432, distance: 217.4
click at [372, 432] on p "Vermeiden Sie einen übermäßigen Einsatz der Link-Headline-Komponente. Bei infla…" at bounding box center [661, 468] width 625 height 87
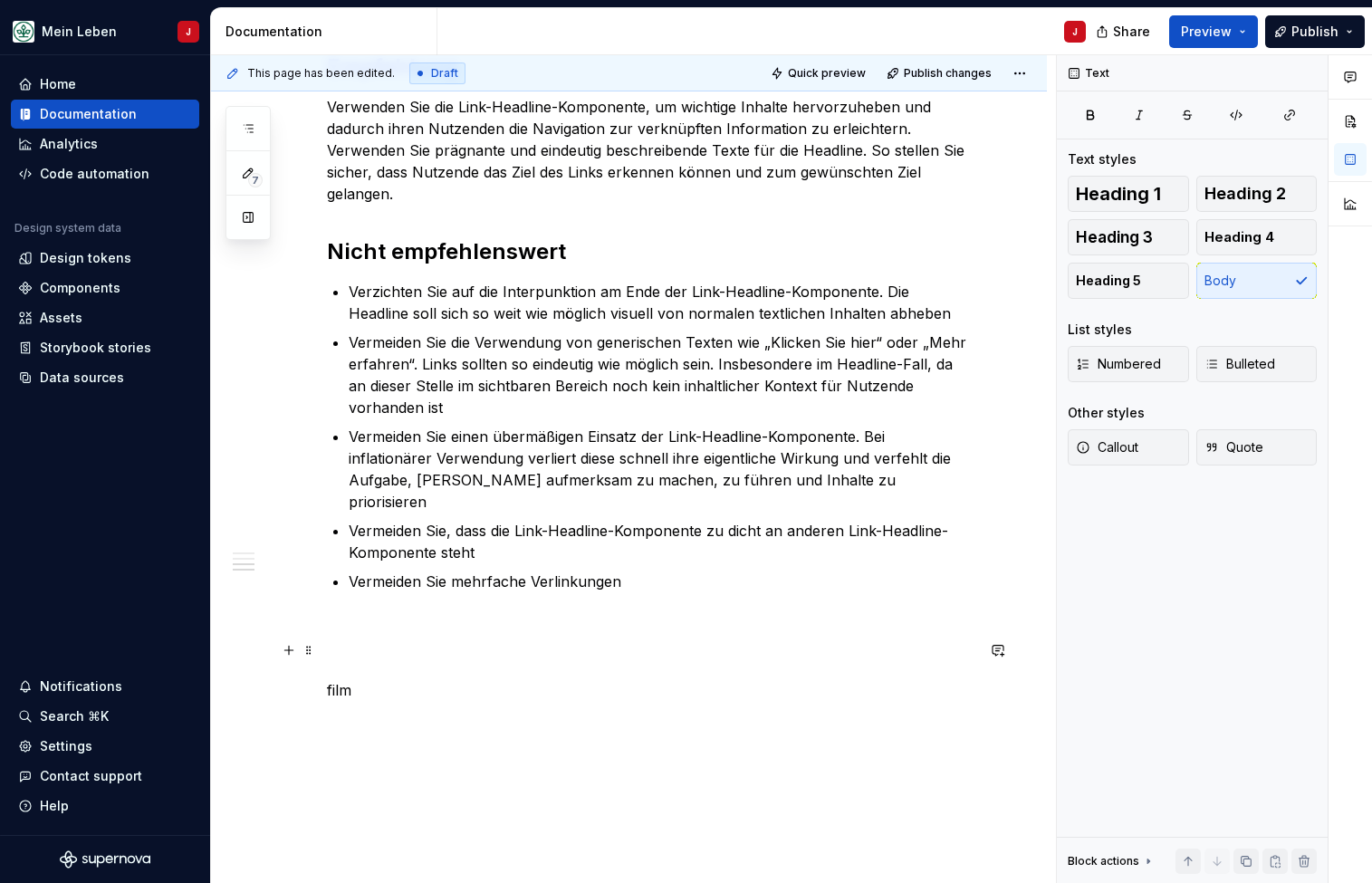
click at [373, 679] on p "film" at bounding box center [650, 690] width 647 height 22
click at [291, 651] on button "button" at bounding box center [288, 649] width 25 height 25
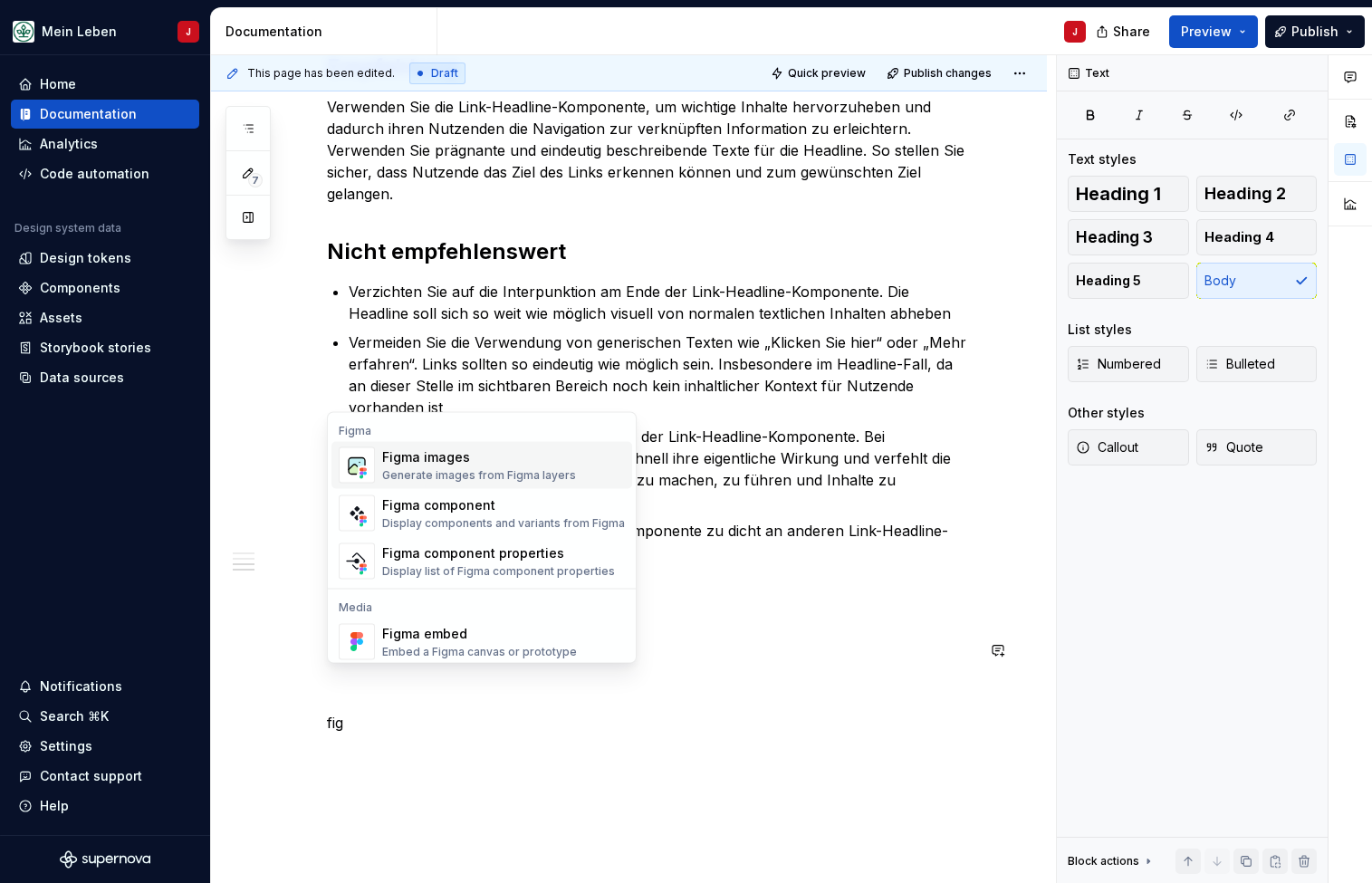
click at [457, 469] on div "Generate images from Figma layers" at bounding box center [479, 475] width 194 height 15
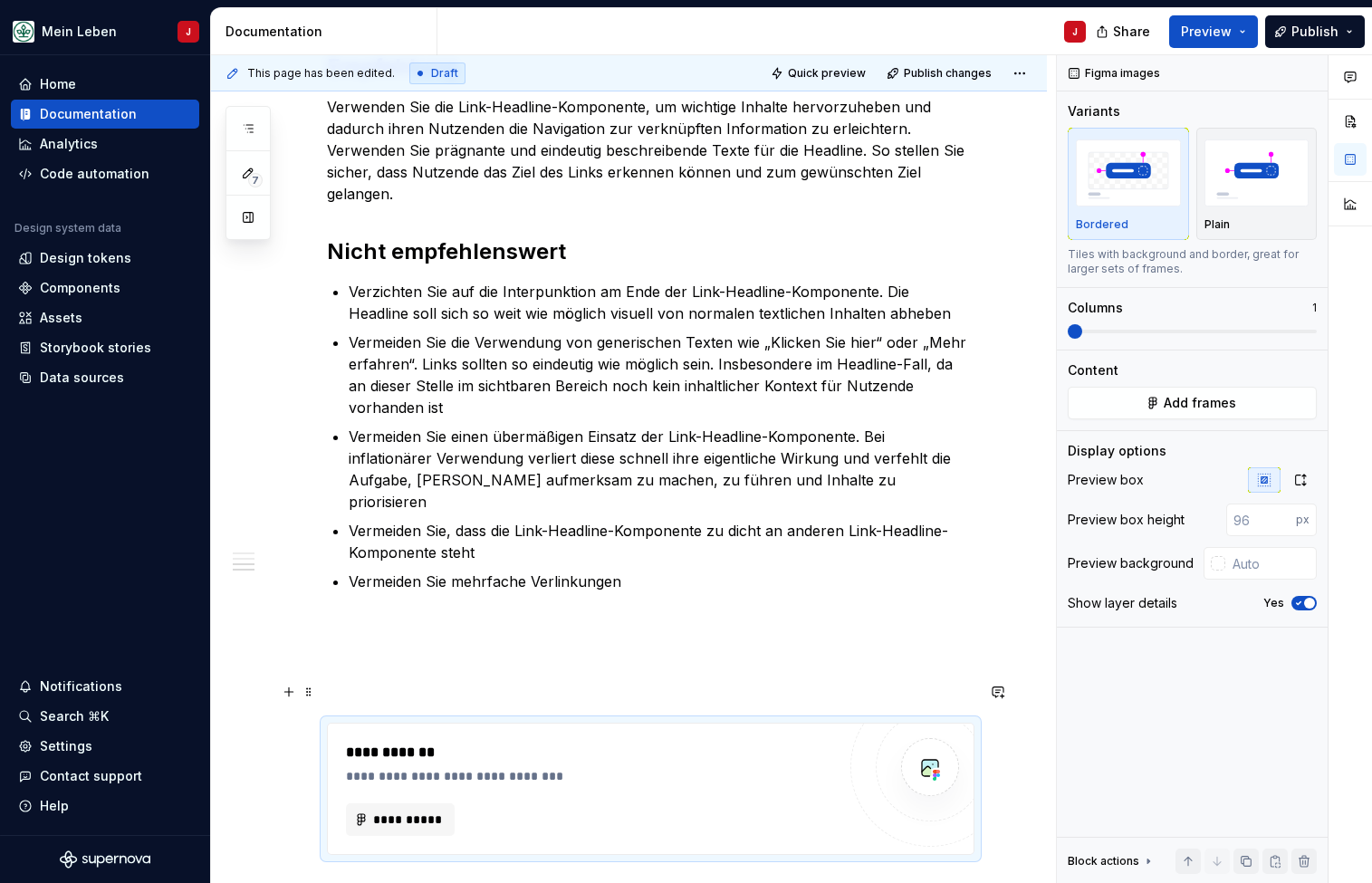
click at [395, 802] on div "**********" at bounding box center [650, 788] width 645 height 130
click at [424, 810] on span "**********" at bounding box center [407, 819] width 71 height 18
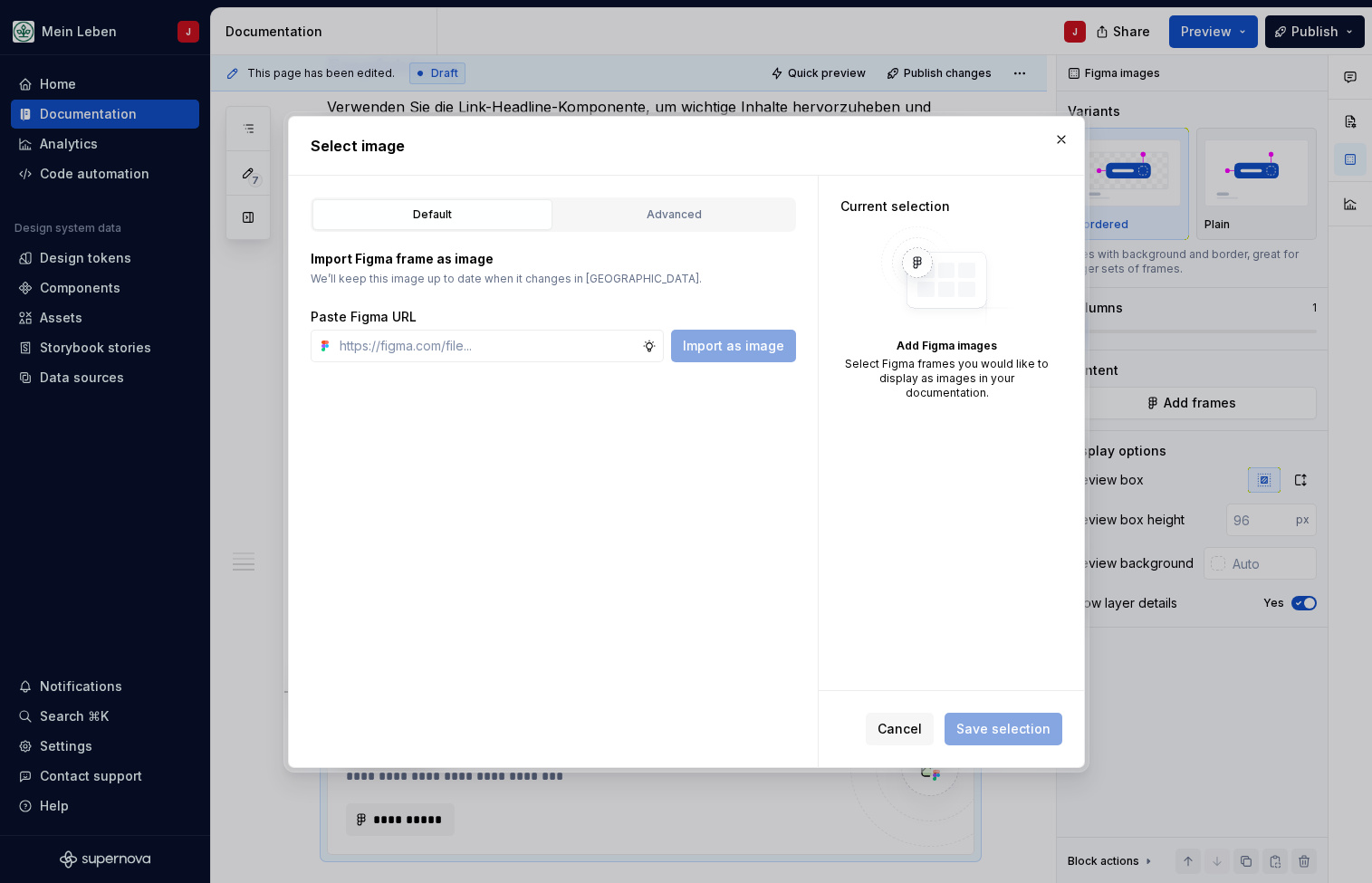
type textarea "*"
click at [435, 351] on input "text" at bounding box center [487, 345] width 310 height 33
type input "[URL][DOMAIN_NAME]"
click at [746, 347] on span "Import as image" at bounding box center [734, 345] width 102 height 18
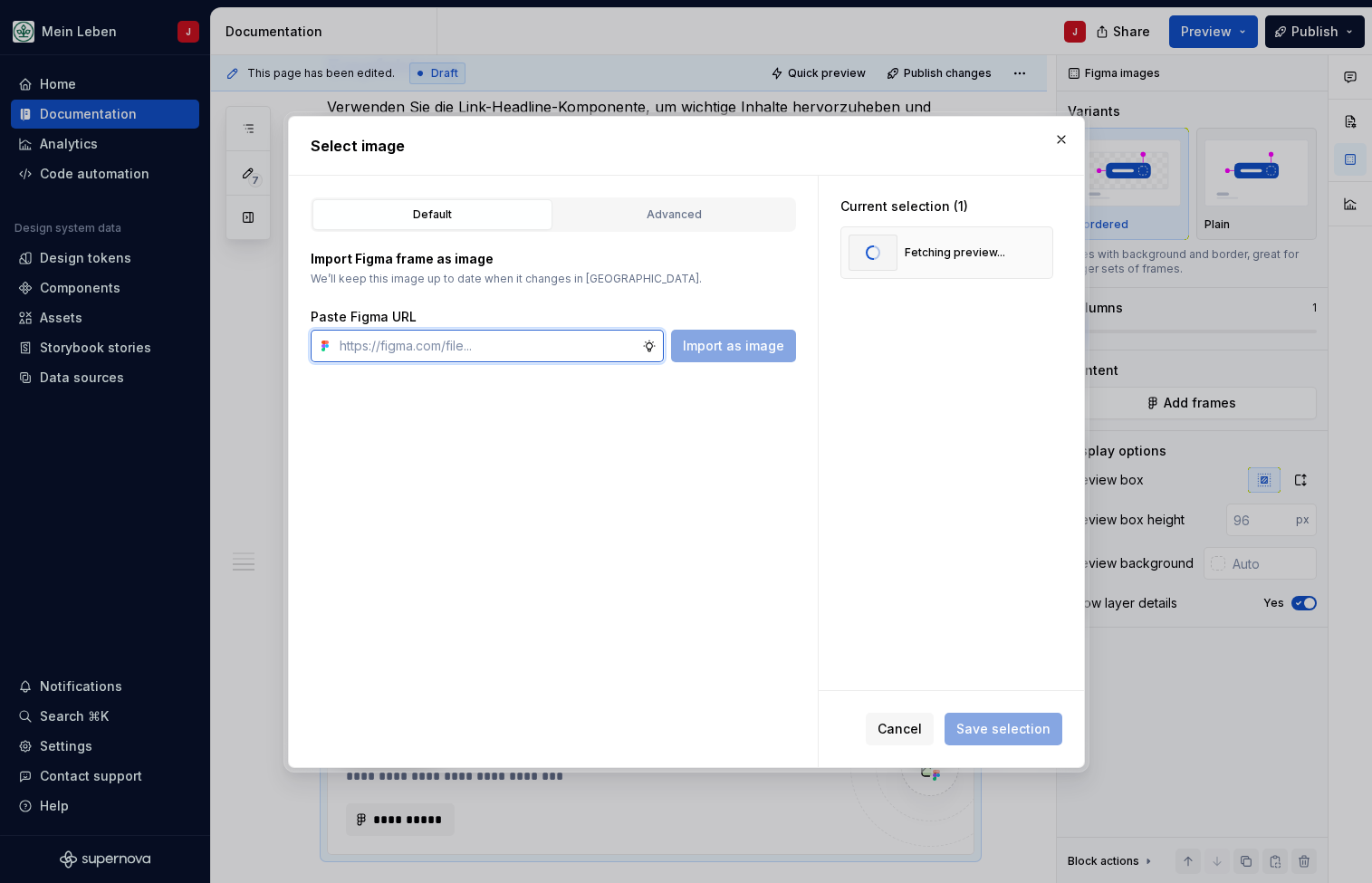
click at [433, 355] on input "text" at bounding box center [487, 345] width 310 height 33
paste input "[URL][DOMAIN_NAME]"
type input "[URL][DOMAIN_NAME]"
click at [753, 351] on span "Import as image" at bounding box center [734, 345] width 102 height 18
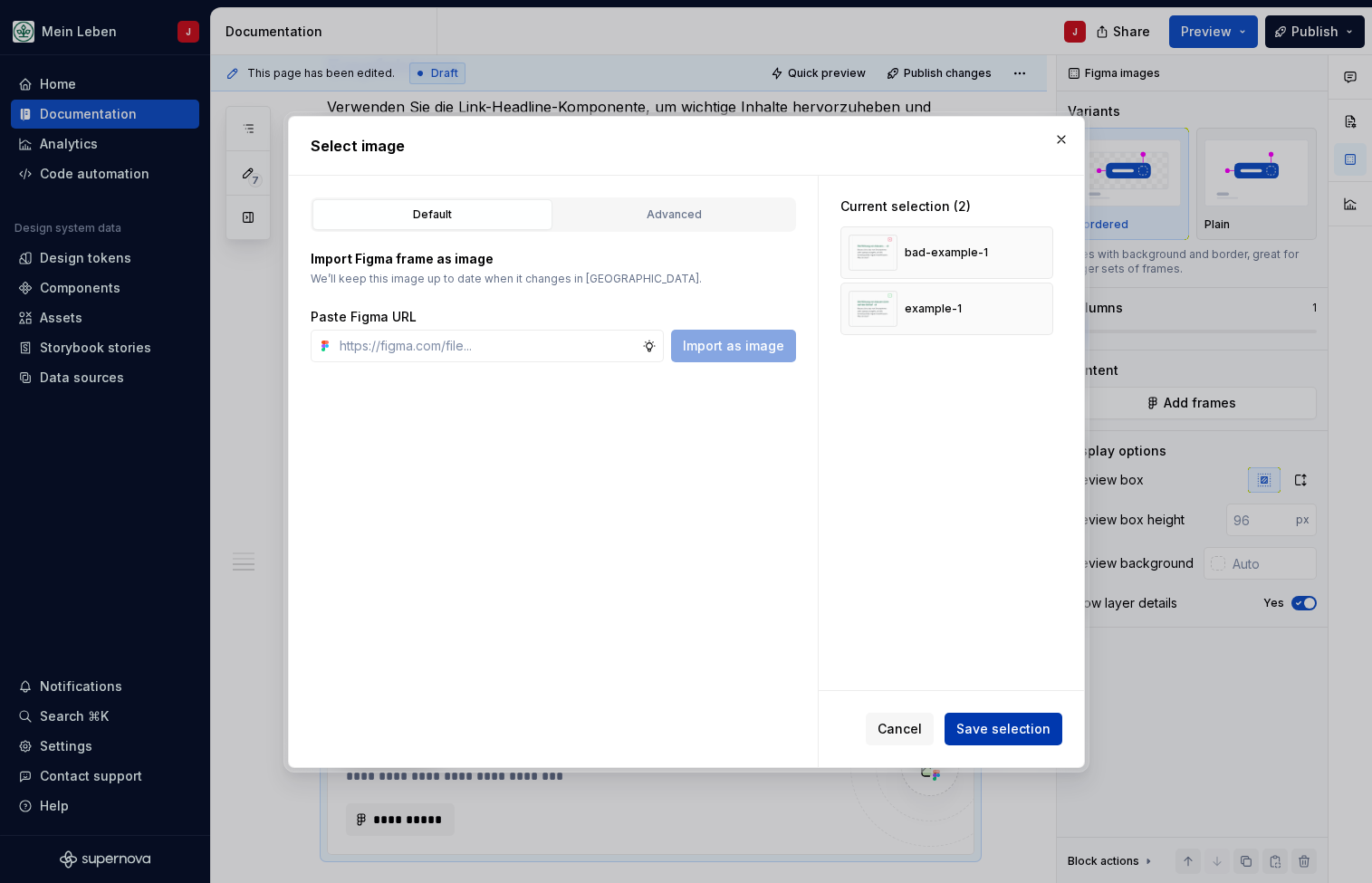
click at [970, 736] on span "Save selection" at bounding box center [1003, 729] width 95 height 18
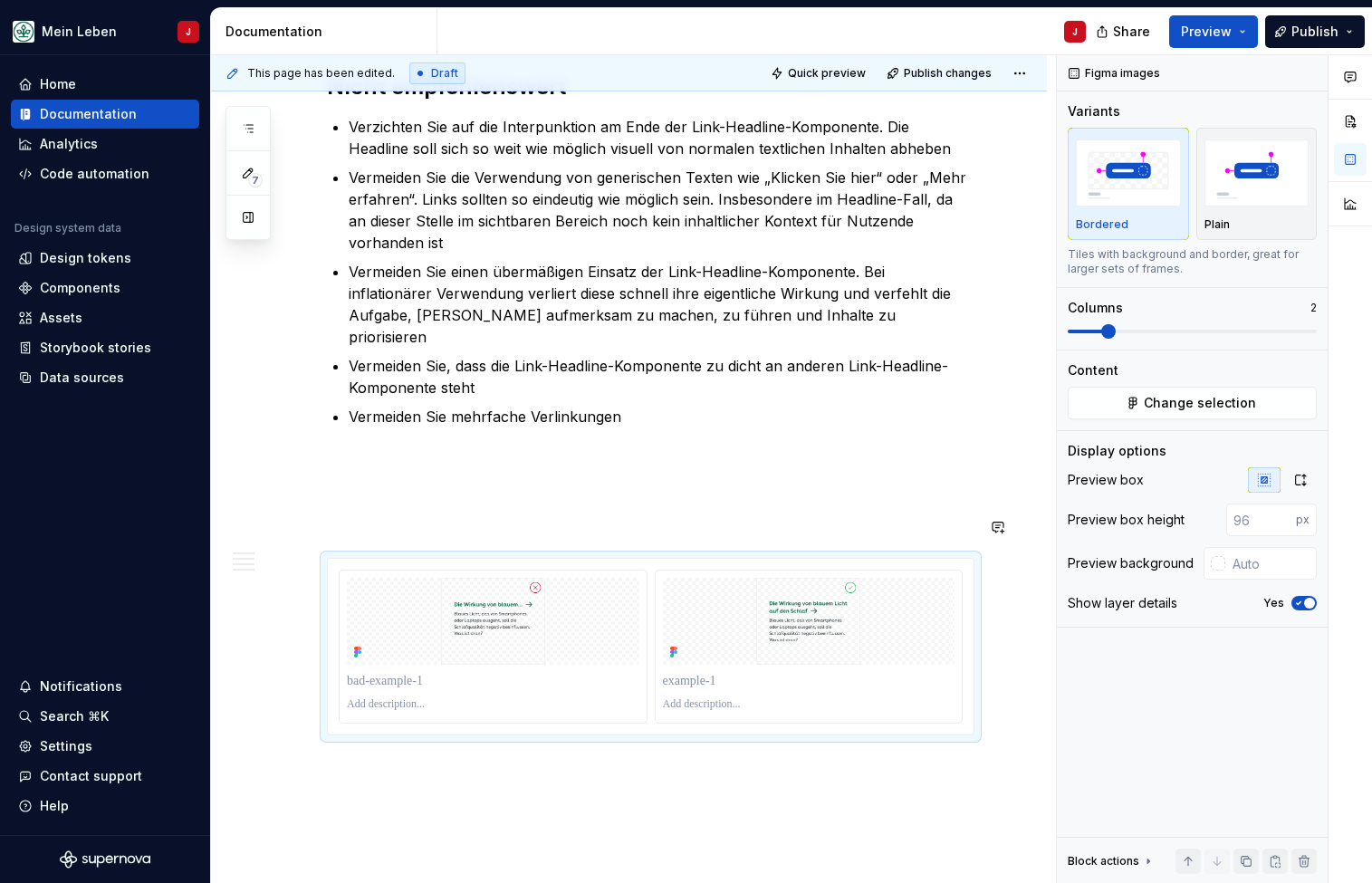
scroll to position [1441, 0]
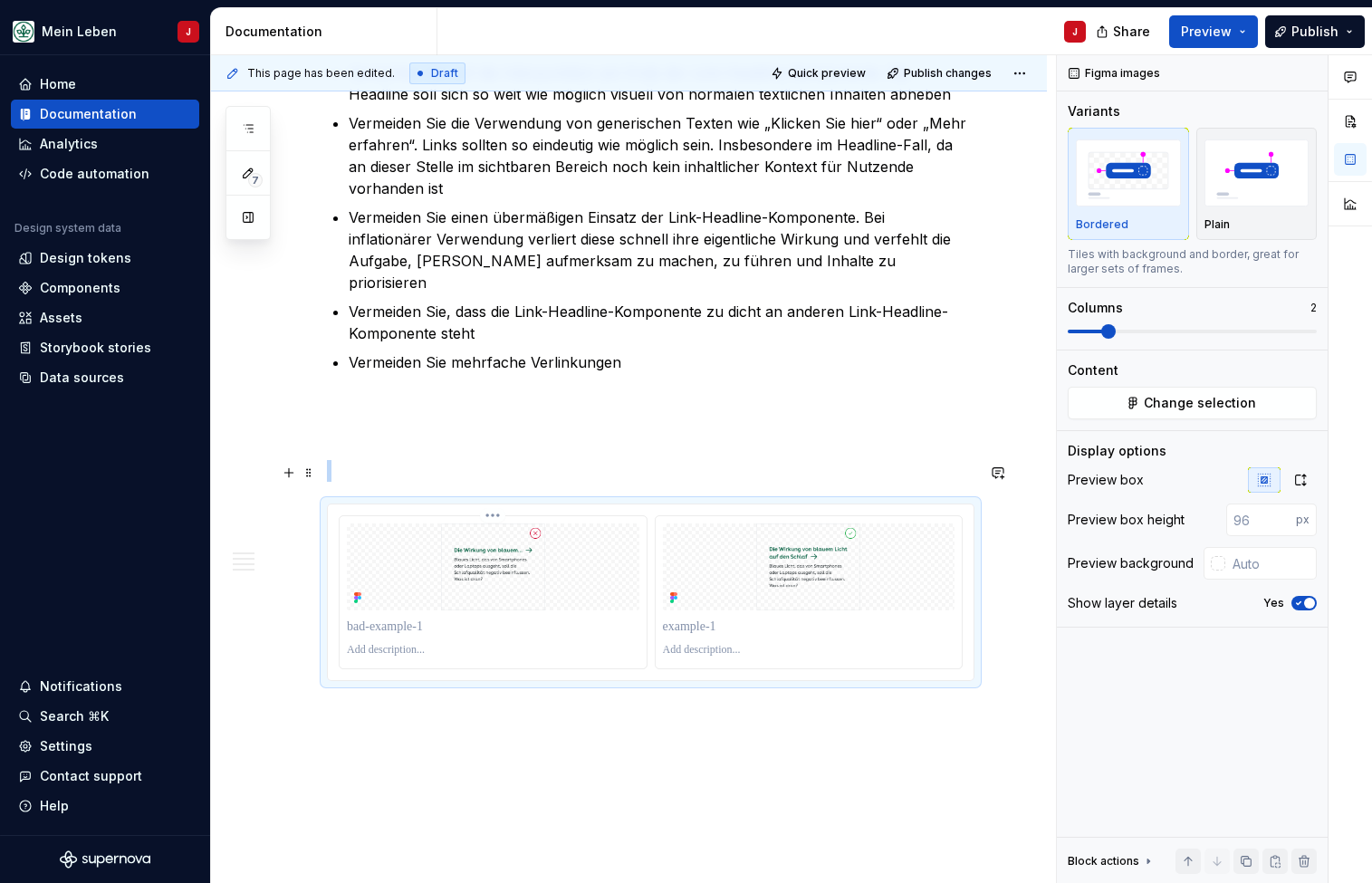
click at [386, 639] on div at bounding box center [493, 650] width 293 height 22
click at [407, 643] on p at bounding box center [493, 650] width 293 height 15
click at [712, 614] on div at bounding box center [809, 626] width 293 height 25
click at [699, 643] on p at bounding box center [809, 650] width 293 height 15
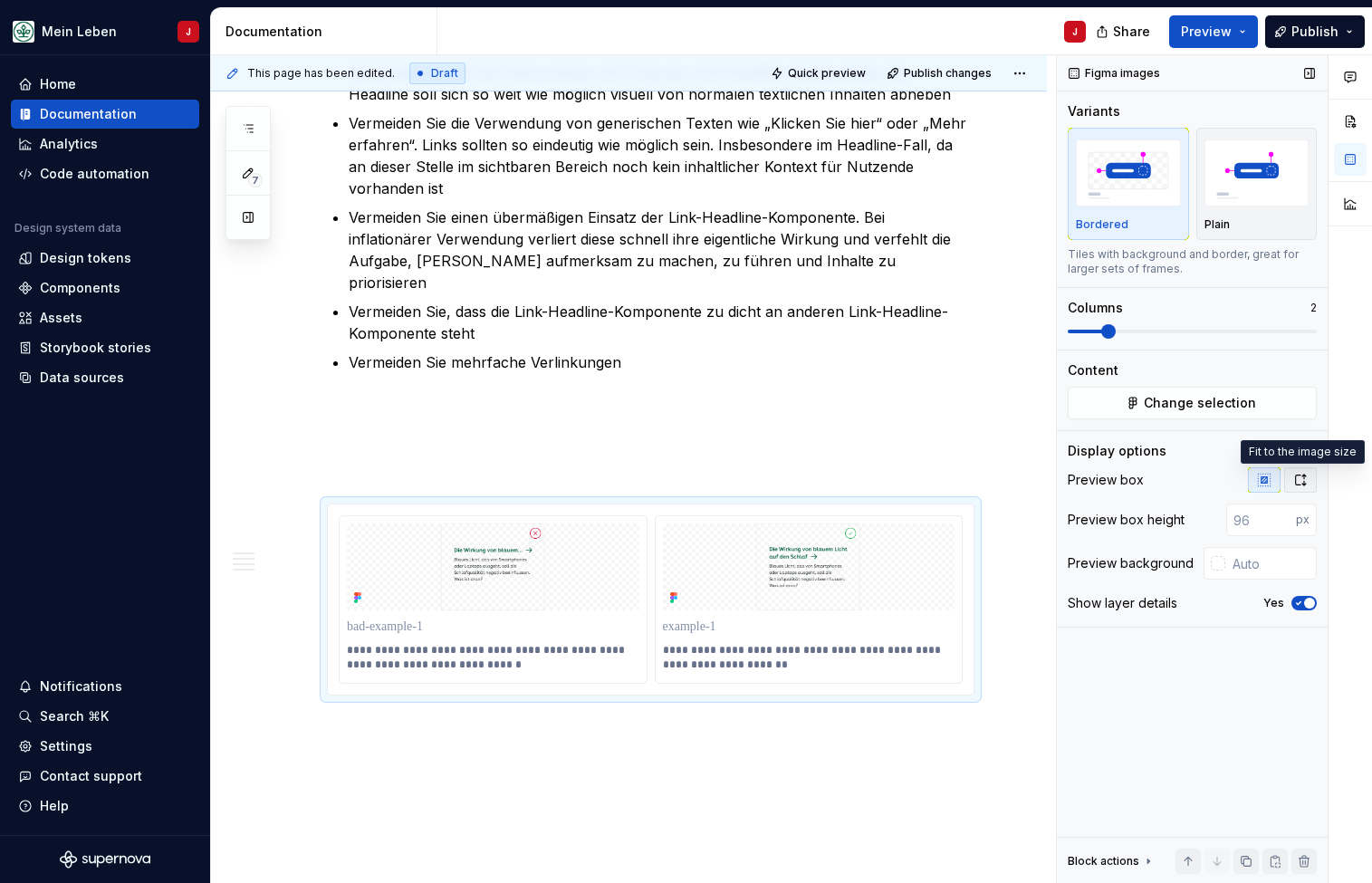
click at [1305, 475] on icon "button" at bounding box center [1300, 480] width 15 height 15
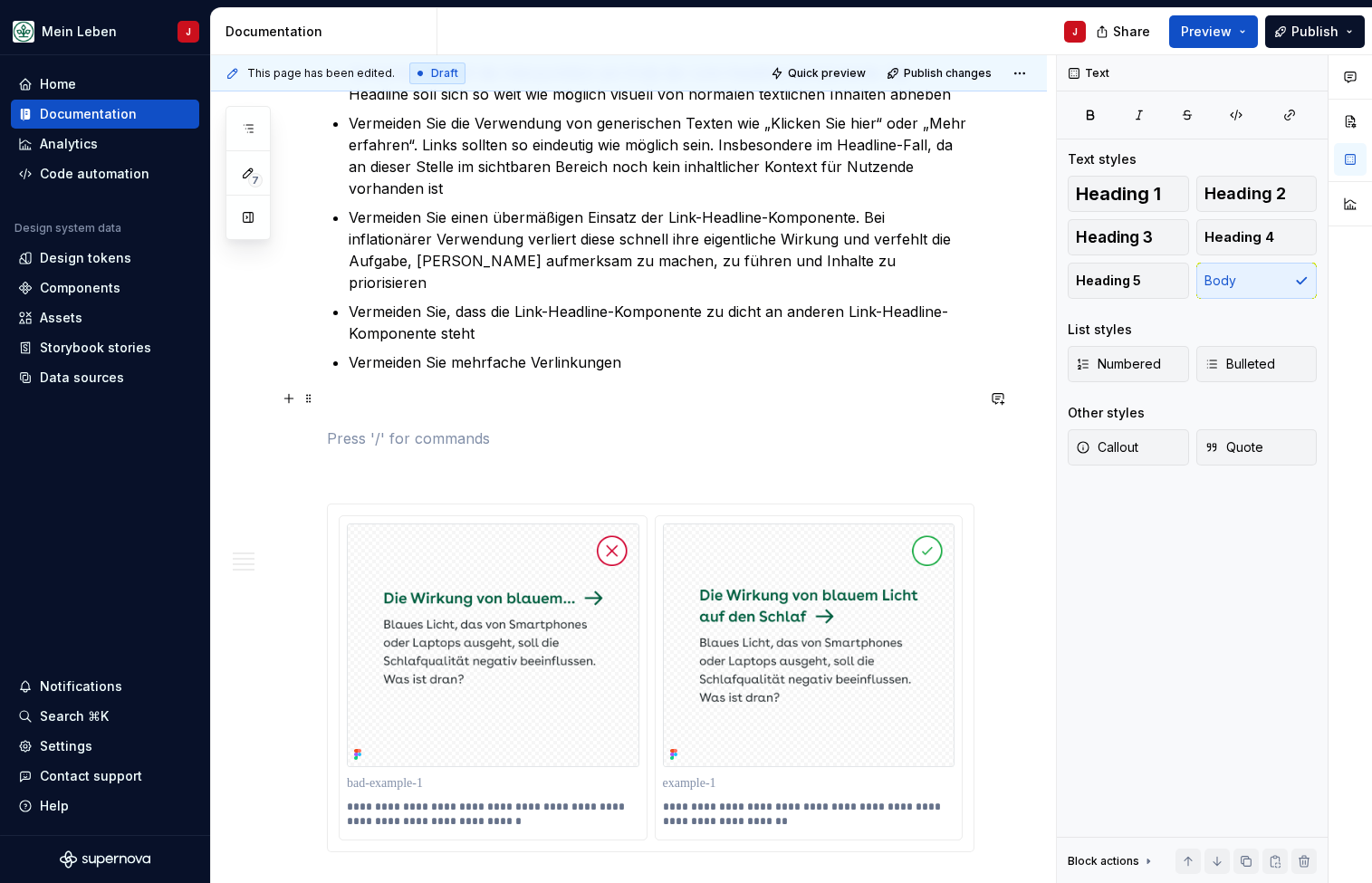
click at [402, 427] on p at bounding box center [650, 438] width 647 height 22
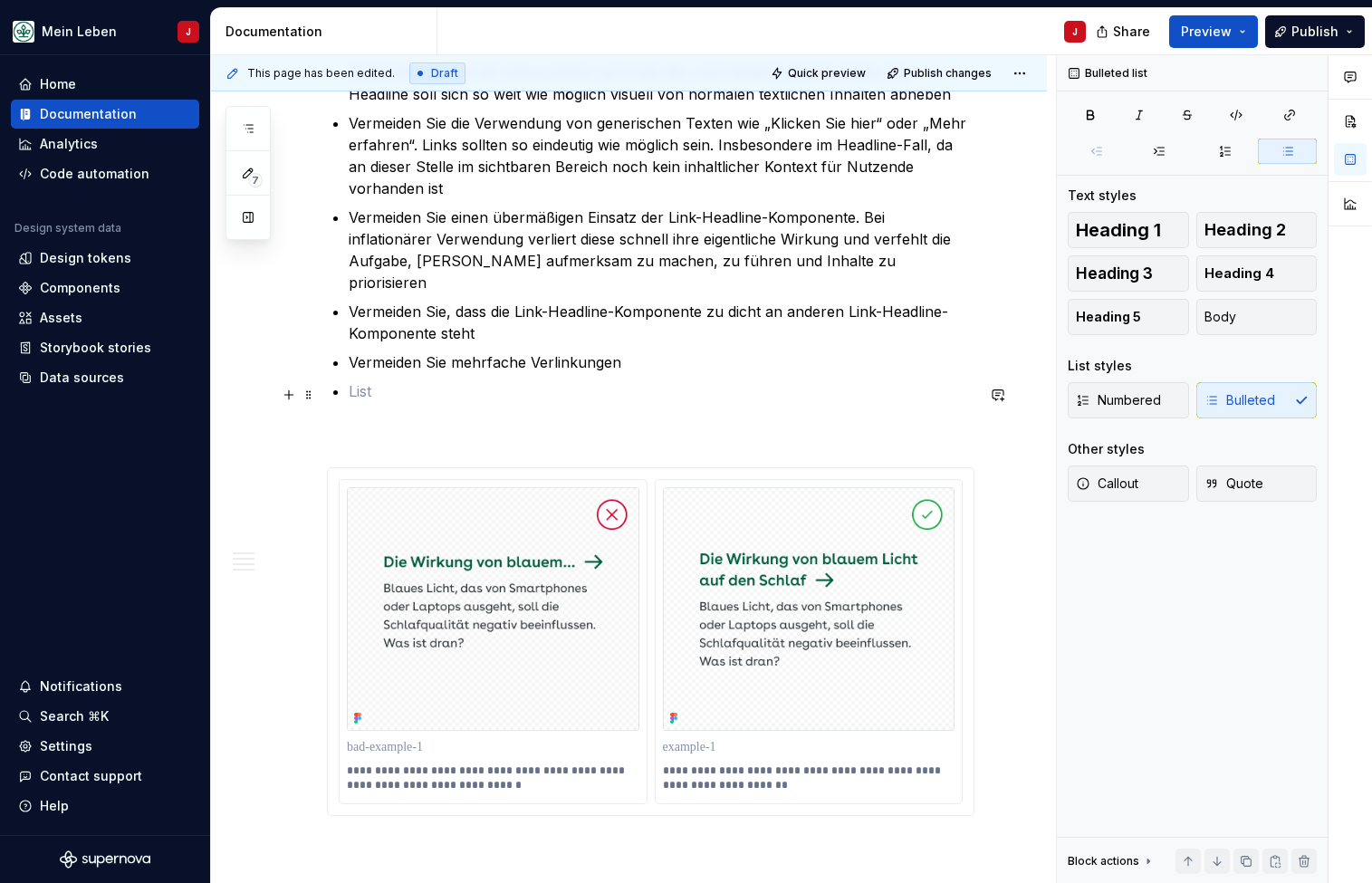
click at [369, 424] on p at bounding box center [650, 435] width 647 height 22
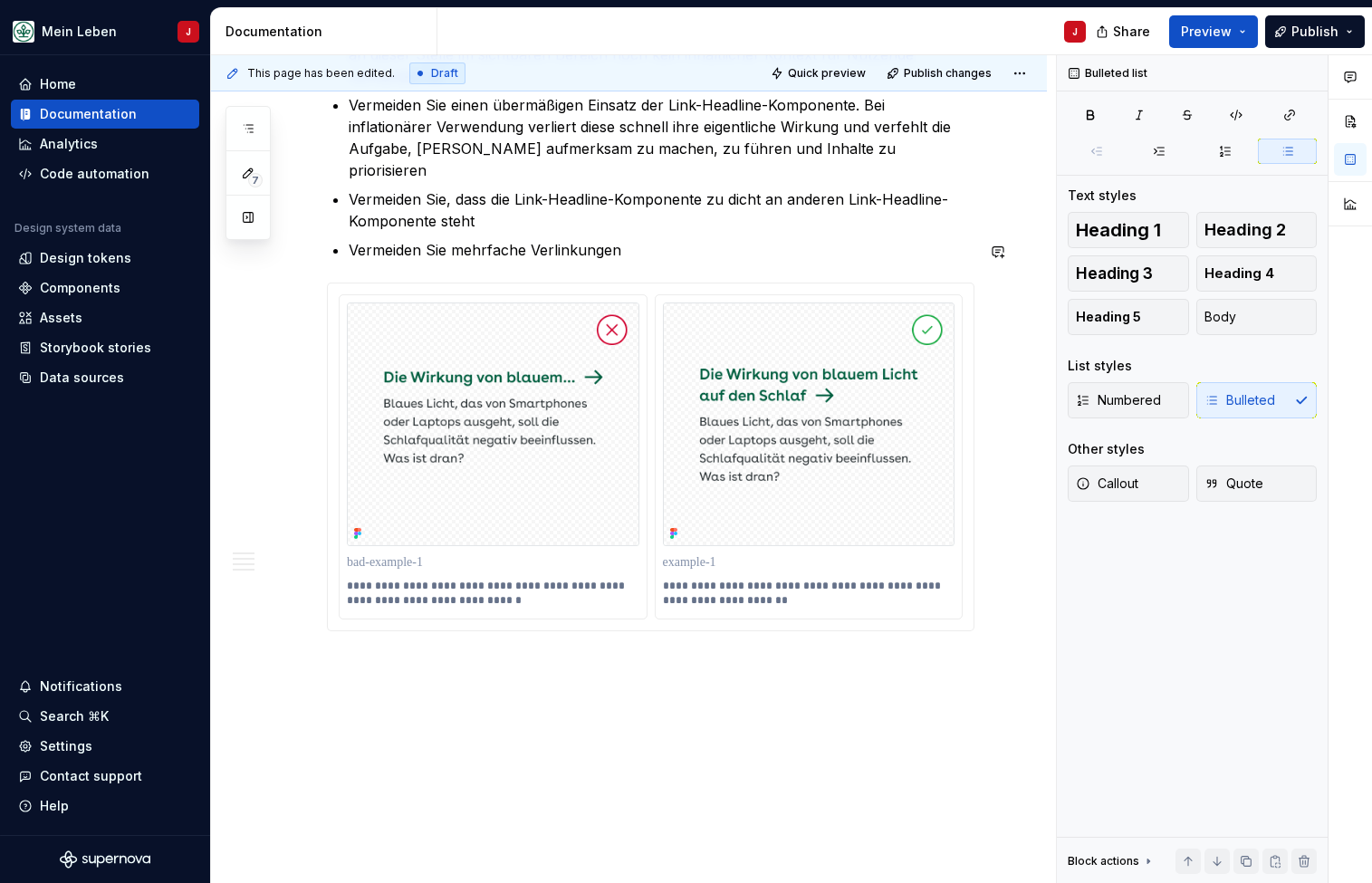
scroll to position [1552, 0]
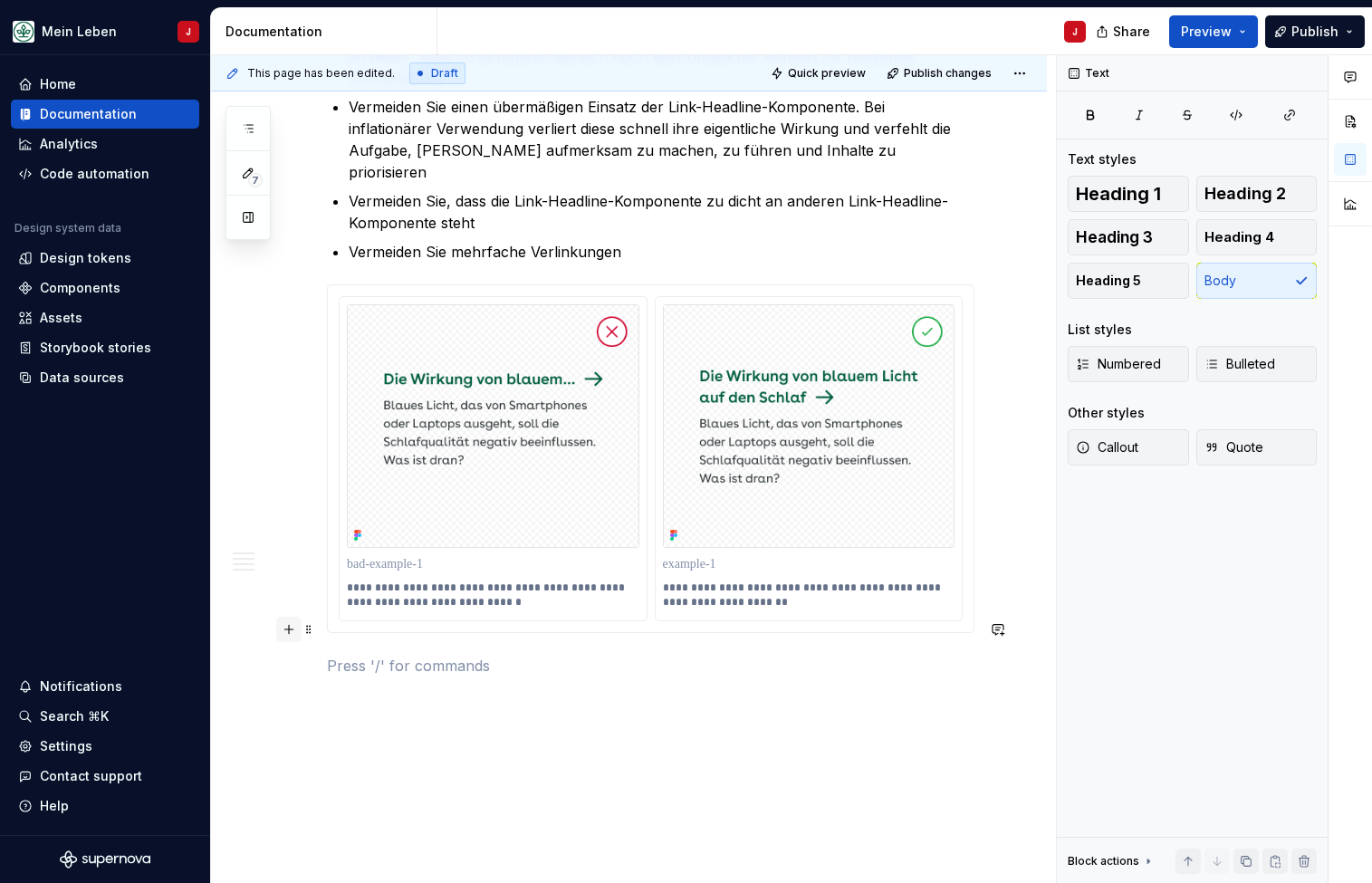
click at [288, 632] on button "button" at bounding box center [288, 628] width 25 height 25
click at [301, 630] on button "button" at bounding box center [288, 628] width 25 height 25
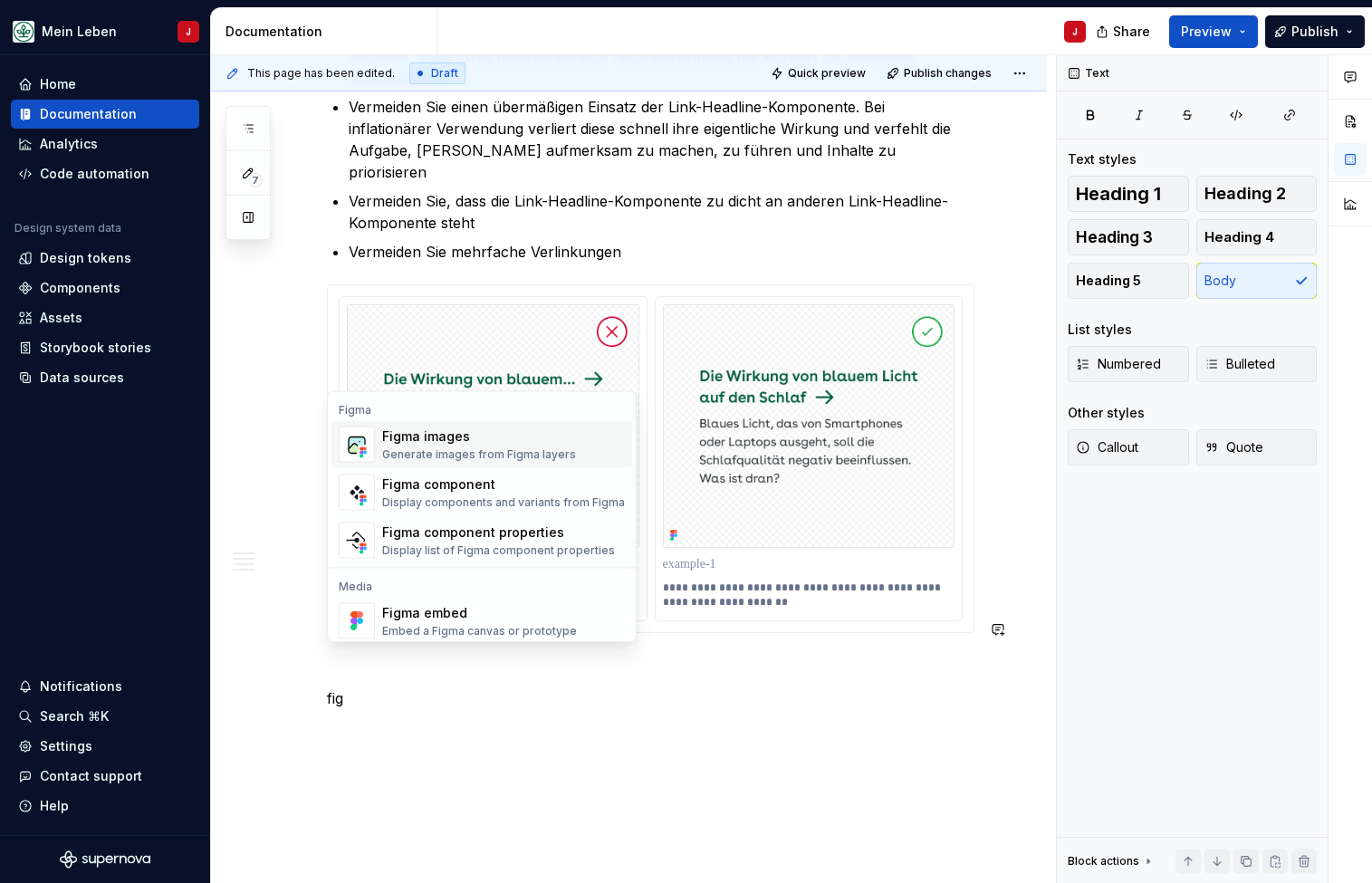
click at [422, 444] on div "Figma images" at bounding box center [479, 436] width 194 height 18
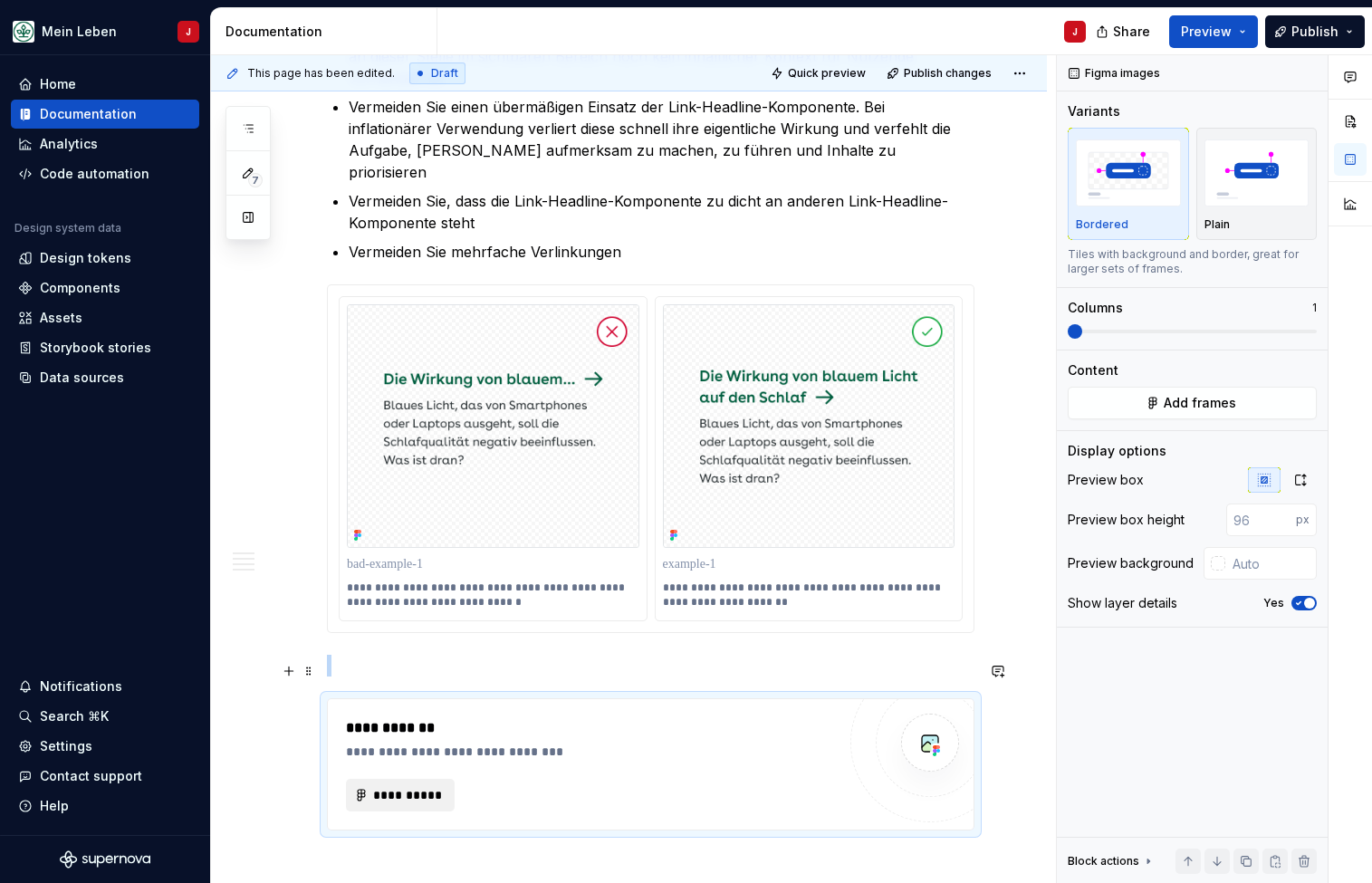
click at [417, 785] on span "**********" at bounding box center [407, 794] width 71 height 18
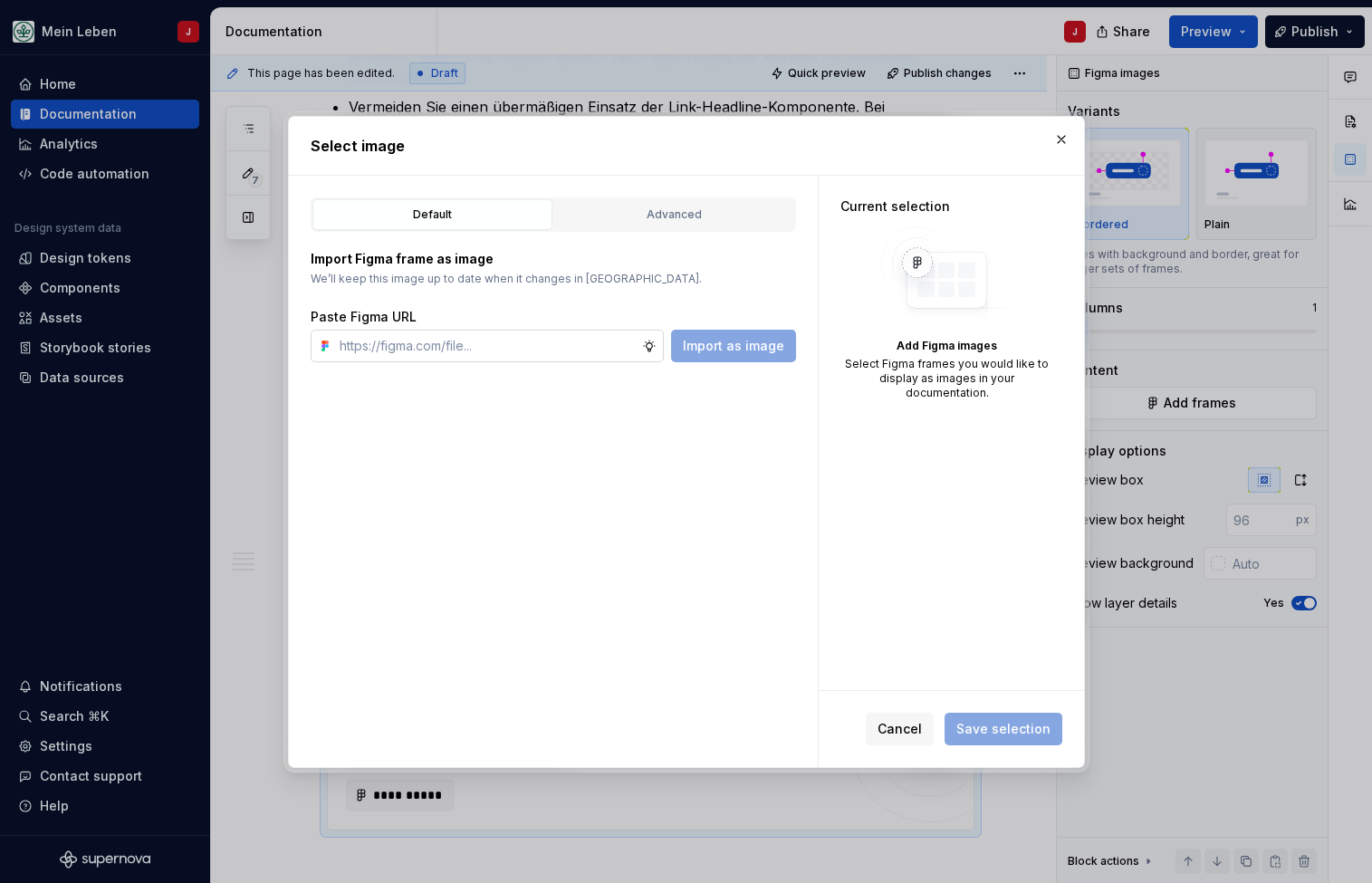
click at [447, 341] on input "text" at bounding box center [487, 345] width 310 height 33
type textarea "*"
type input "[URL][DOMAIN_NAME]"
click at [764, 345] on span "Import as image" at bounding box center [734, 345] width 102 height 18
click at [524, 336] on input "text" at bounding box center [487, 345] width 310 height 33
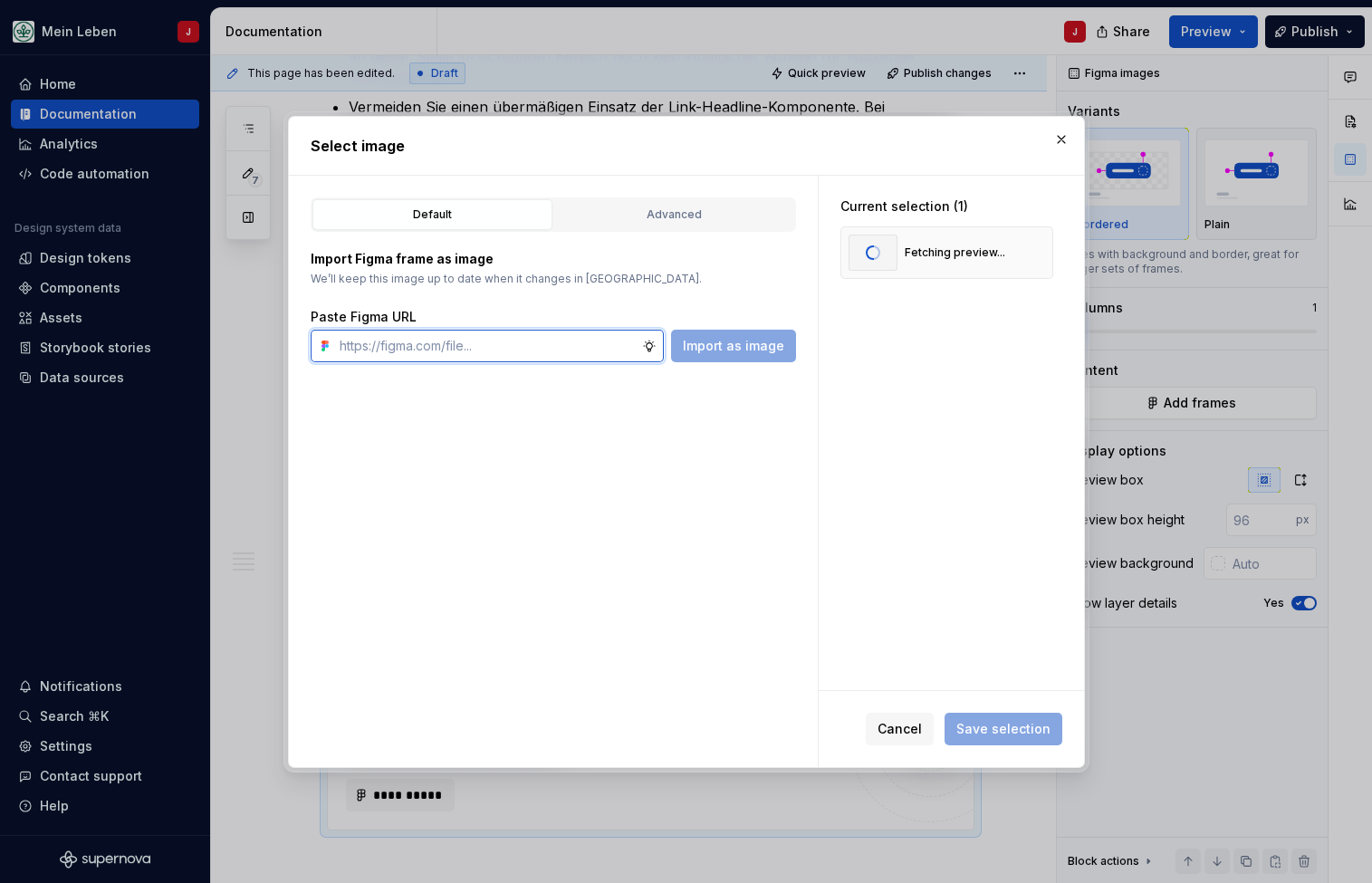
paste input "[URL][DOMAIN_NAME]"
type input "[URL][DOMAIN_NAME]"
click at [744, 347] on span "Import as image" at bounding box center [734, 345] width 102 height 18
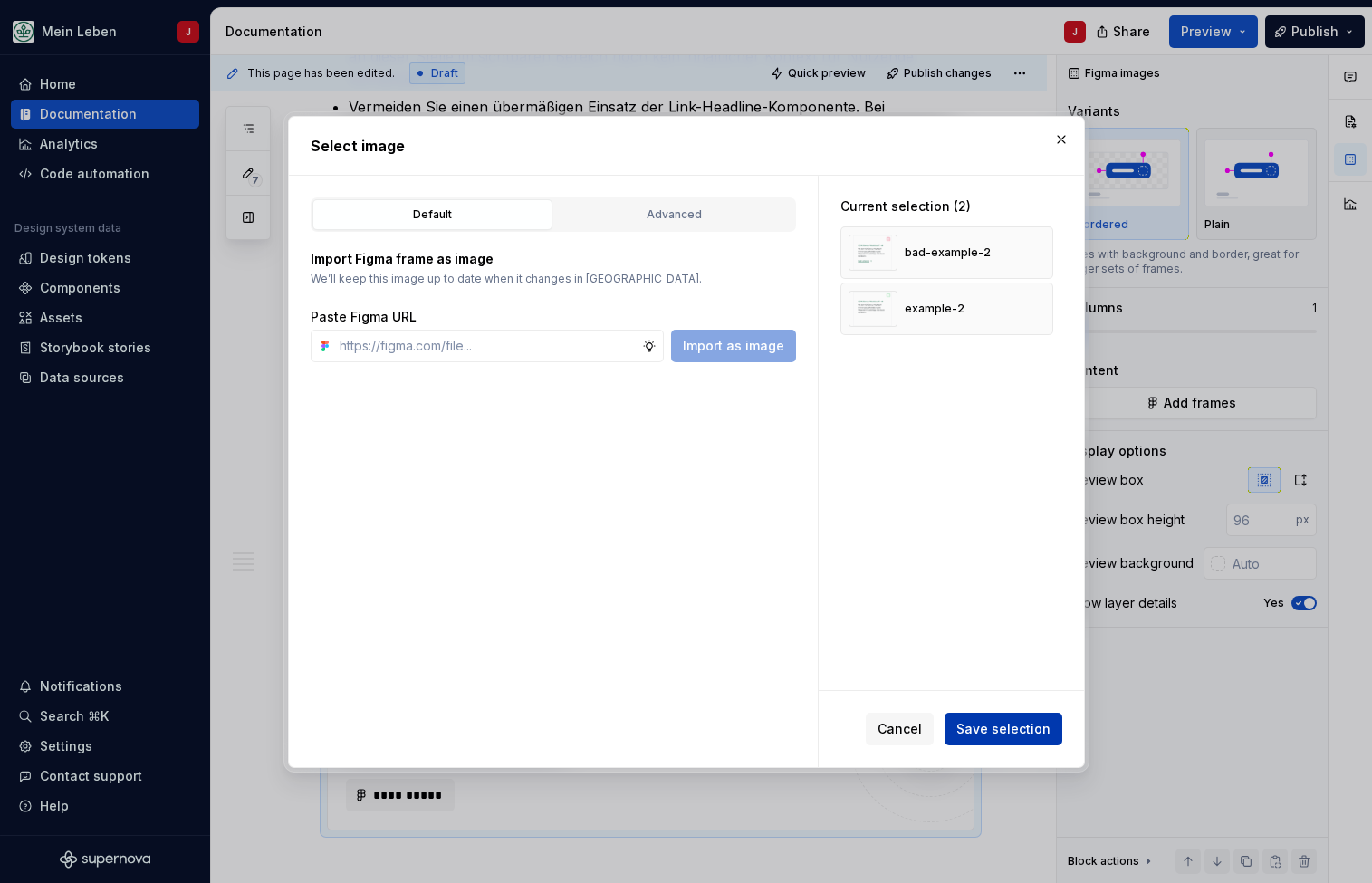
click at [986, 729] on span "Save selection" at bounding box center [1003, 729] width 95 height 18
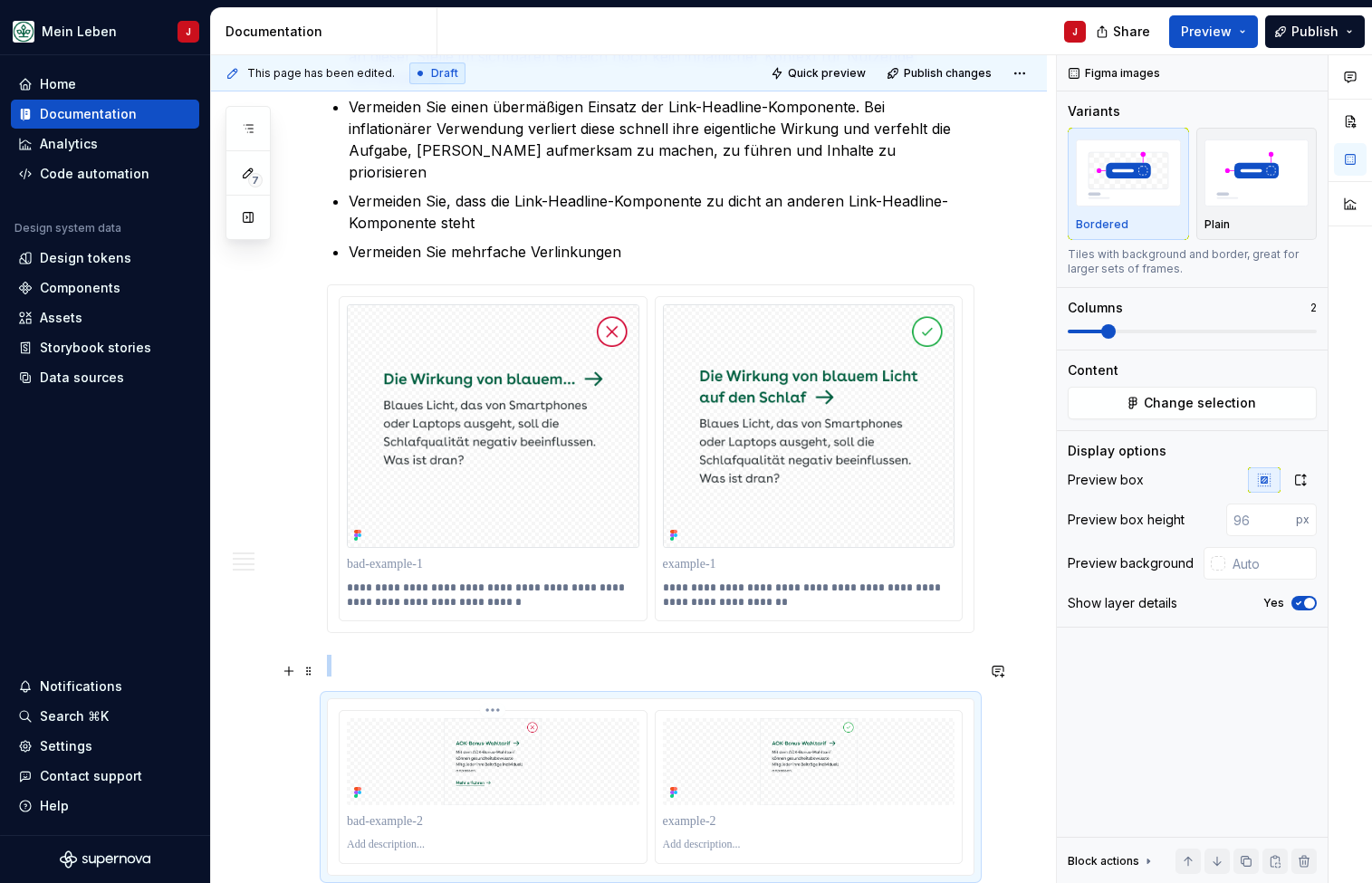
click at [493, 757] on img at bounding box center [493, 761] width 293 height 87
click at [1301, 480] on icon "button" at bounding box center [1300, 480] width 15 height 15
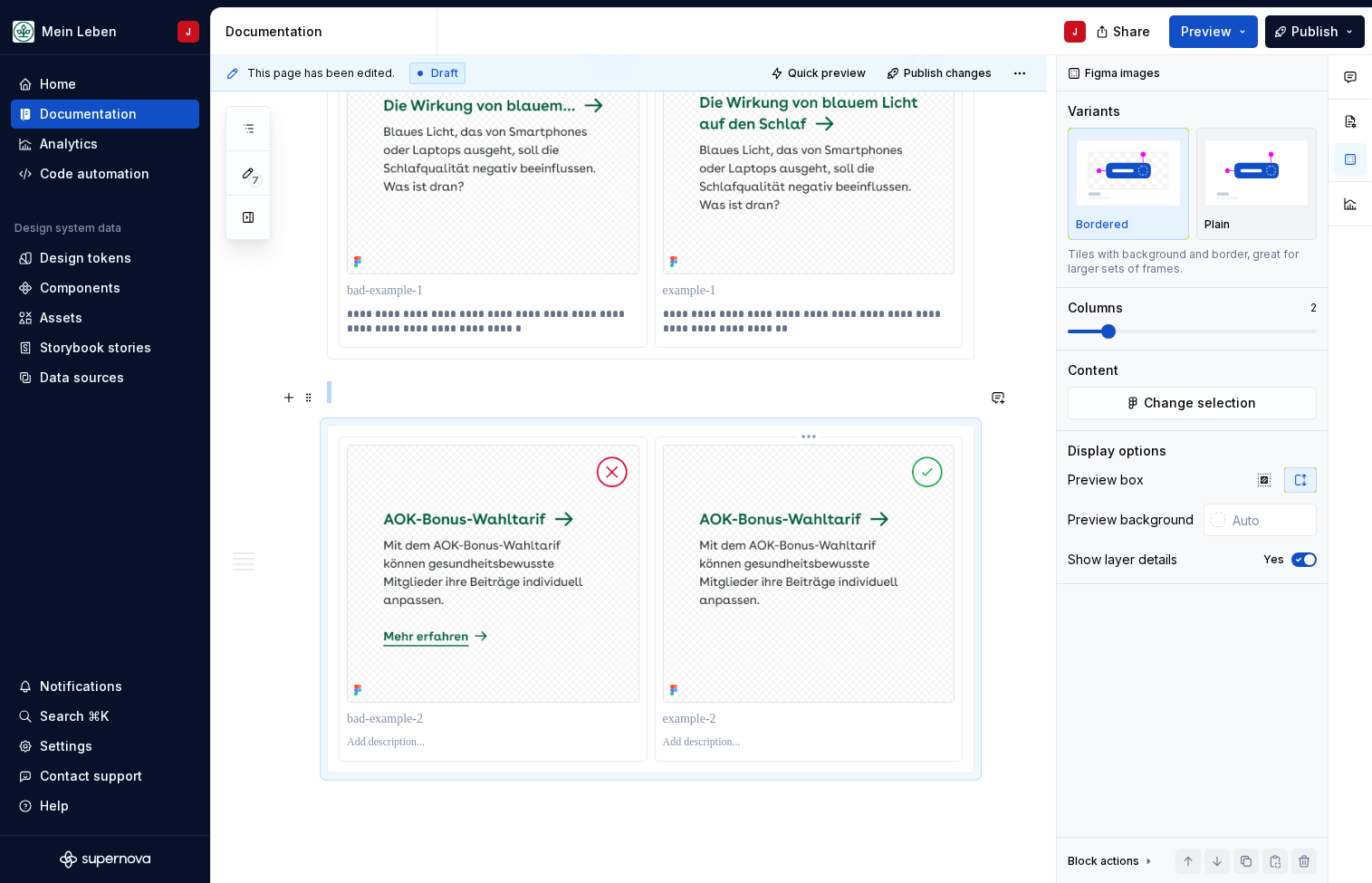
scroll to position [1883, 0]
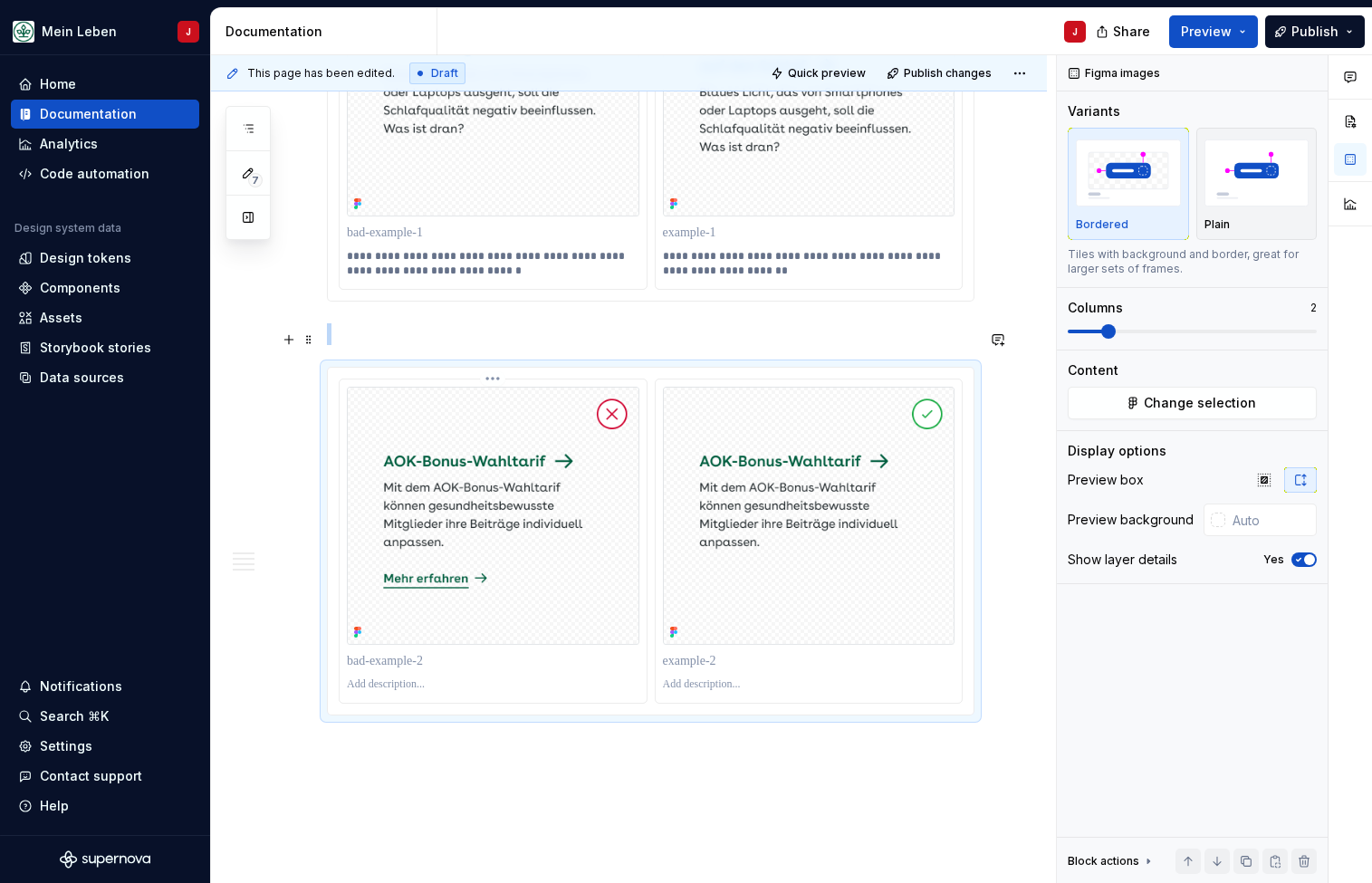
click at [437, 648] on div at bounding box center [493, 660] width 293 height 25
click at [399, 677] on p at bounding box center [493, 684] width 293 height 15
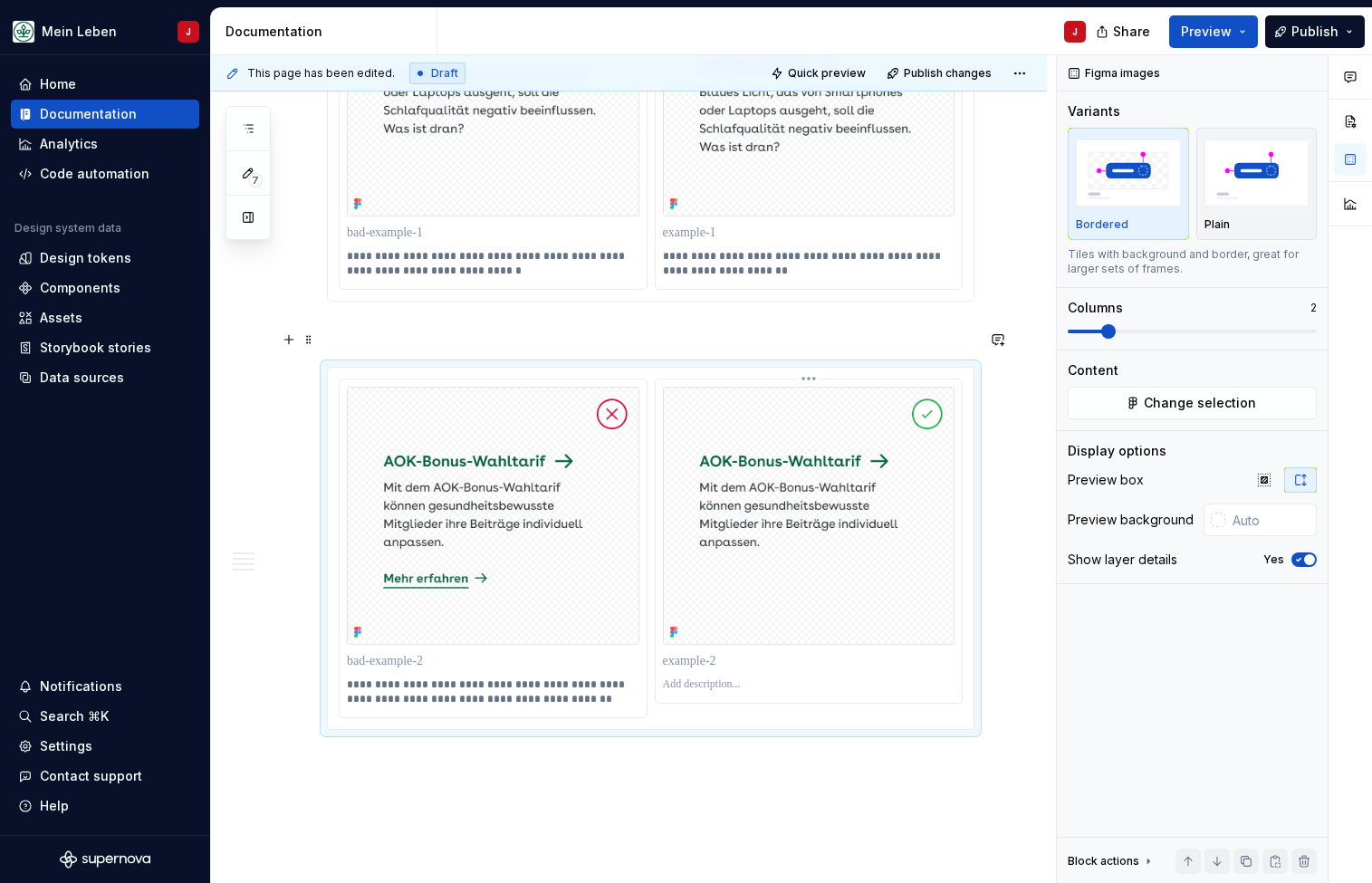
click at [699, 677] on p at bounding box center [809, 684] width 293 height 15
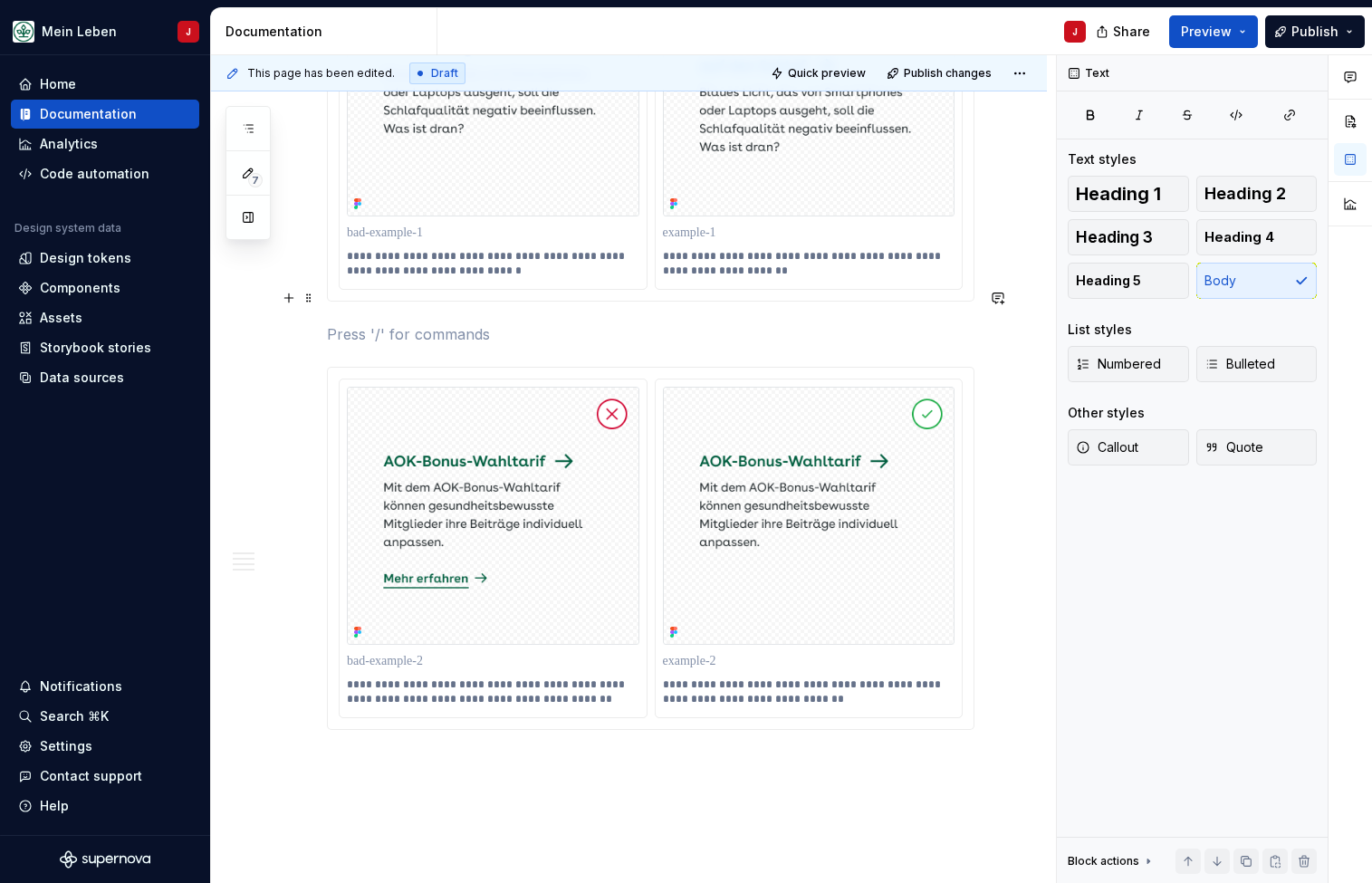
click at [344, 324] on p at bounding box center [650, 334] width 647 height 22
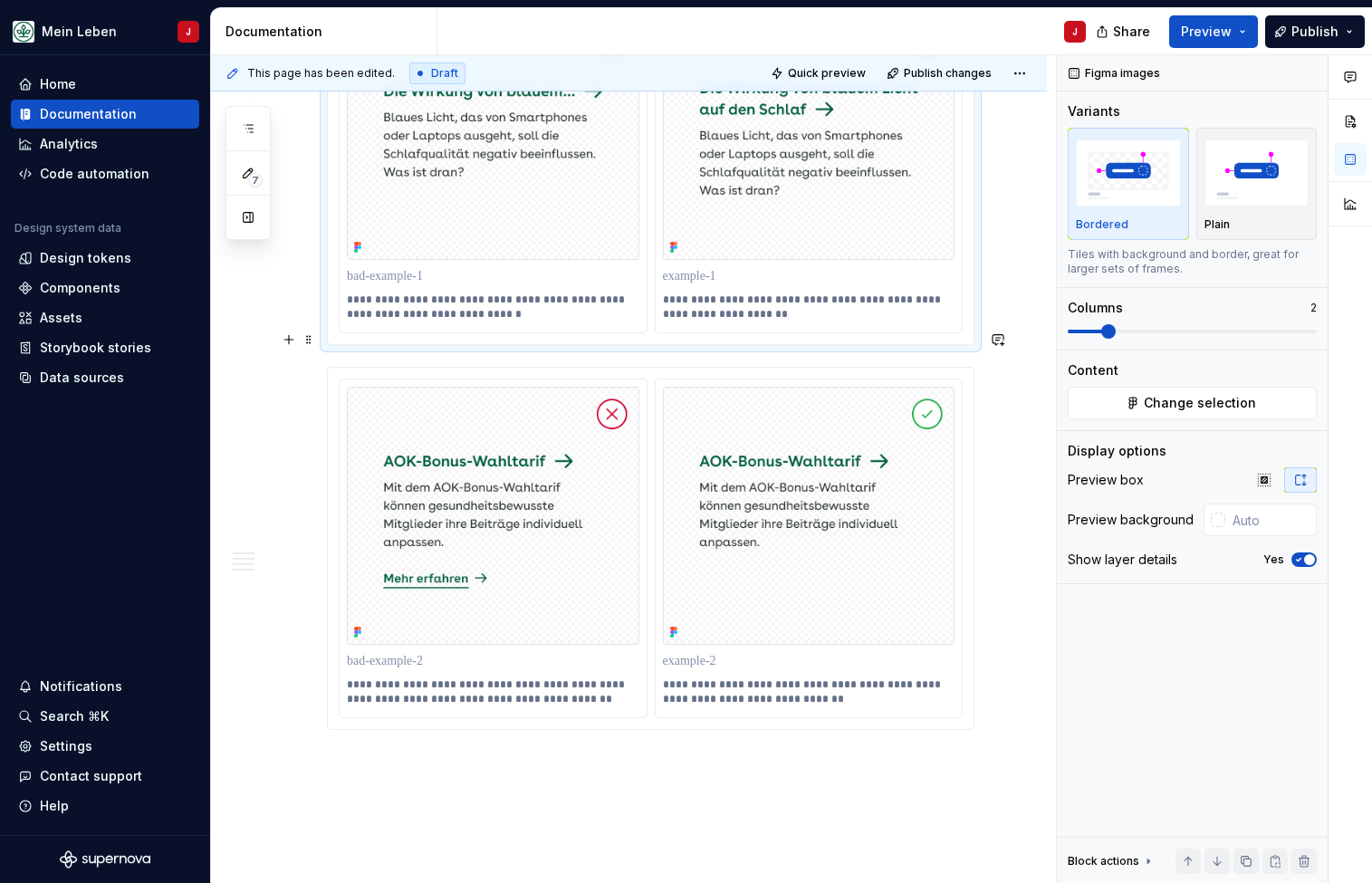
scroll to position [1840, 0]
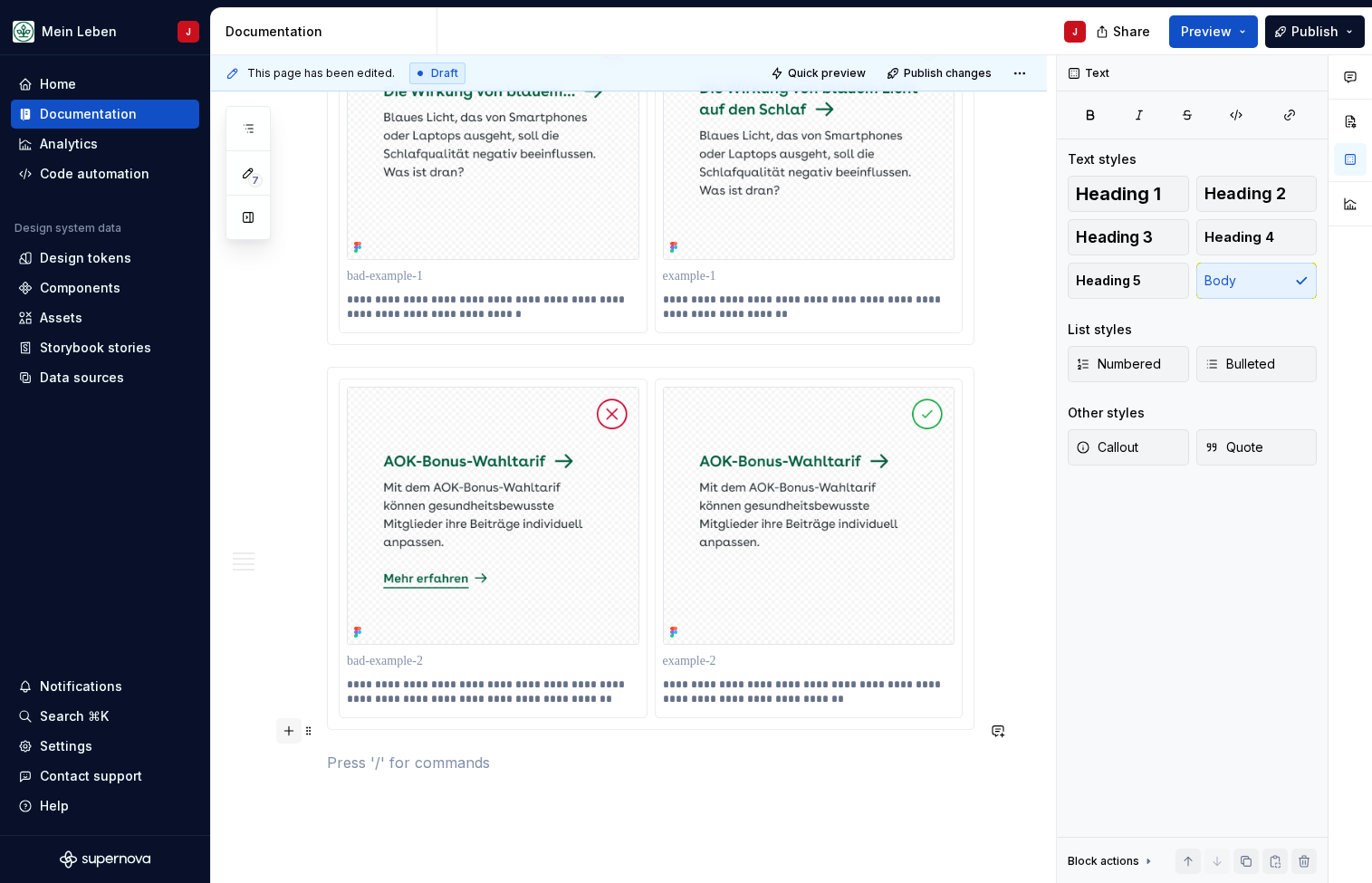
click at [293, 737] on button "button" at bounding box center [288, 730] width 25 height 25
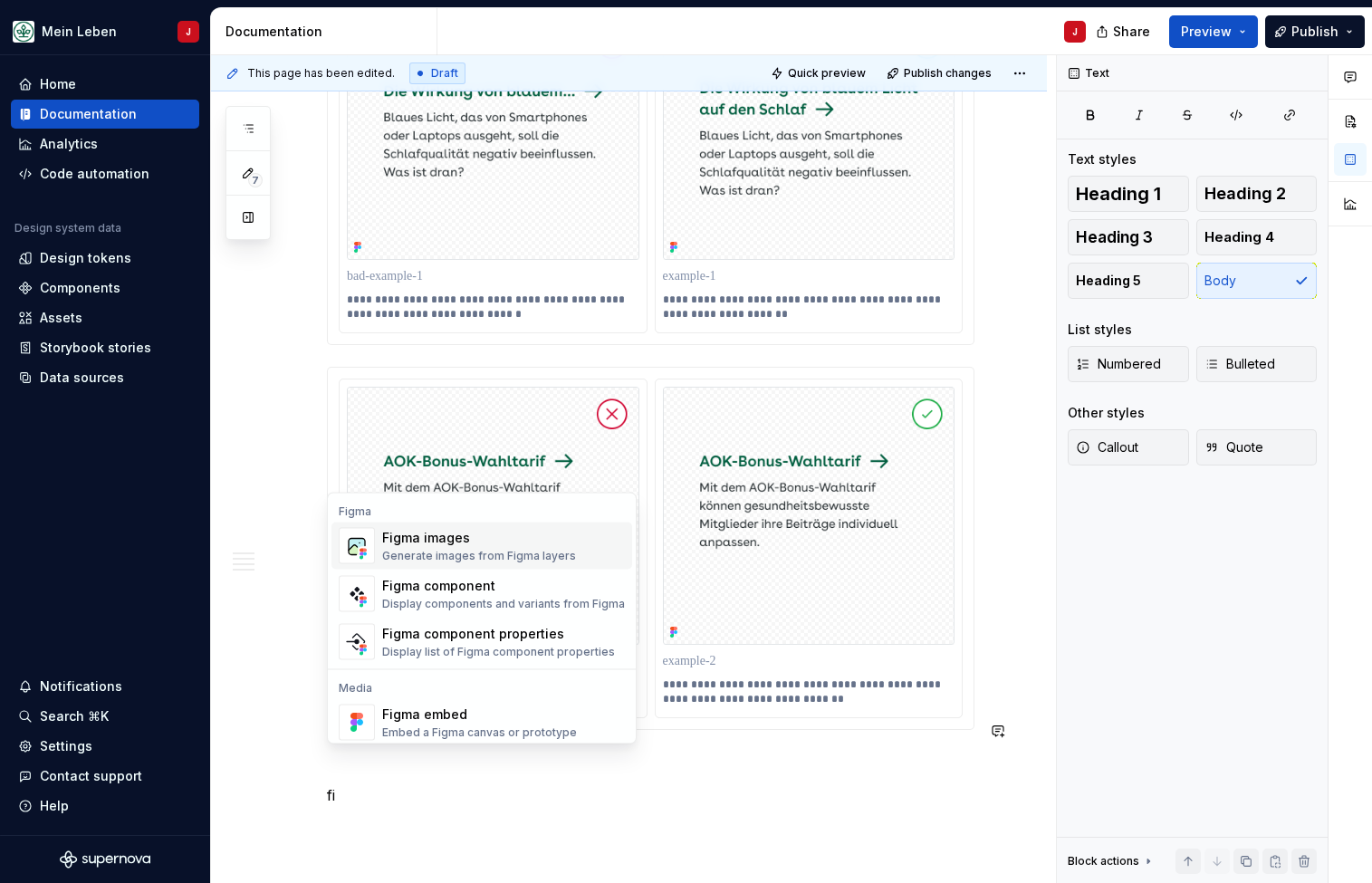
click at [408, 545] on div "Figma images" at bounding box center [479, 538] width 194 height 18
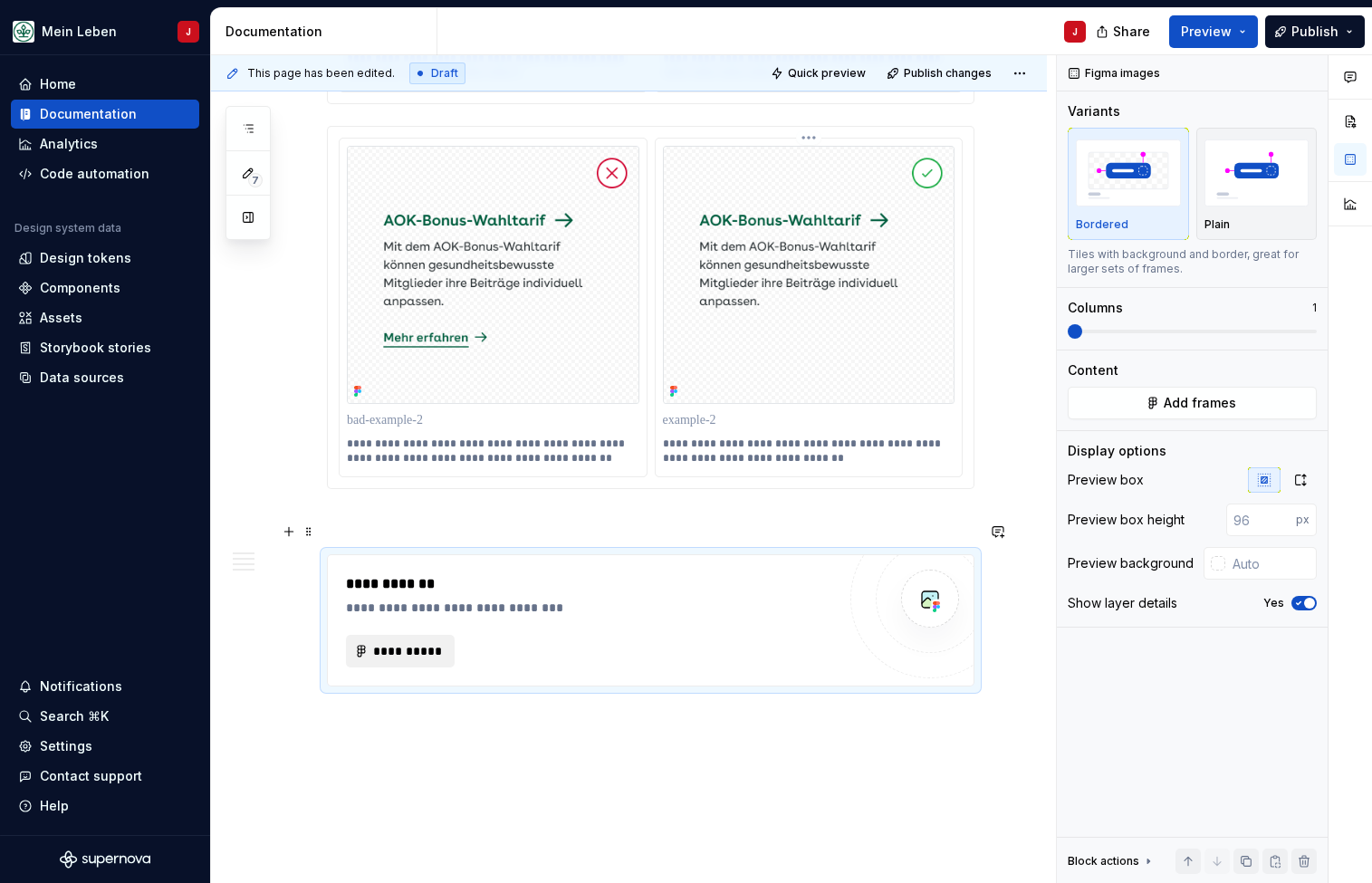
scroll to position [2109, 0]
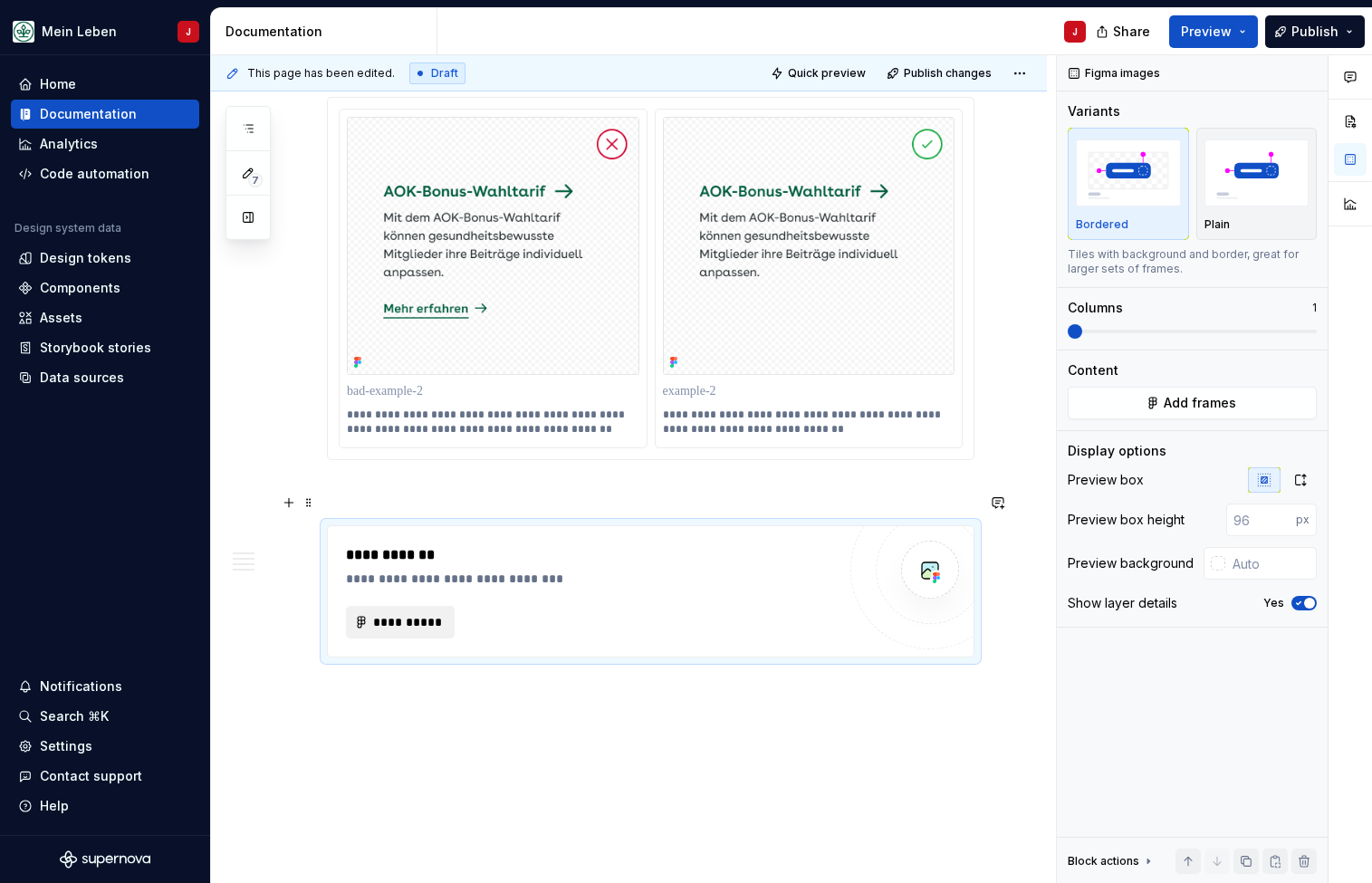
click at [433, 613] on span "**********" at bounding box center [407, 622] width 71 height 18
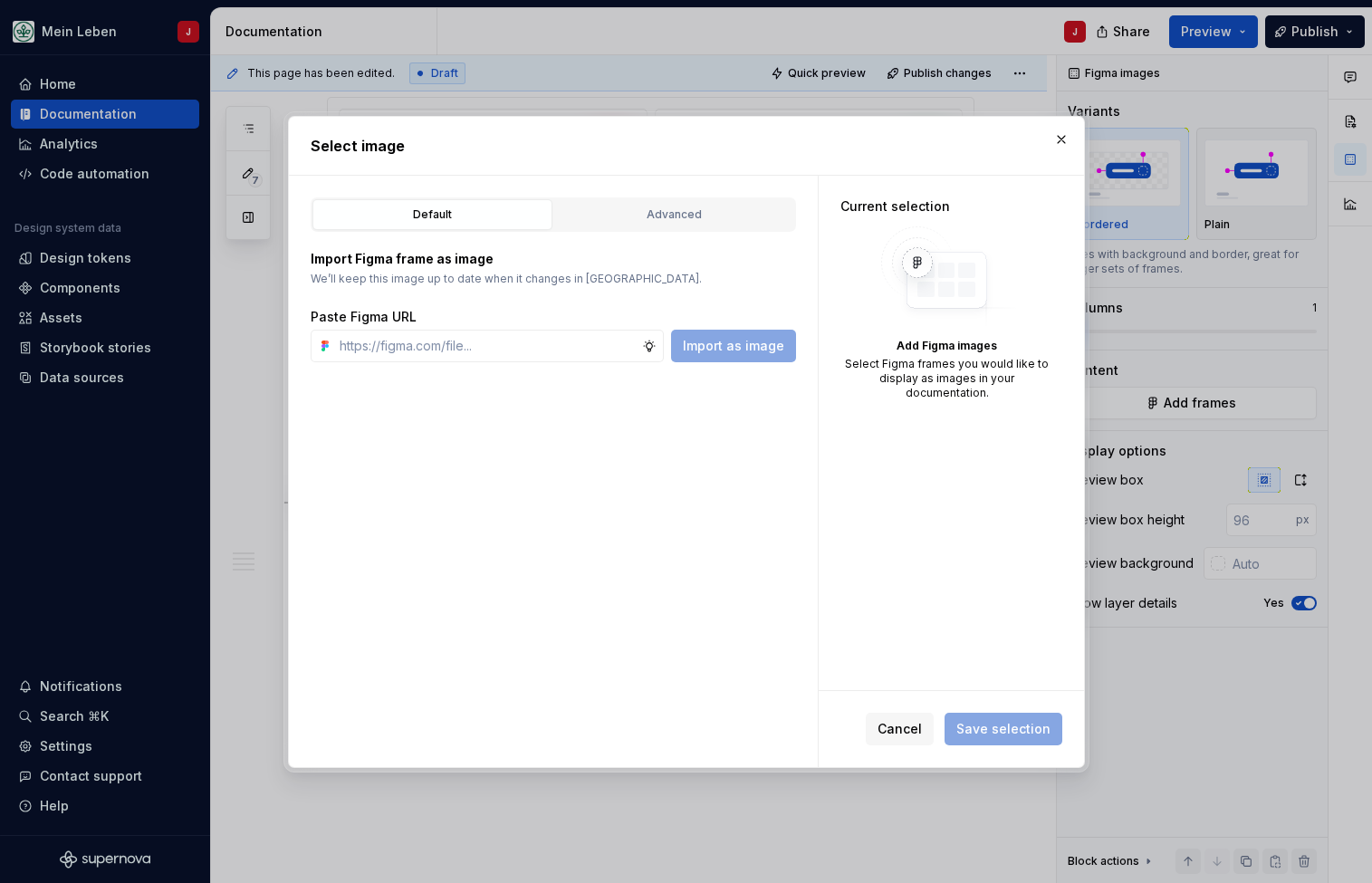
type textarea "*"
click at [478, 334] on input "text" at bounding box center [487, 345] width 310 height 33
type input "[URL][DOMAIN_NAME]"
click at [719, 338] on span "Import as image" at bounding box center [734, 345] width 102 height 18
click at [427, 348] on input "text" at bounding box center [487, 345] width 310 height 33
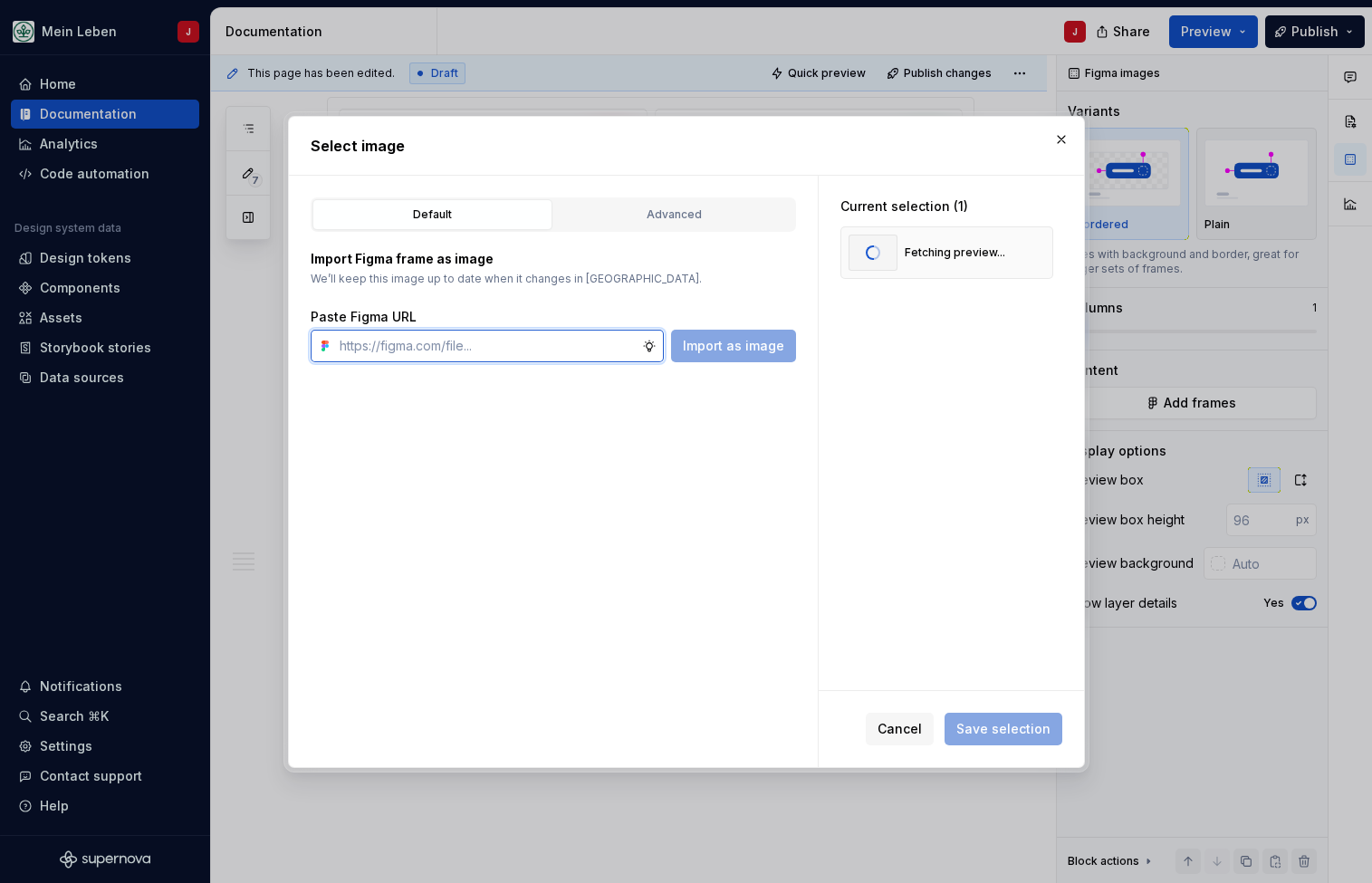
paste input "[URL][DOMAIN_NAME]"
type input "[URL][DOMAIN_NAME]"
click at [737, 345] on span "Import as image" at bounding box center [734, 345] width 102 height 18
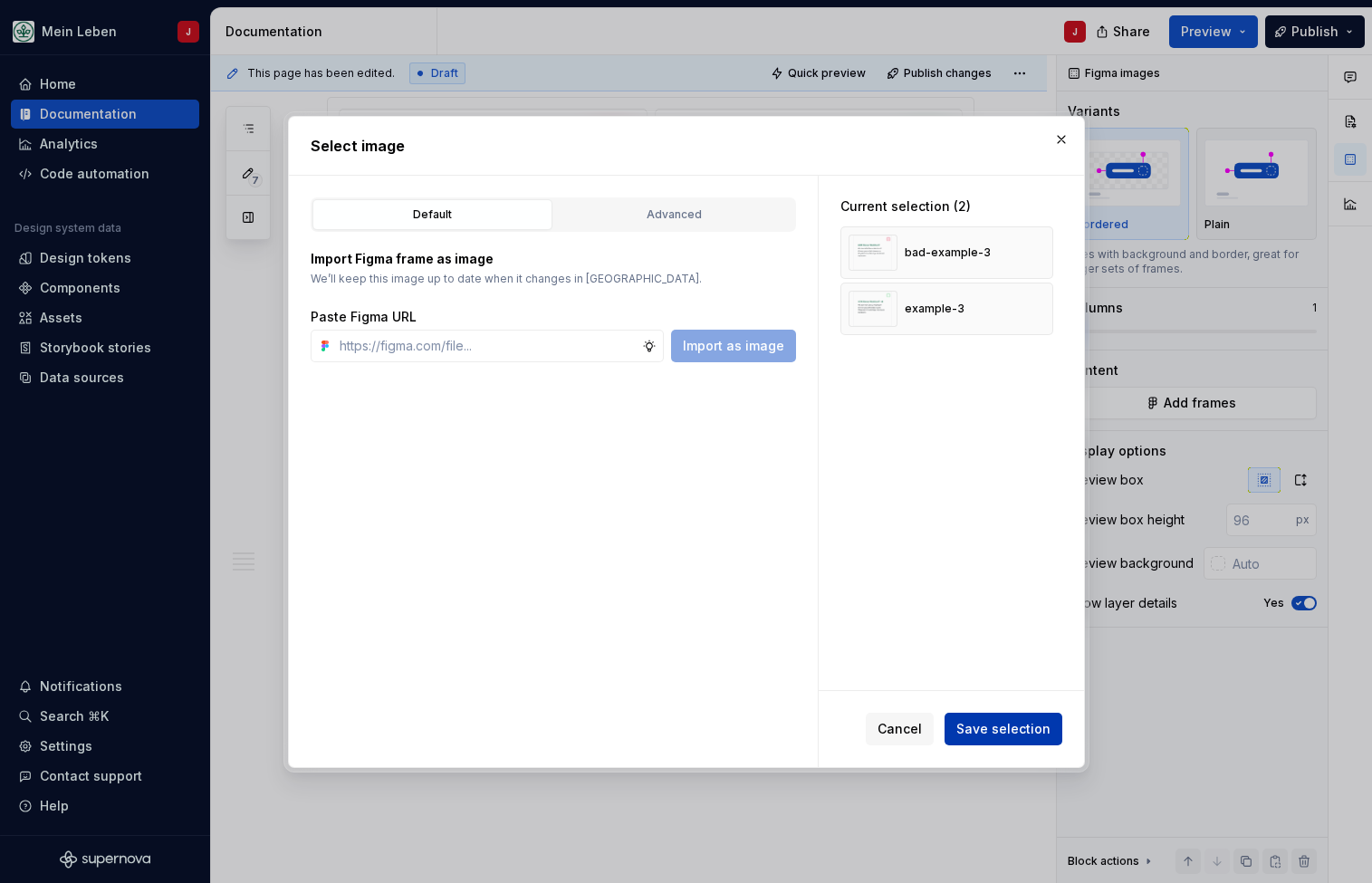
click at [1018, 725] on span "Save selection" at bounding box center [1003, 729] width 95 height 18
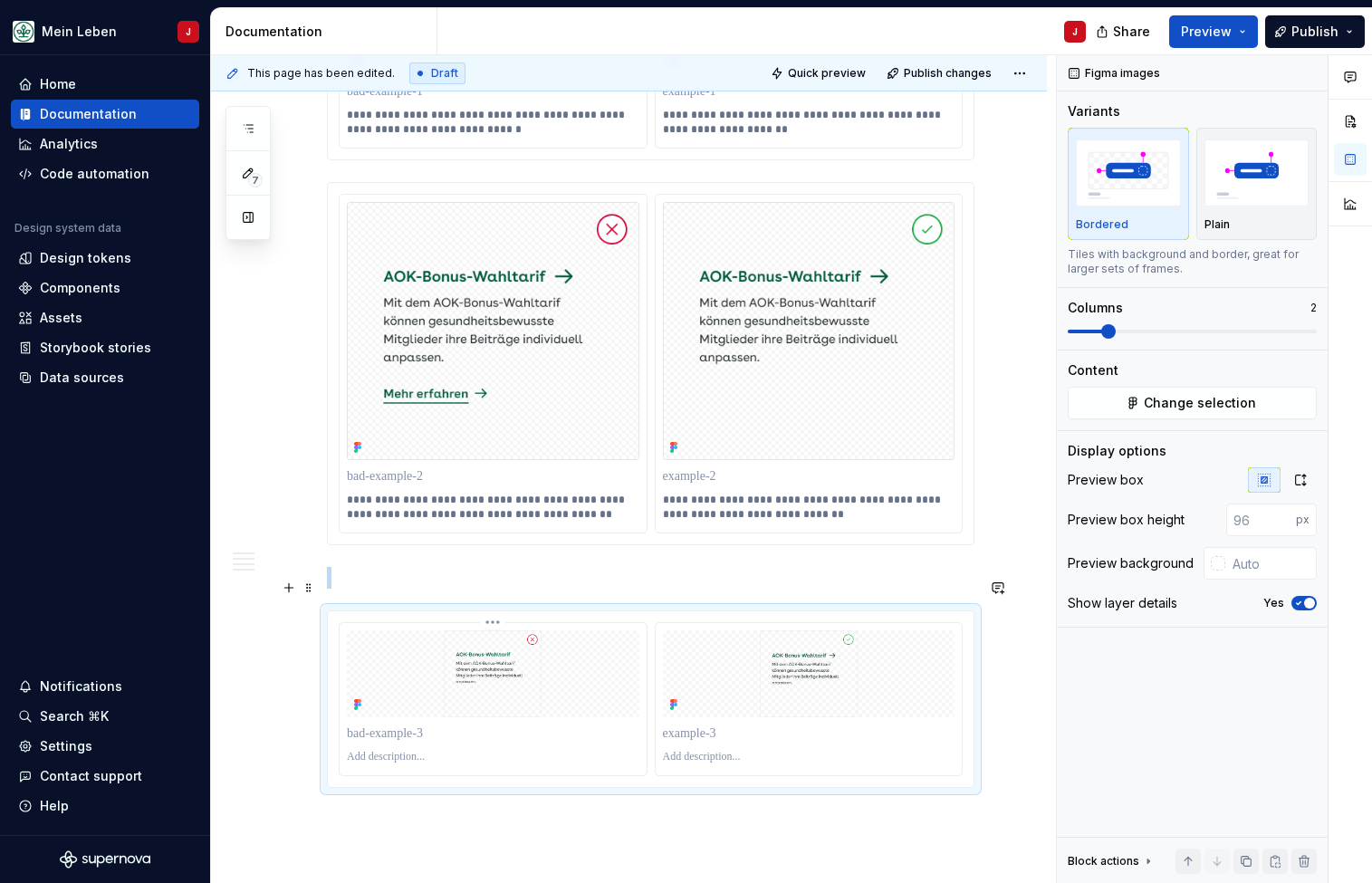
click at [395, 641] on img at bounding box center [493, 673] width 293 height 87
click at [376, 640] on img at bounding box center [493, 673] width 293 height 87
click at [1295, 487] on button "button" at bounding box center [1300, 479] width 33 height 25
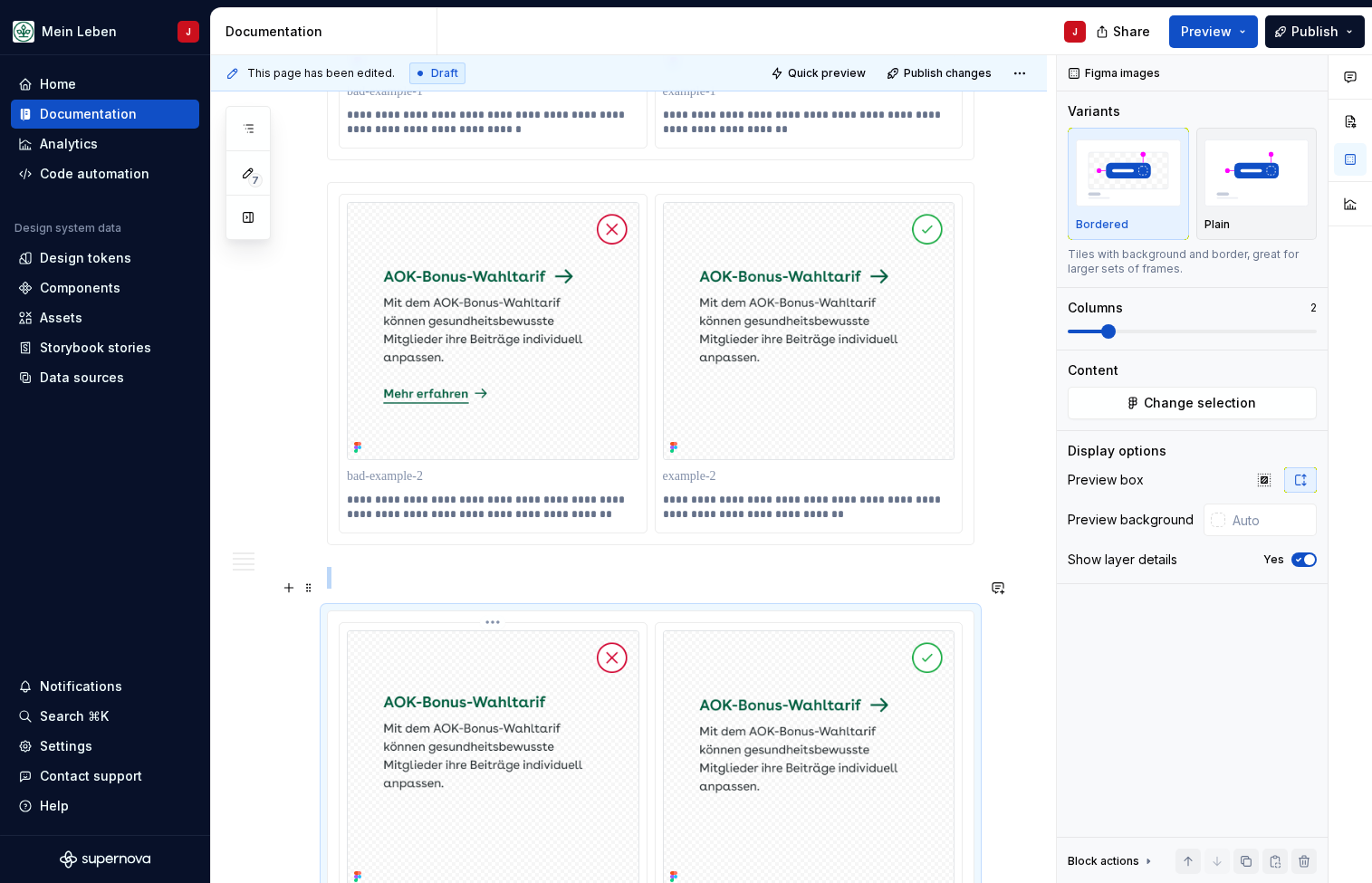
click at [390, 802] on img at bounding box center [493, 760] width 293 height 259
click at [376, 815] on img at bounding box center [493, 760] width 293 height 259
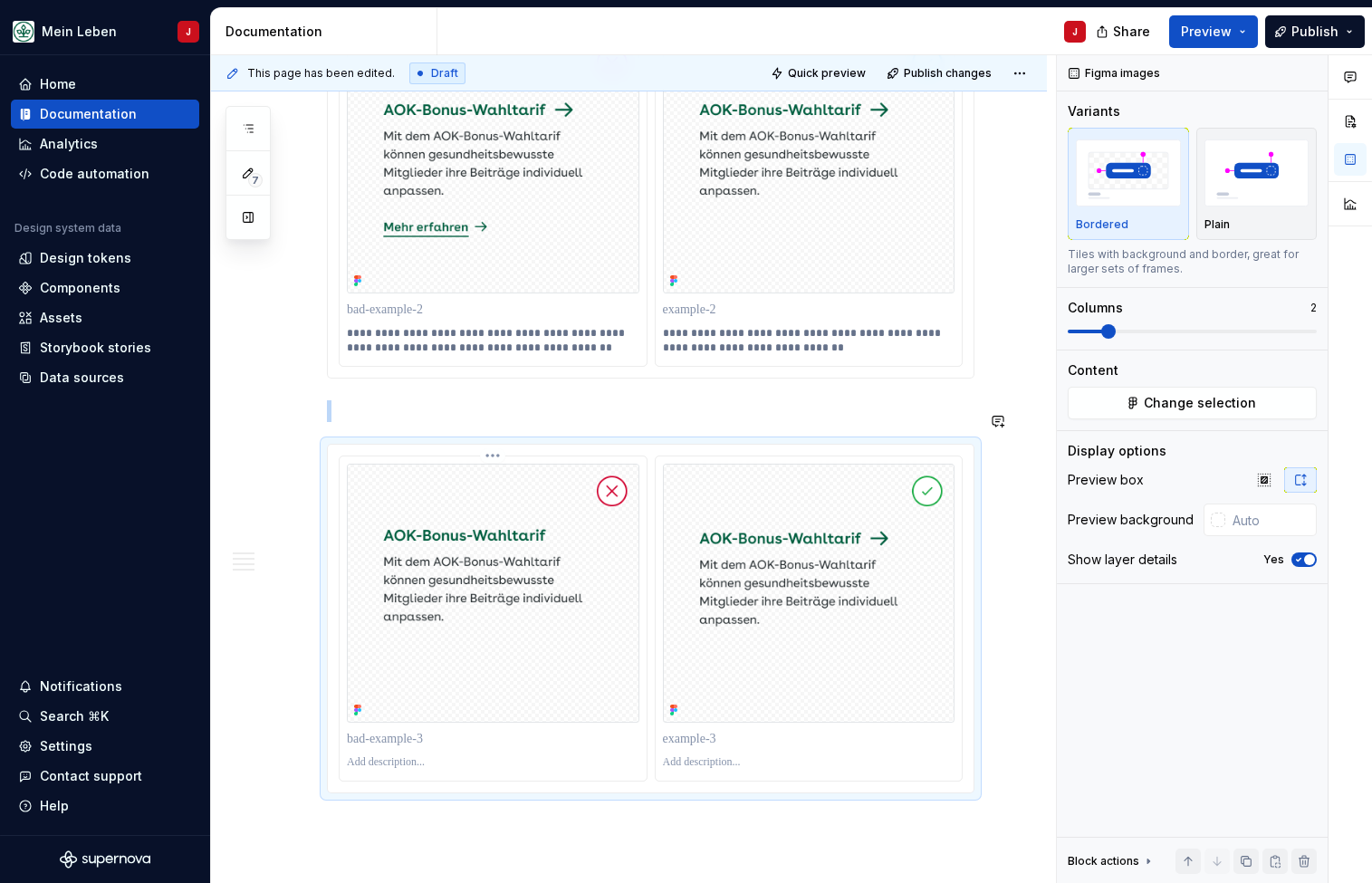
scroll to position [2198, 0]
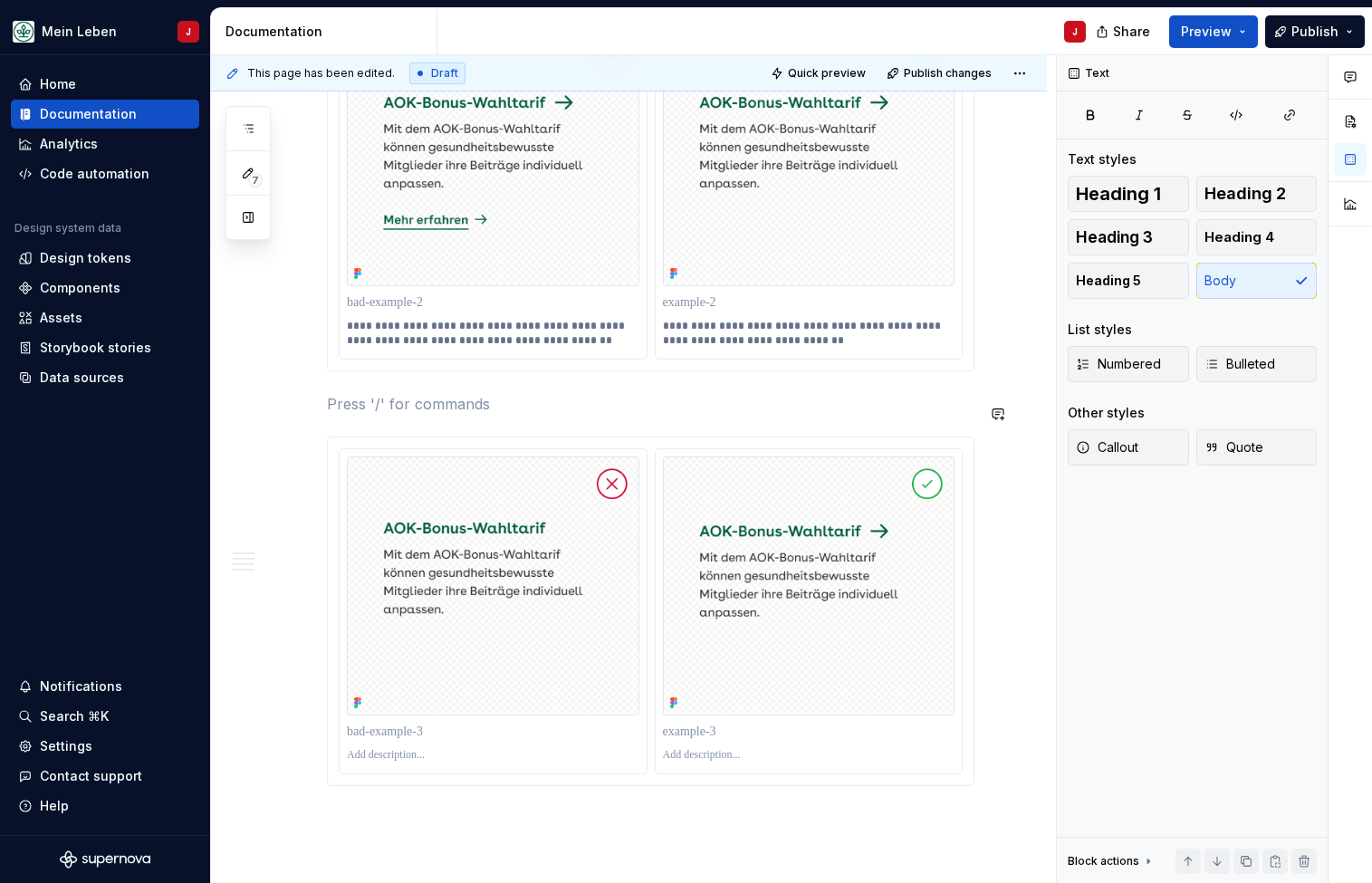
click at [389, 748] on p at bounding box center [493, 755] width 293 height 15
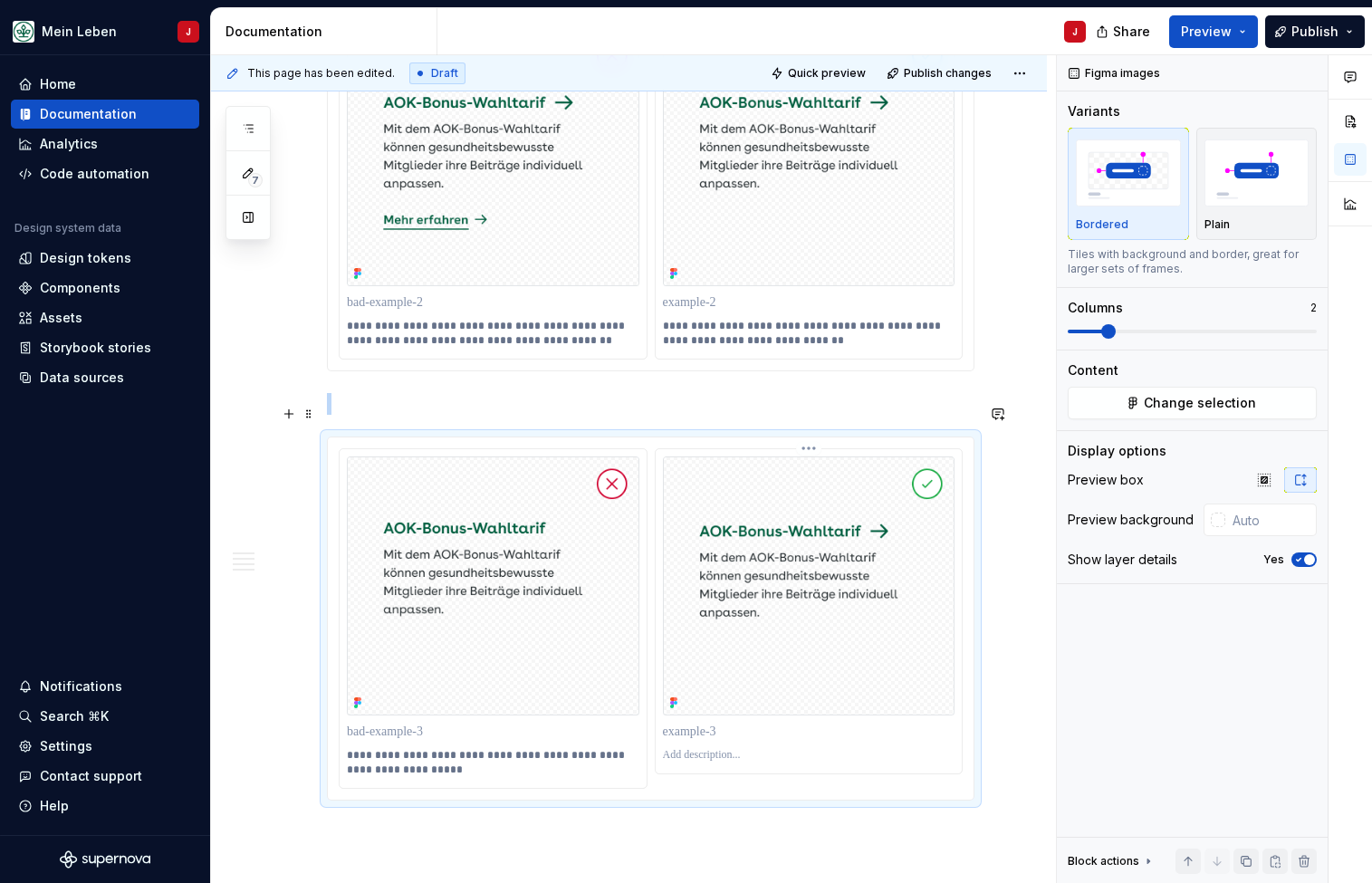
click at [715, 719] on div at bounding box center [809, 731] width 293 height 25
click at [691, 748] on p at bounding box center [809, 755] width 293 height 15
click at [359, 393] on p at bounding box center [650, 404] width 647 height 22
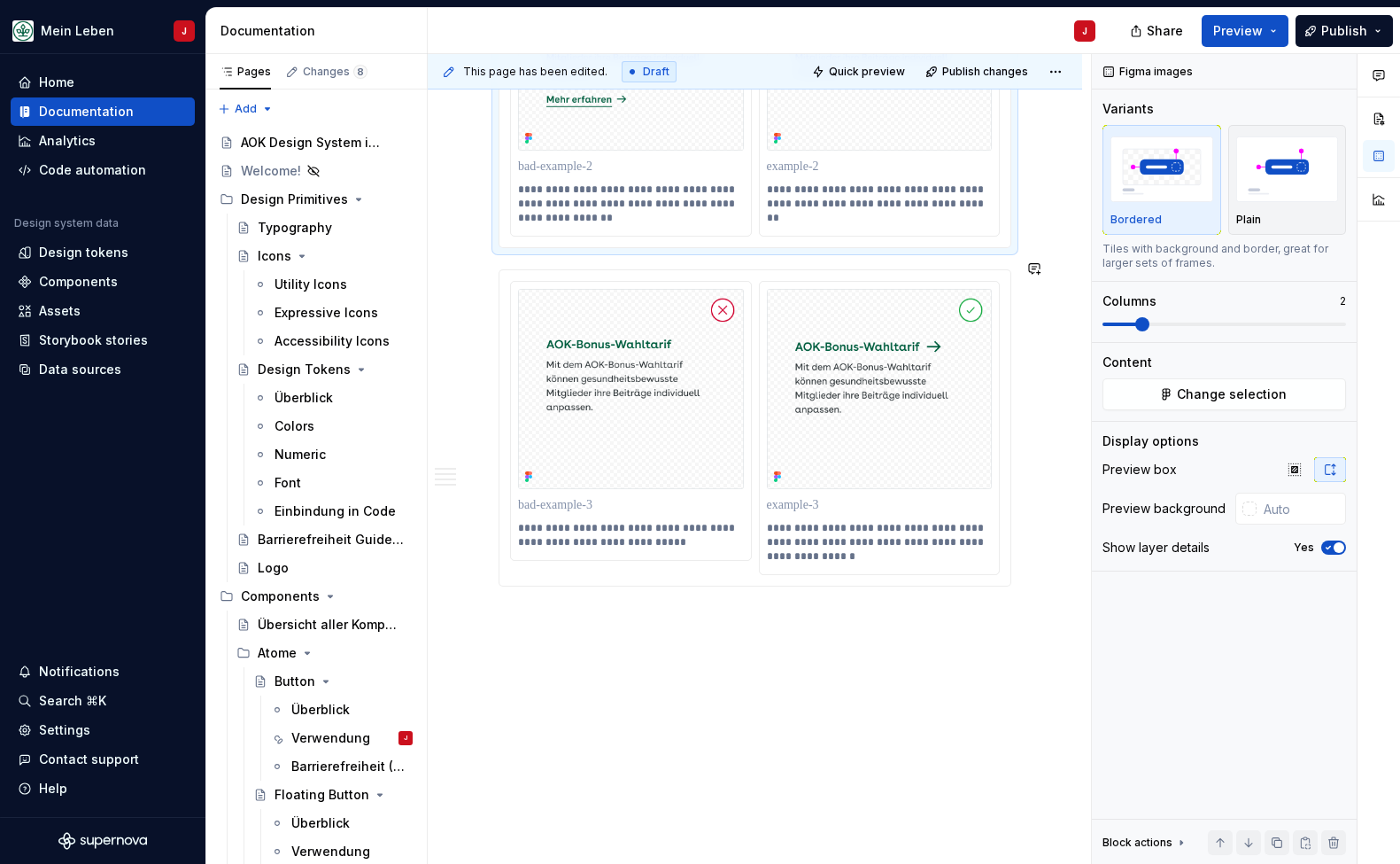
scroll to position [2246, 0]
click at [536, 589] on div "**********" at bounding box center [755, 431] width 513 height 317
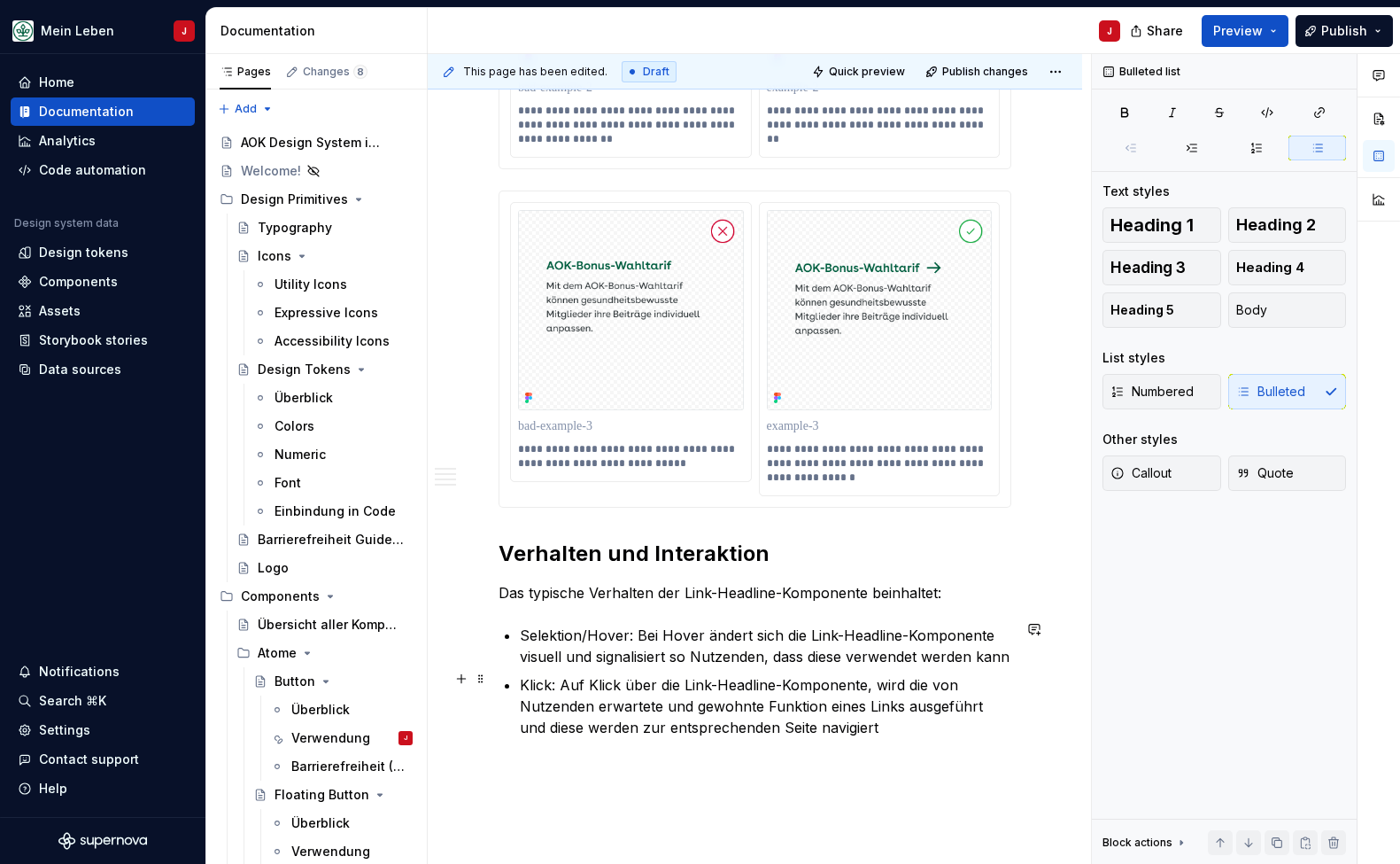
scroll to position [2372, 0]
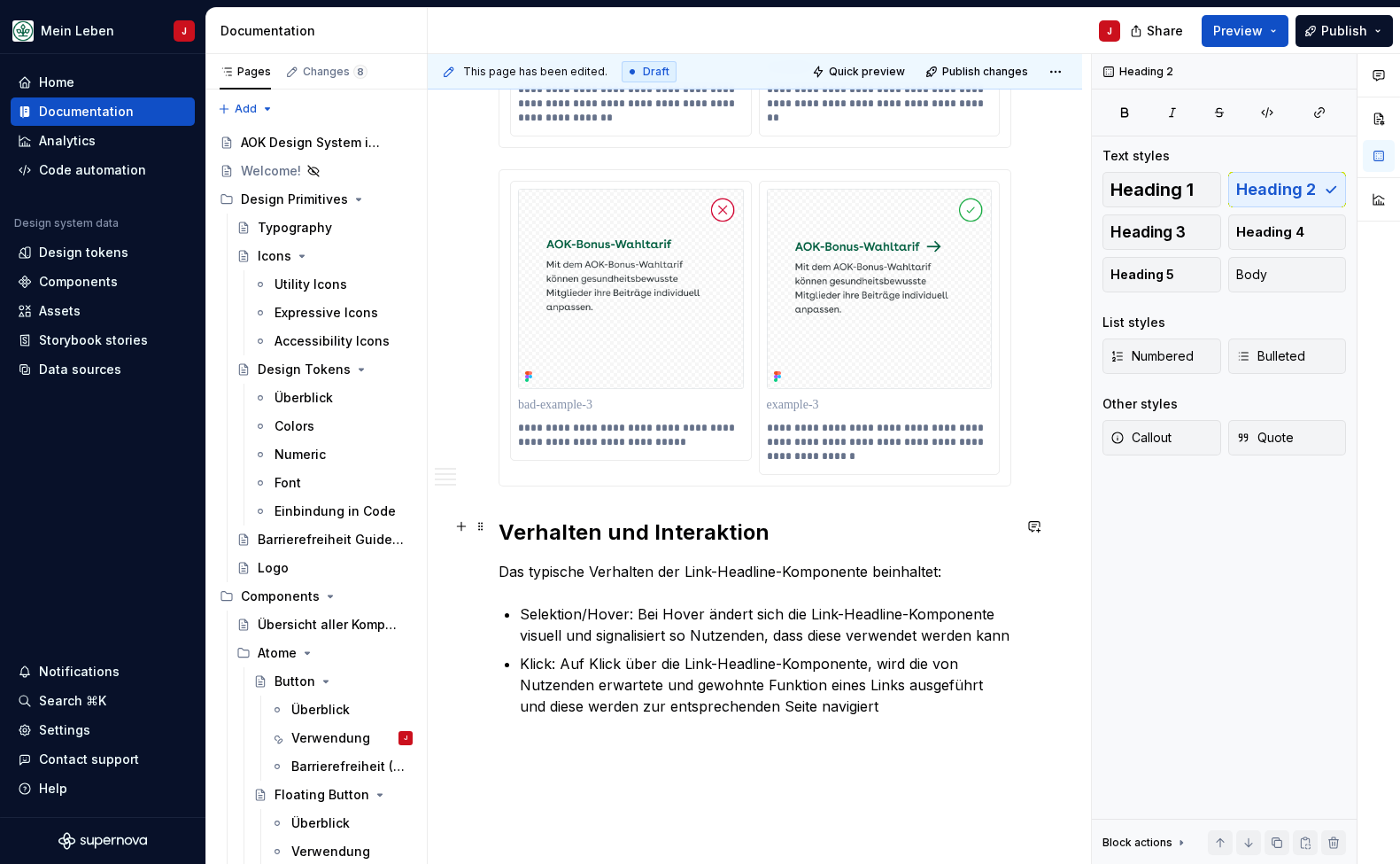
click at [630, 532] on h2 "Verhalten und Interaktion" at bounding box center [755, 532] width 513 height 28
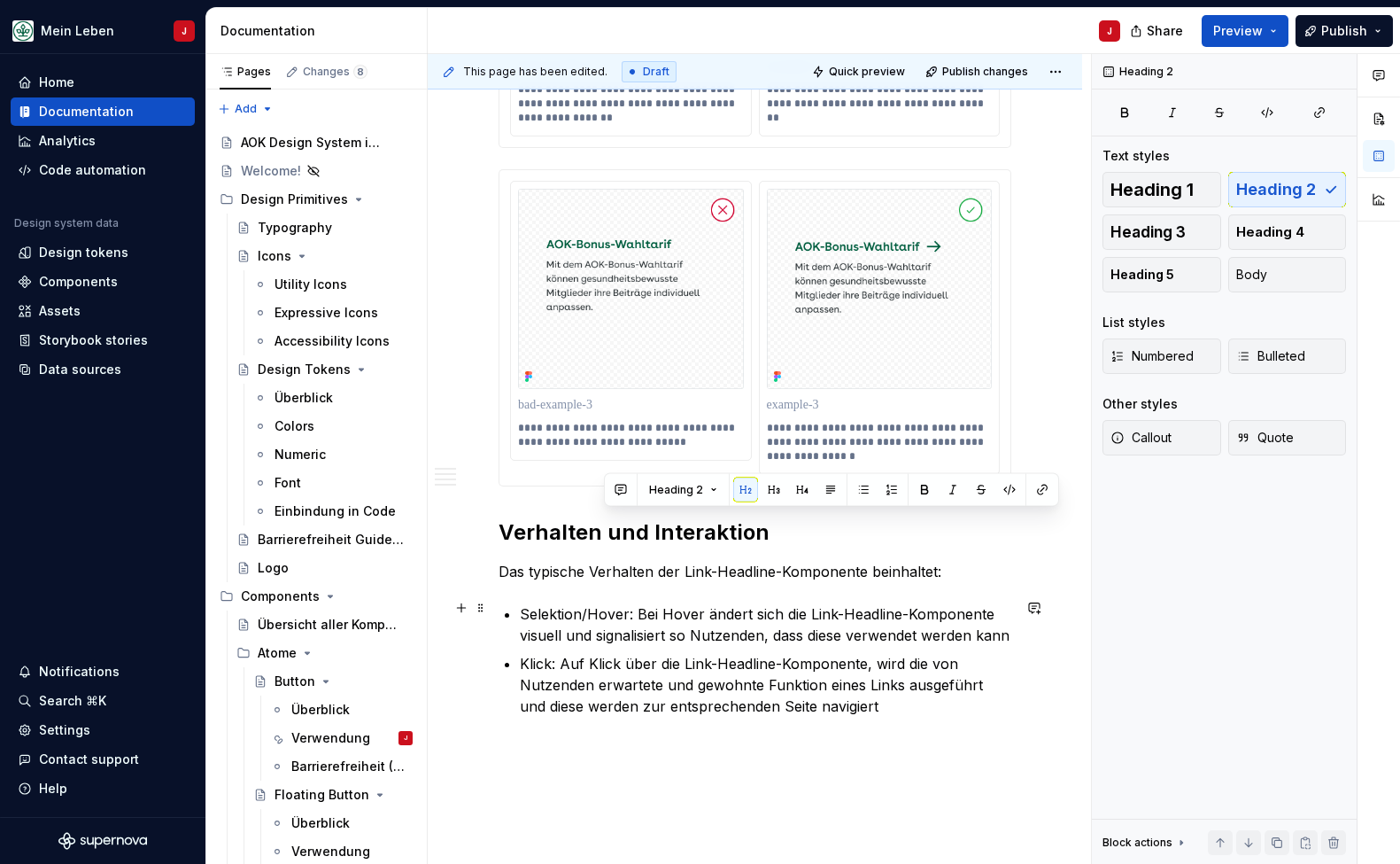
click at [645, 612] on p "Selektion/Hover: Bei Hover ändert sich die Link-Headline-Komponente visuell und…" at bounding box center [765, 624] width 492 height 43
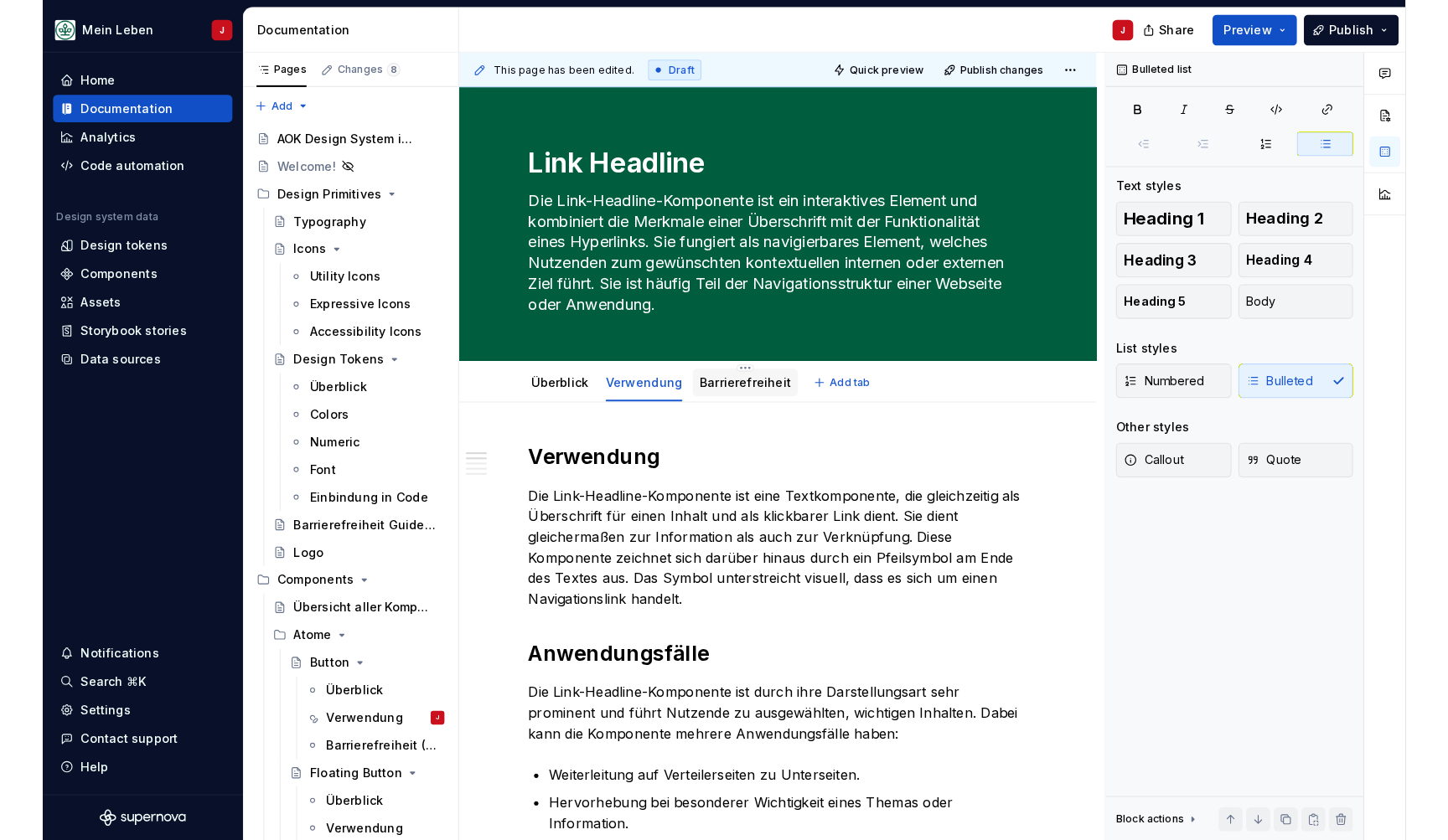
scroll to position [0, 0]
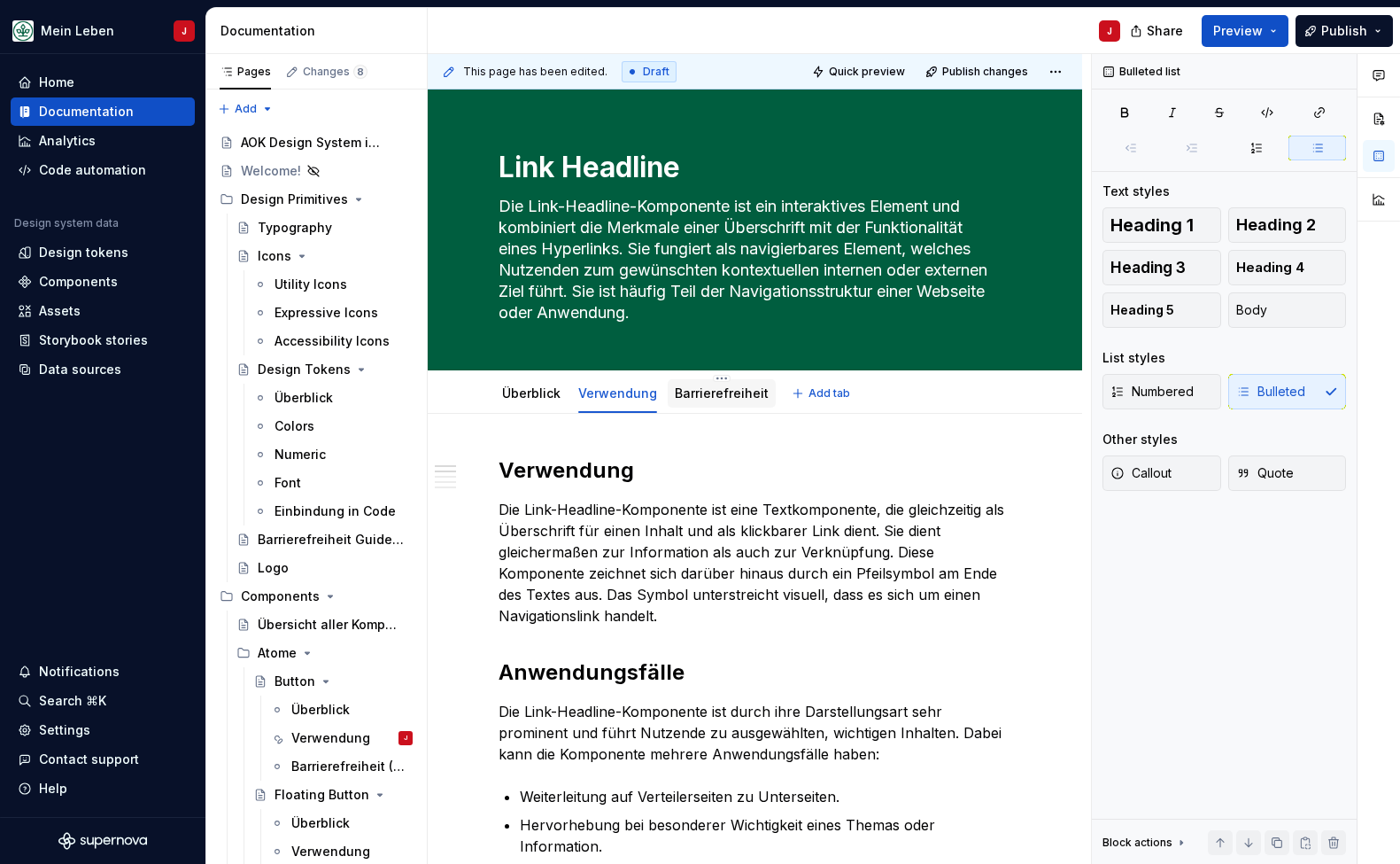
click at [706, 391] on link "Barrierefreiheit" at bounding box center [721, 393] width 93 height 15
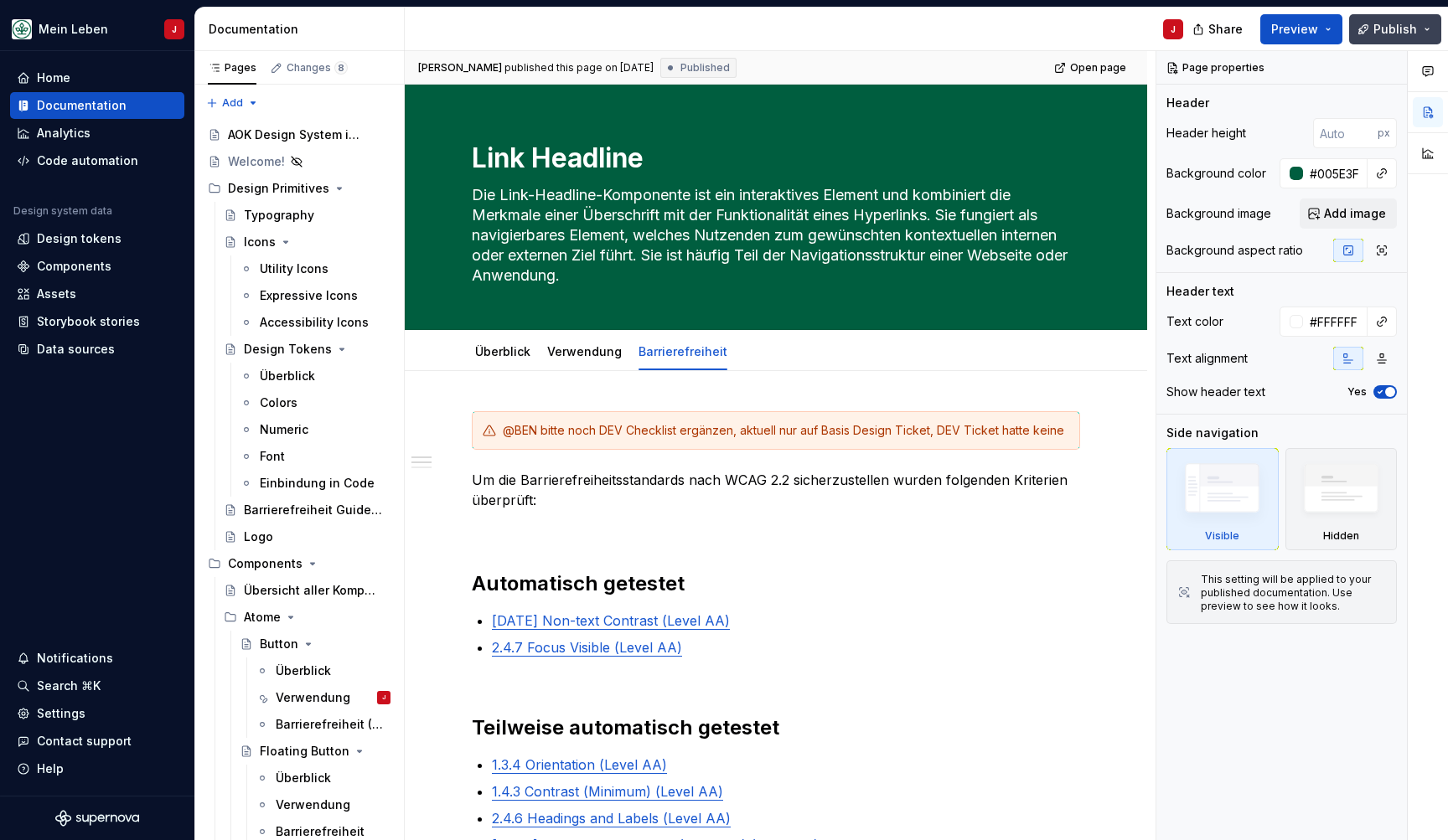
click at [1373, 24] on button "Publish" at bounding box center [1395, 29] width 92 height 30
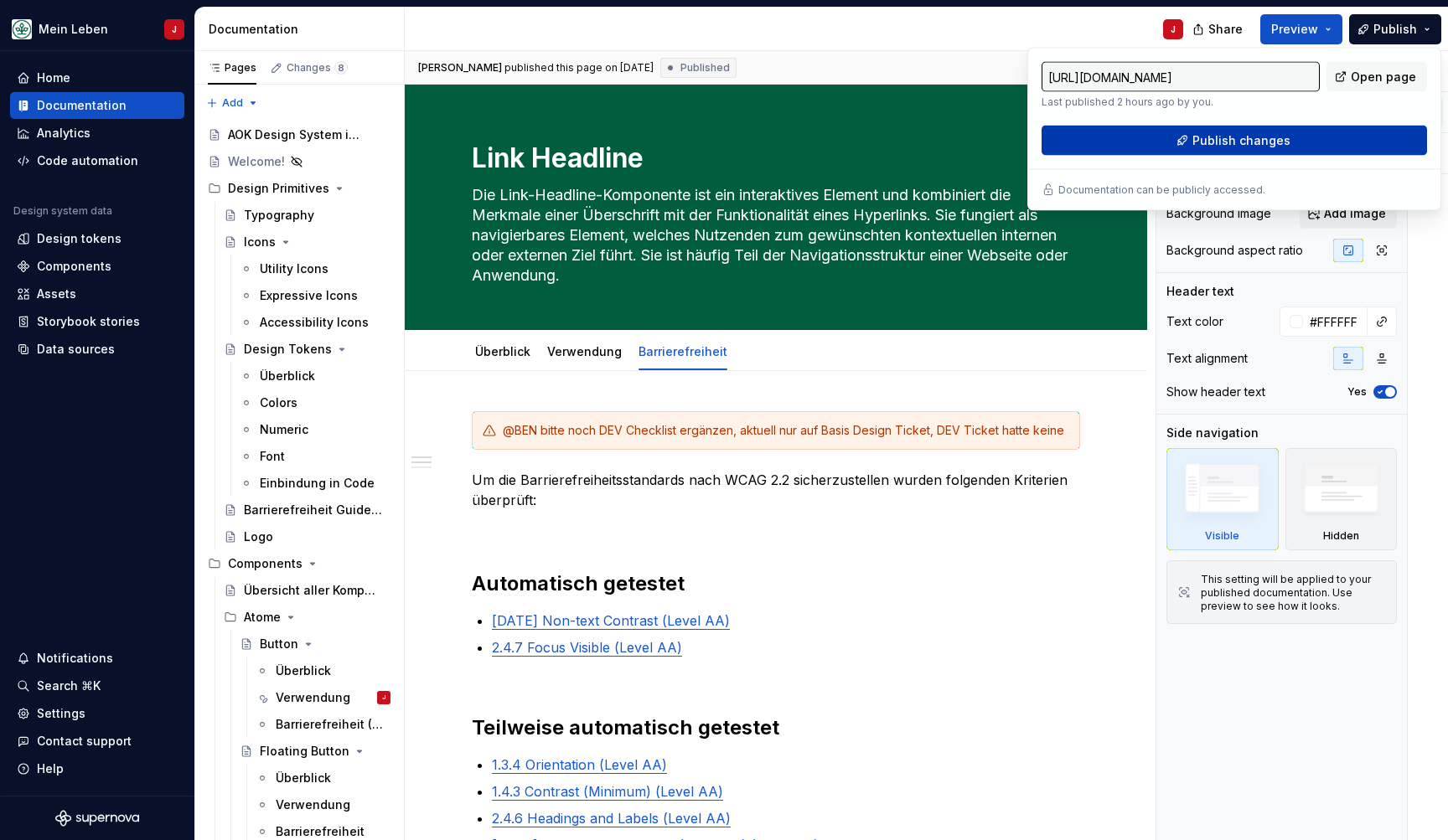
click at [1130, 144] on button "Publish changes" at bounding box center [1233, 140] width 385 height 30
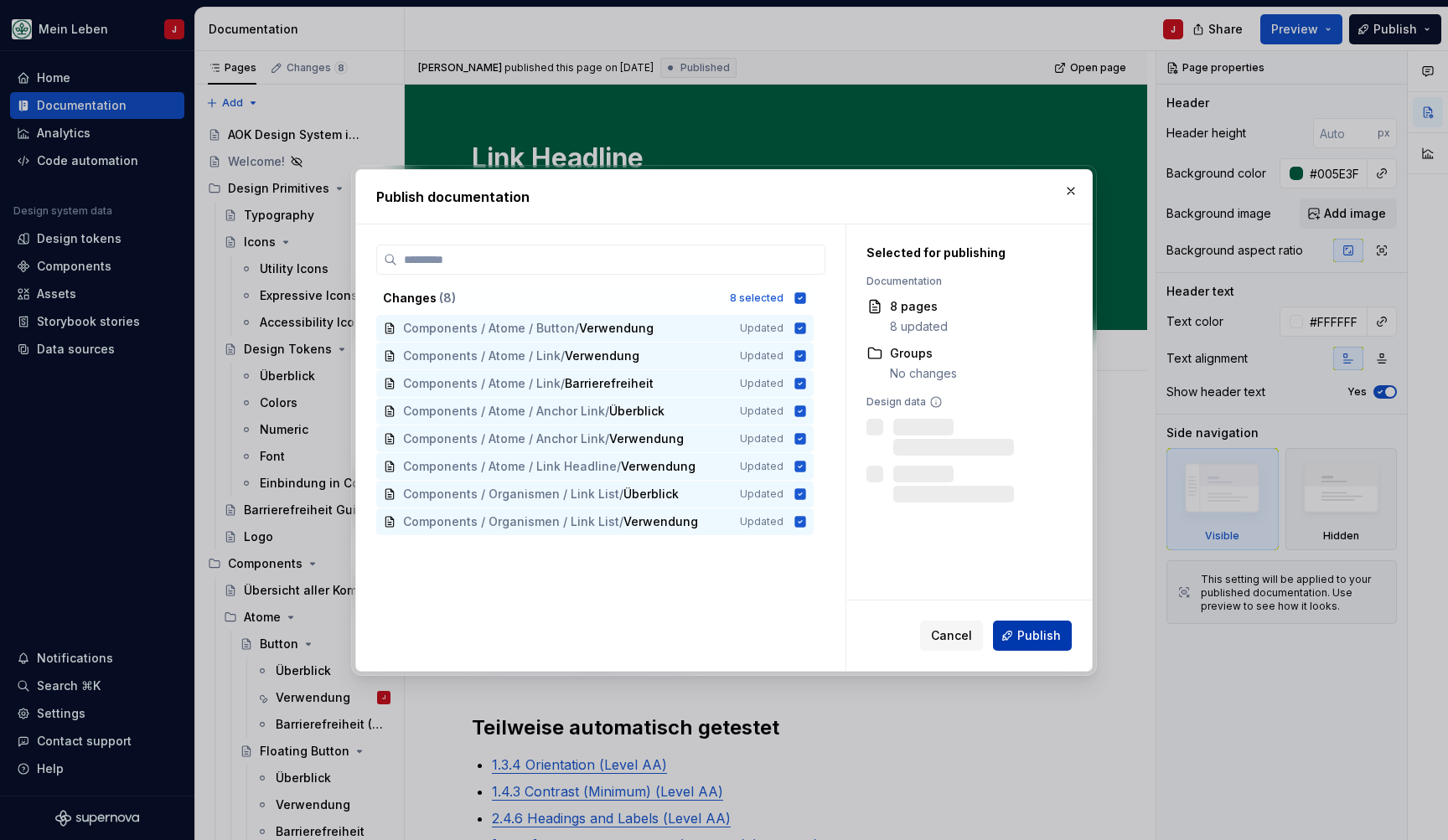
click at [1041, 633] on span "Publish" at bounding box center [1038, 636] width 43 height 17
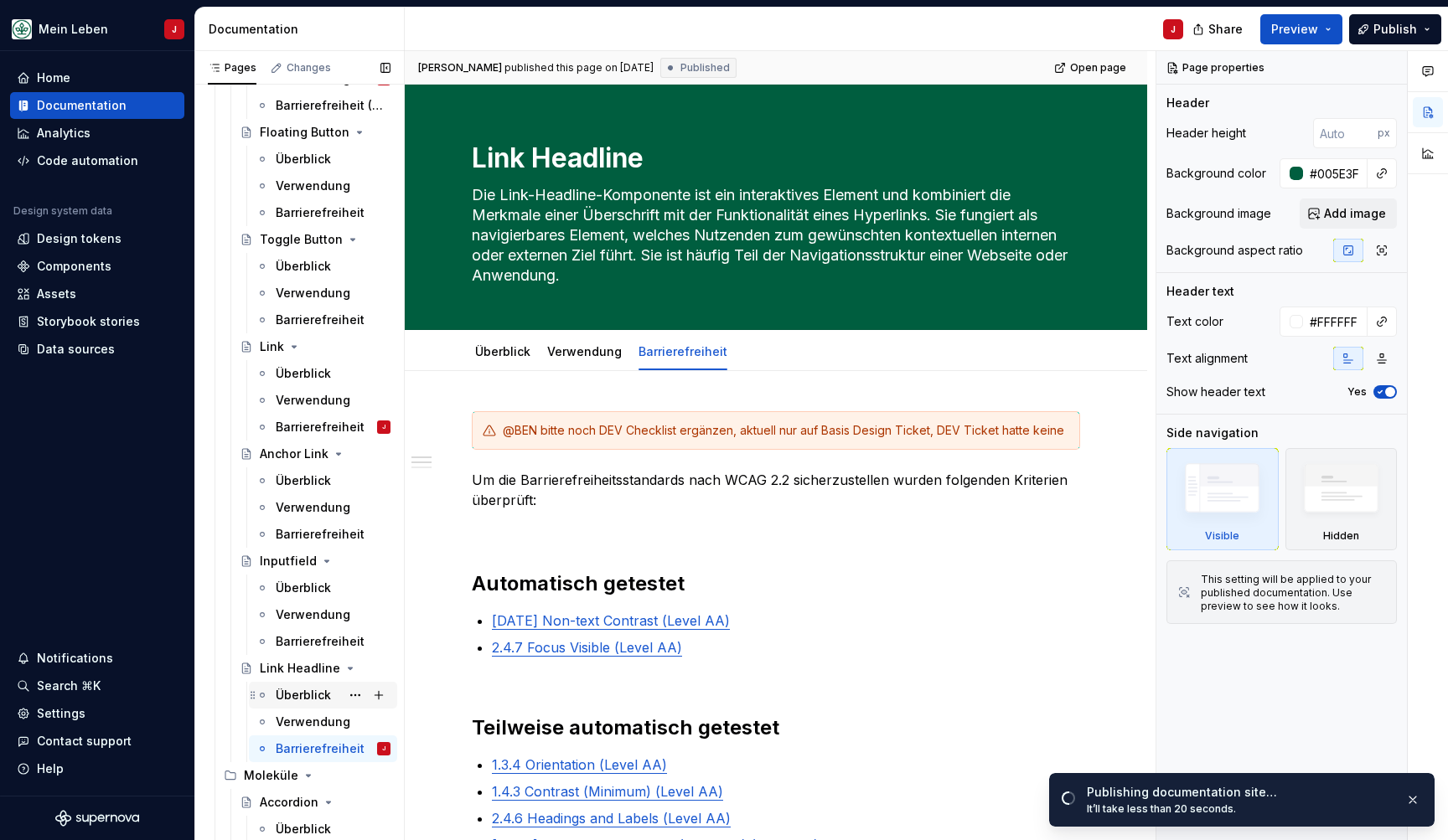
scroll to position [598, 0]
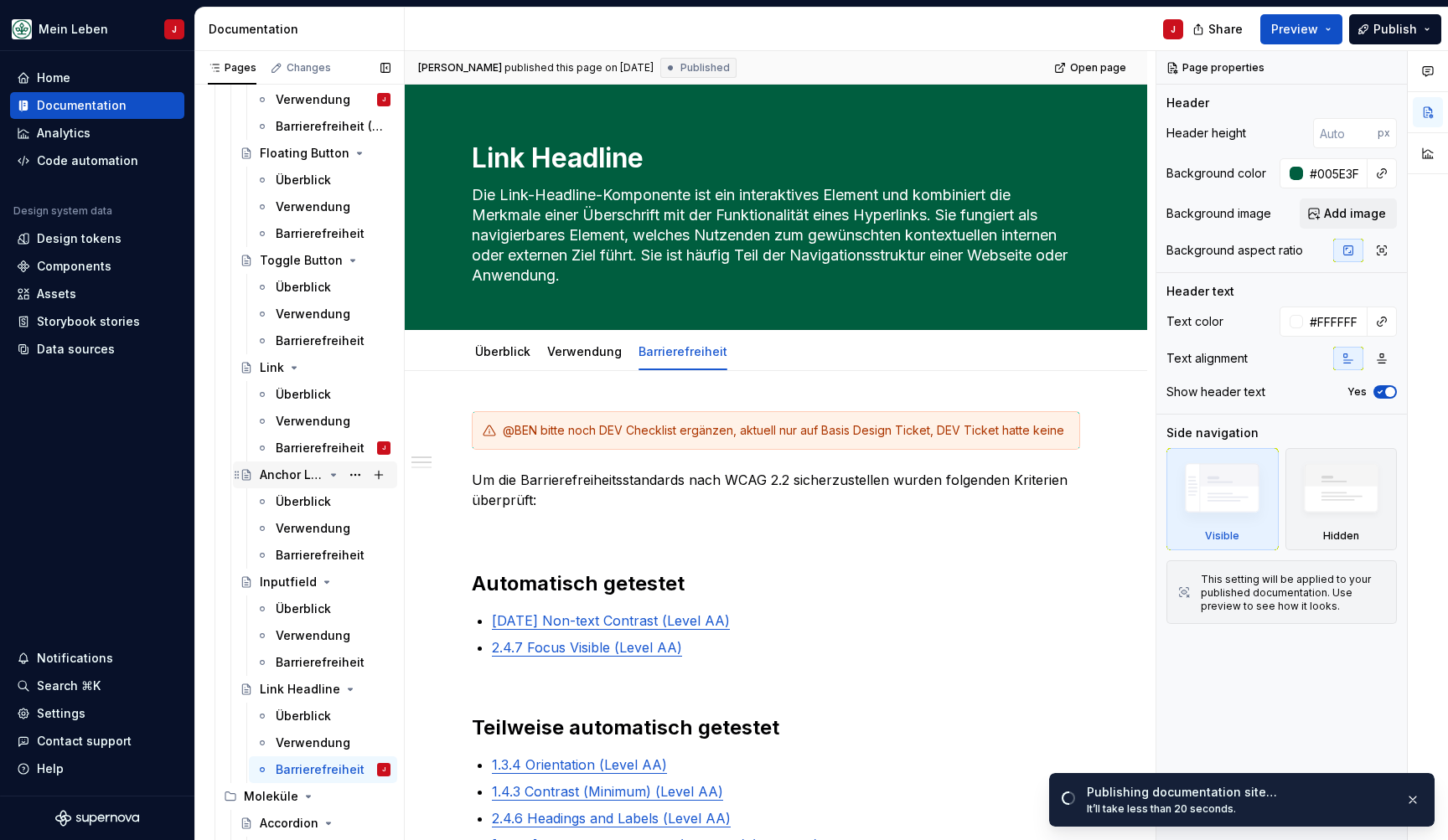
click at [309, 470] on div "Anchor Link" at bounding box center [291, 475] width 64 height 17
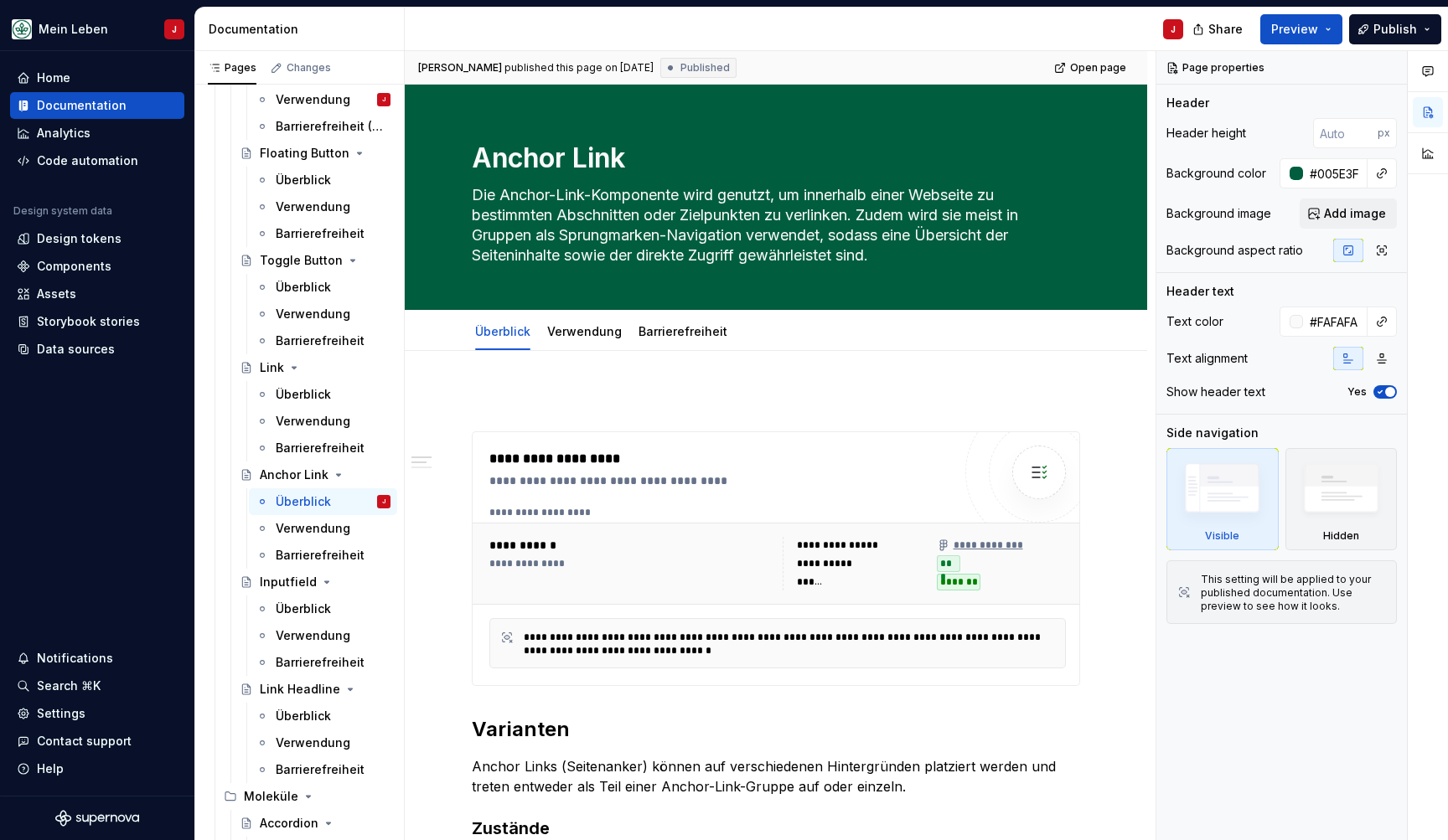
type textarea "*"
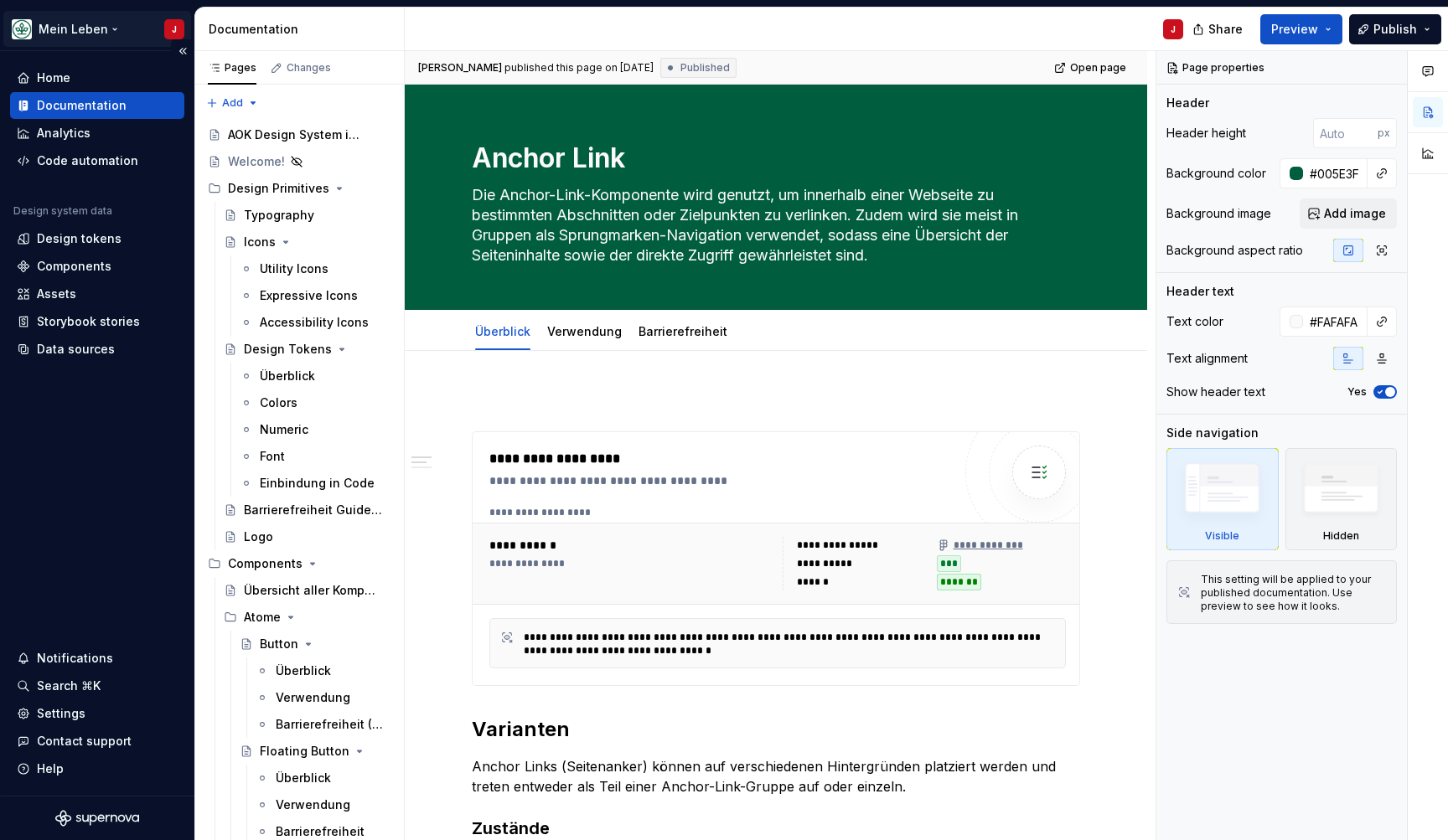
type textarea "*"
